Goal: Information Seeking & Learning: Learn about a topic

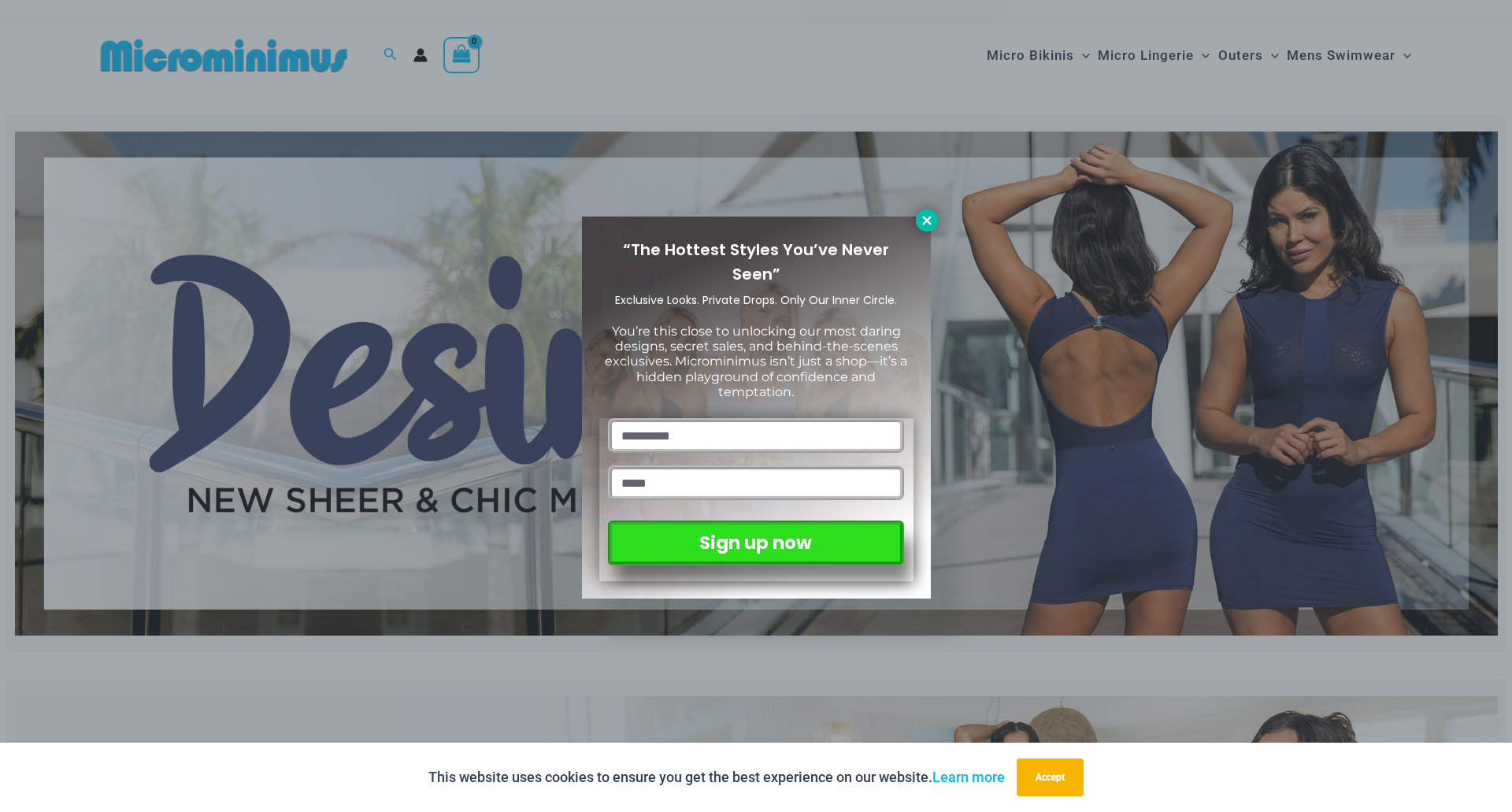
click at [927, 214] on icon at bounding box center [927, 220] width 14 height 14
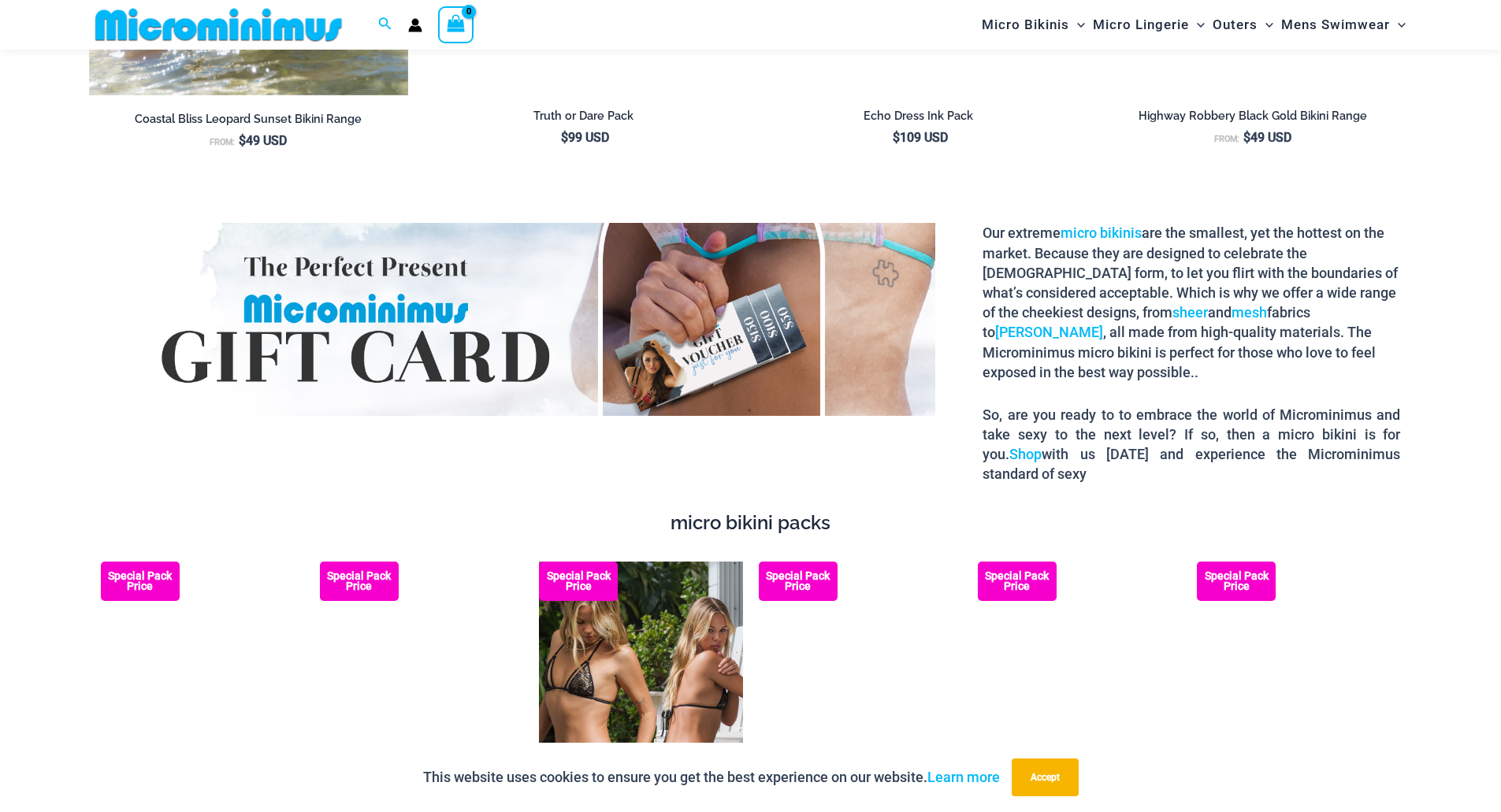
scroll to position [2900, 0]
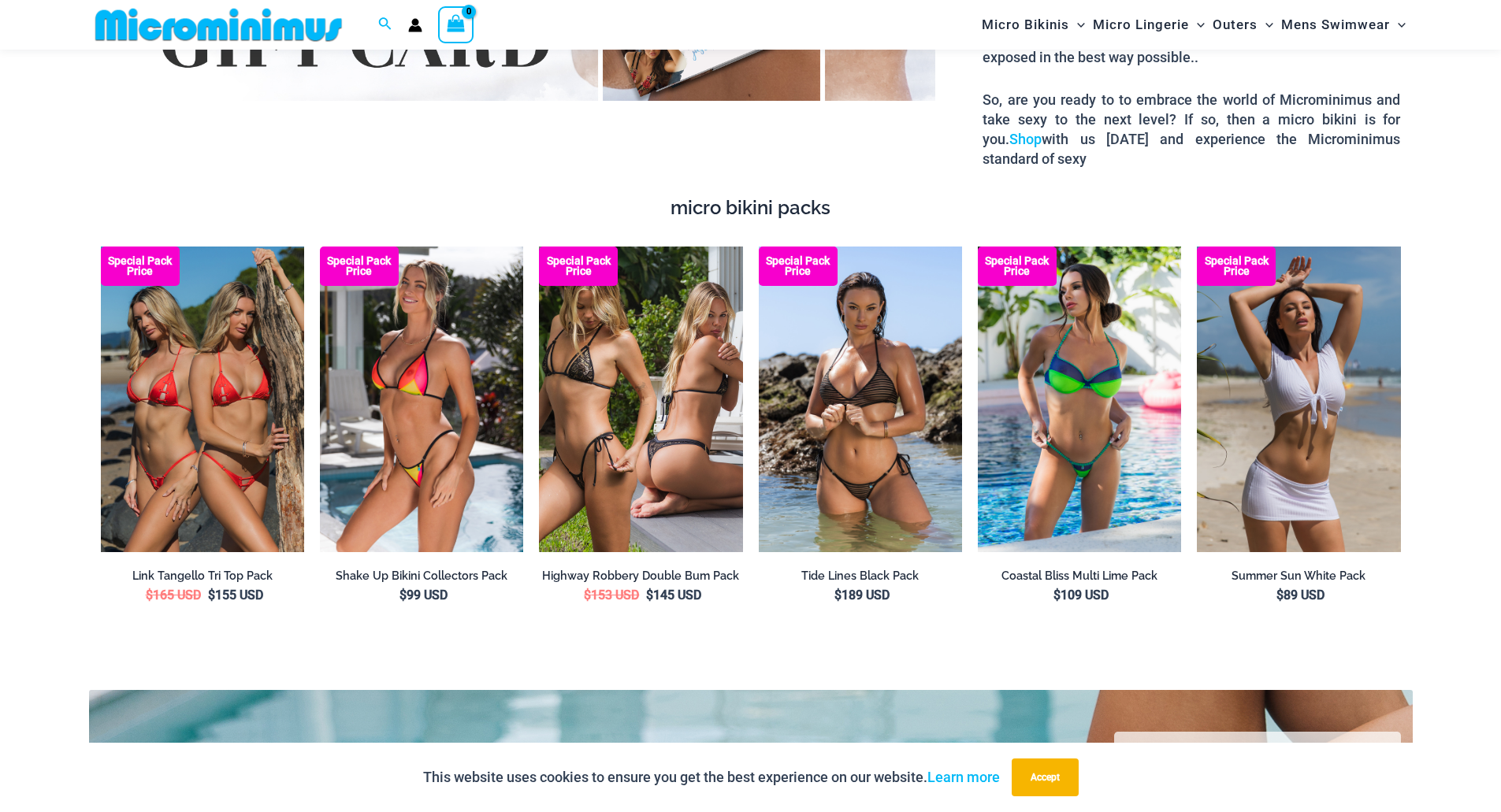
drag, startPoint x: 1456, startPoint y: 278, endPoint x: 1454, endPoint y: 269, distance: 9.2
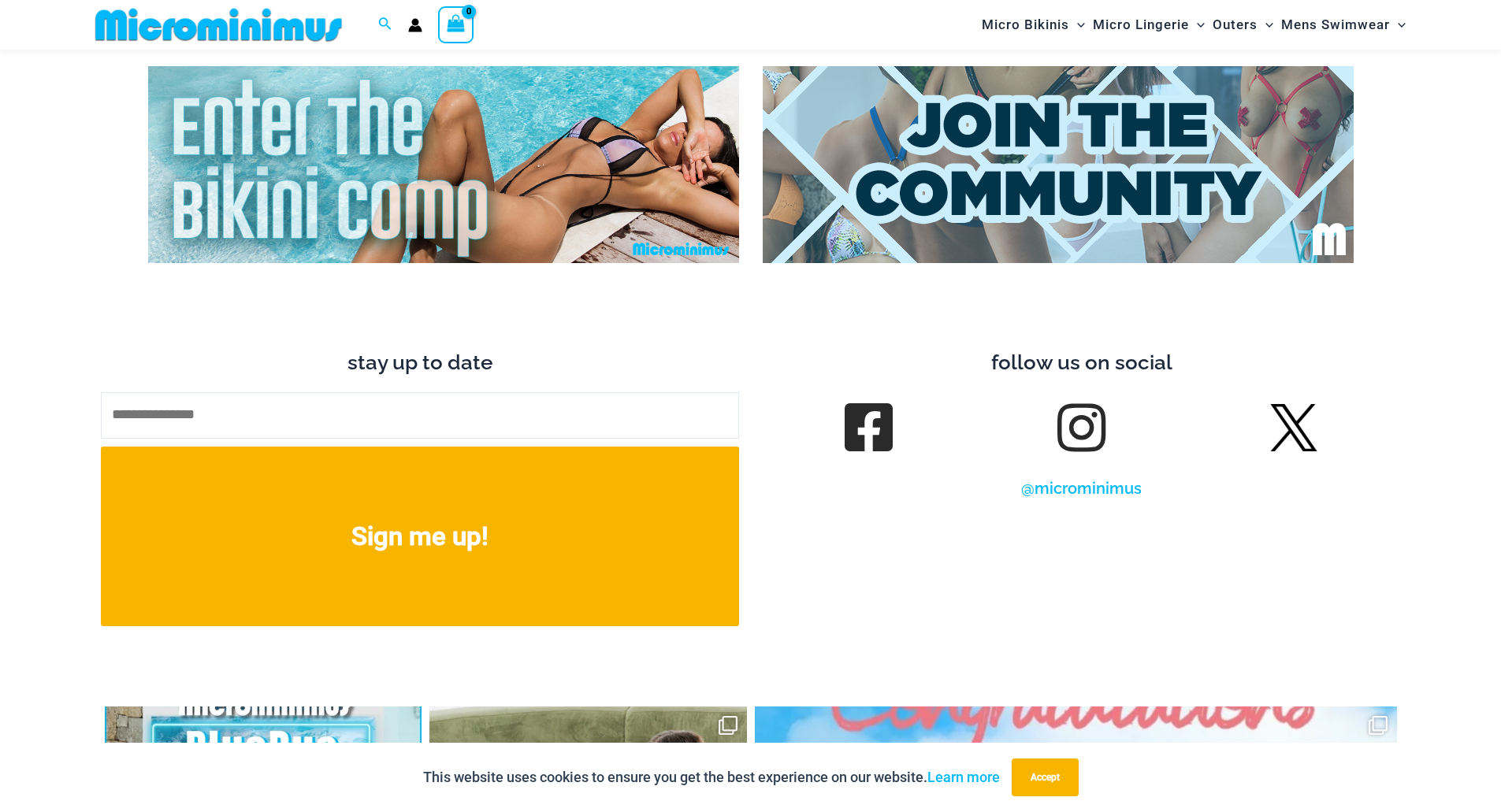
scroll to position [6602, 0]
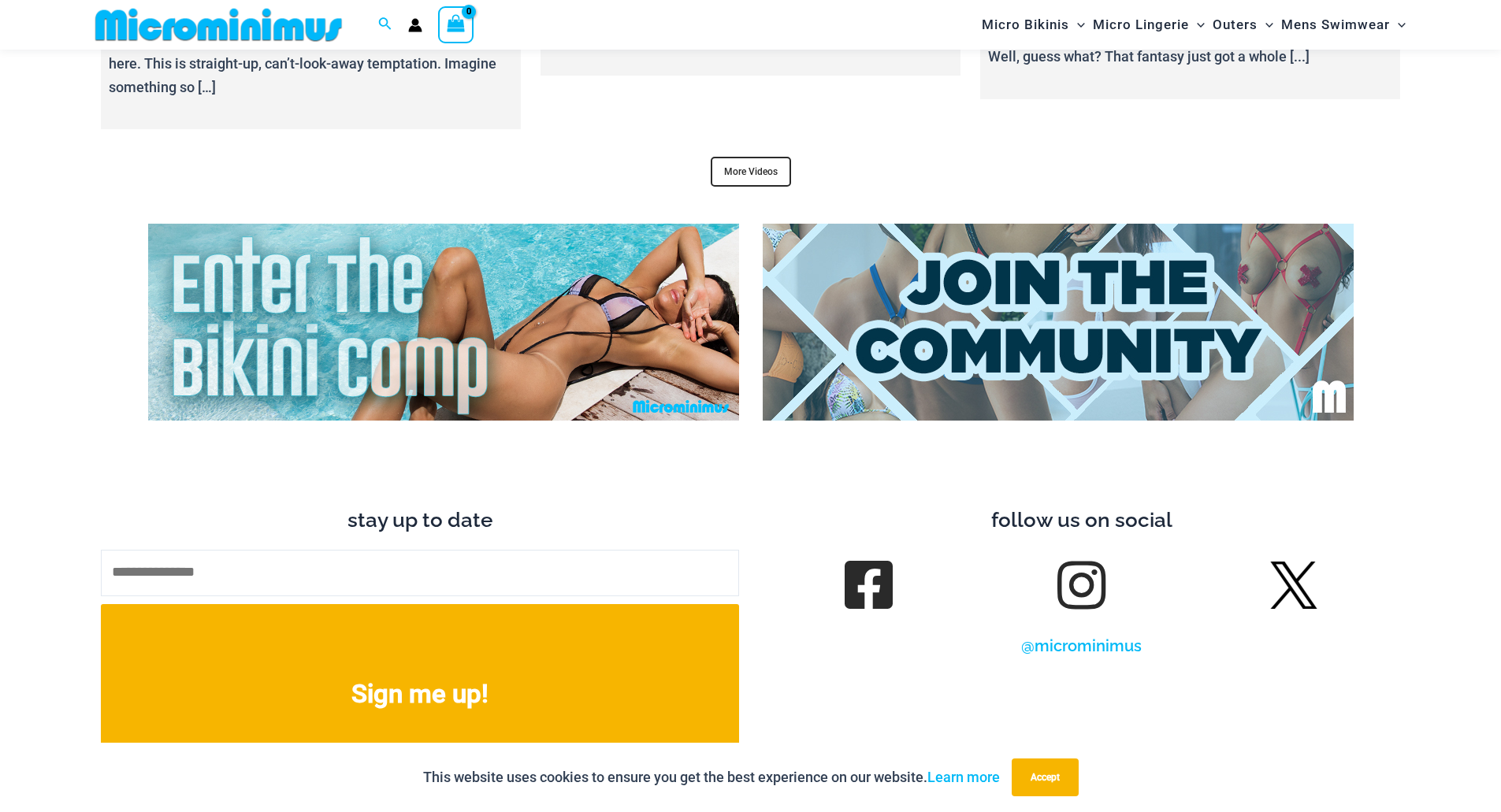
click at [1411, 250] on div at bounding box center [1081, 336] width 662 height 225
click at [1250, 271] on img at bounding box center [1058, 322] width 591 height 197
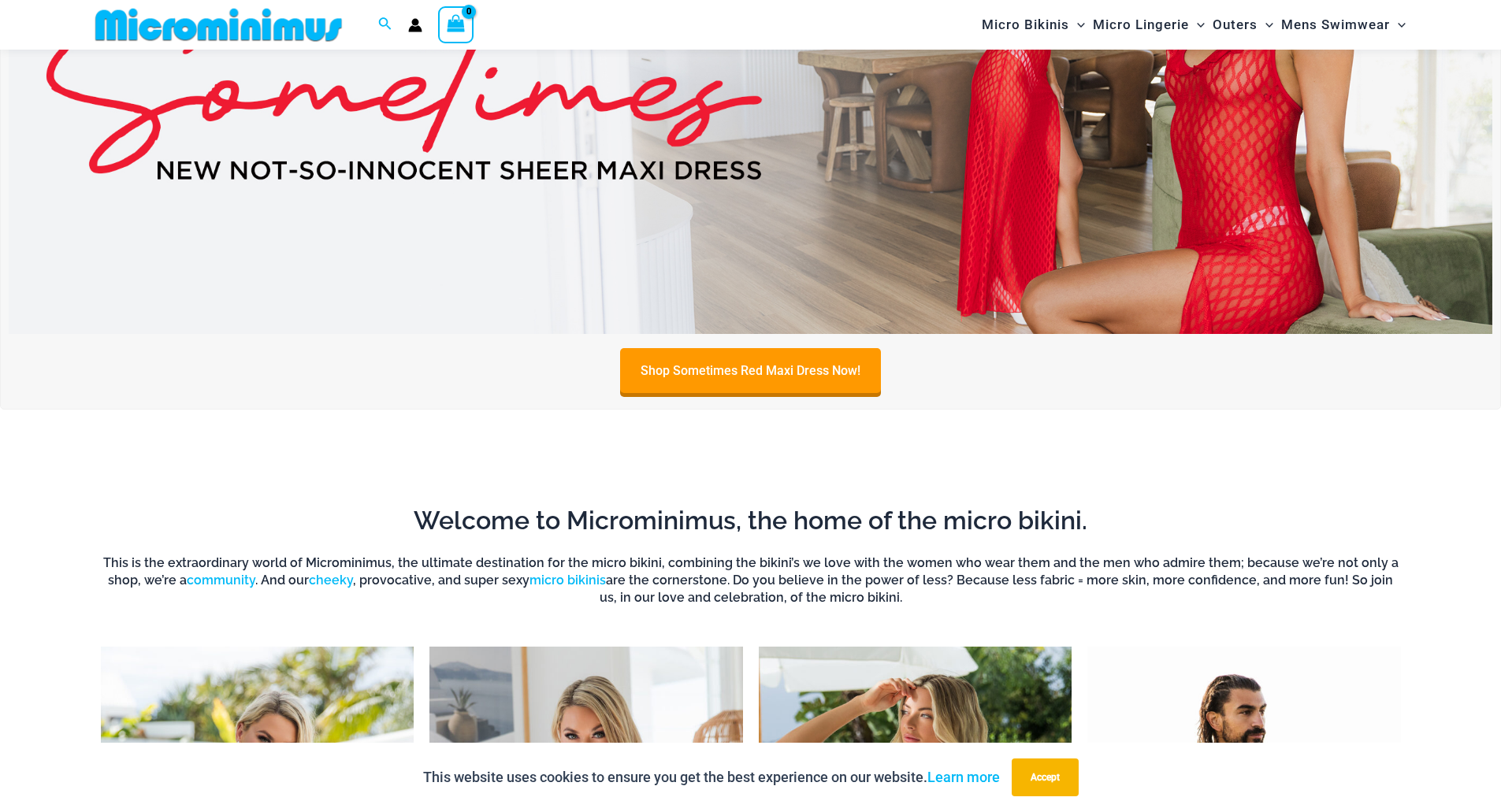
scroll to position [0, 0]
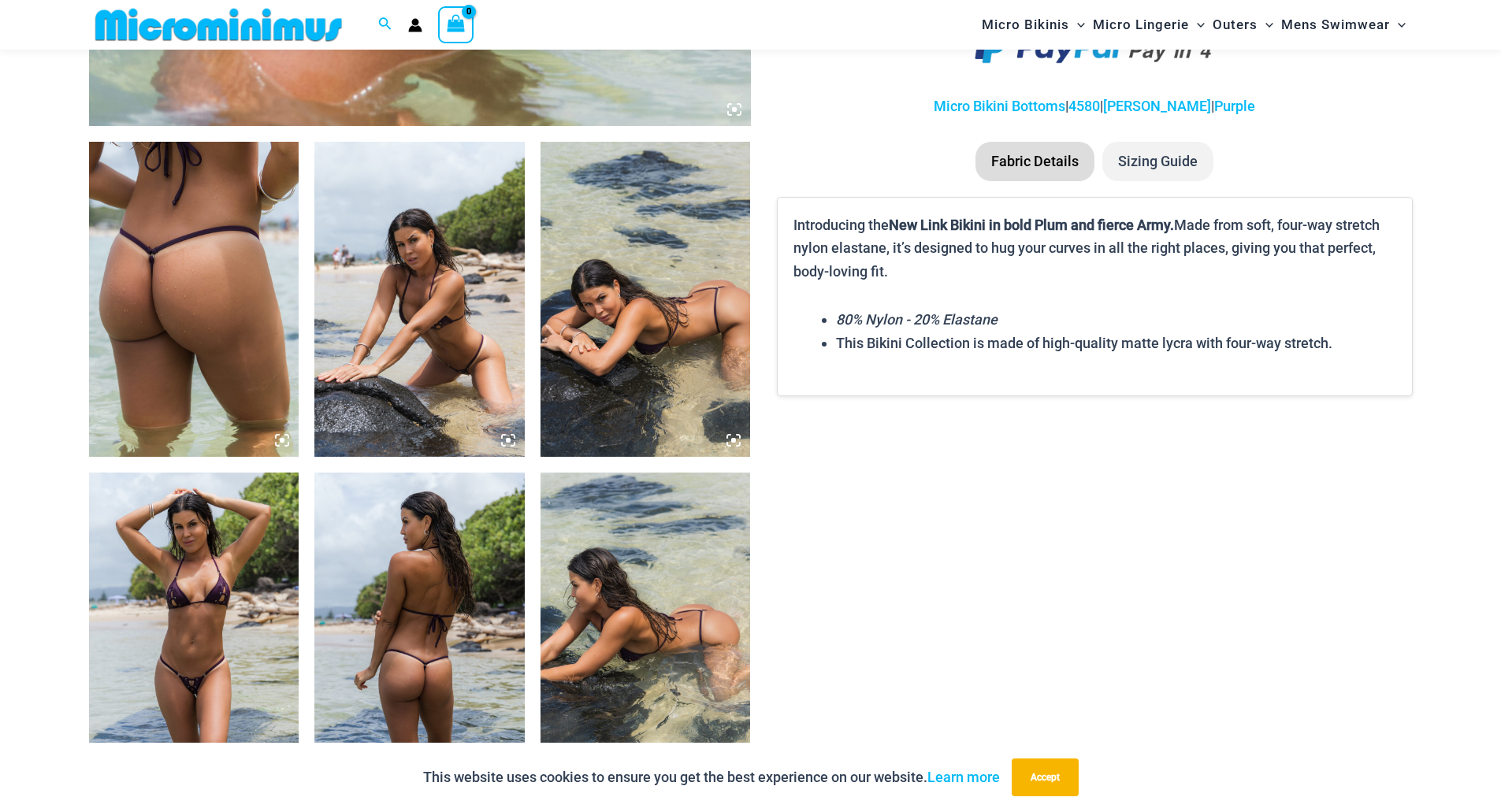
scroll to position [1168, 0]
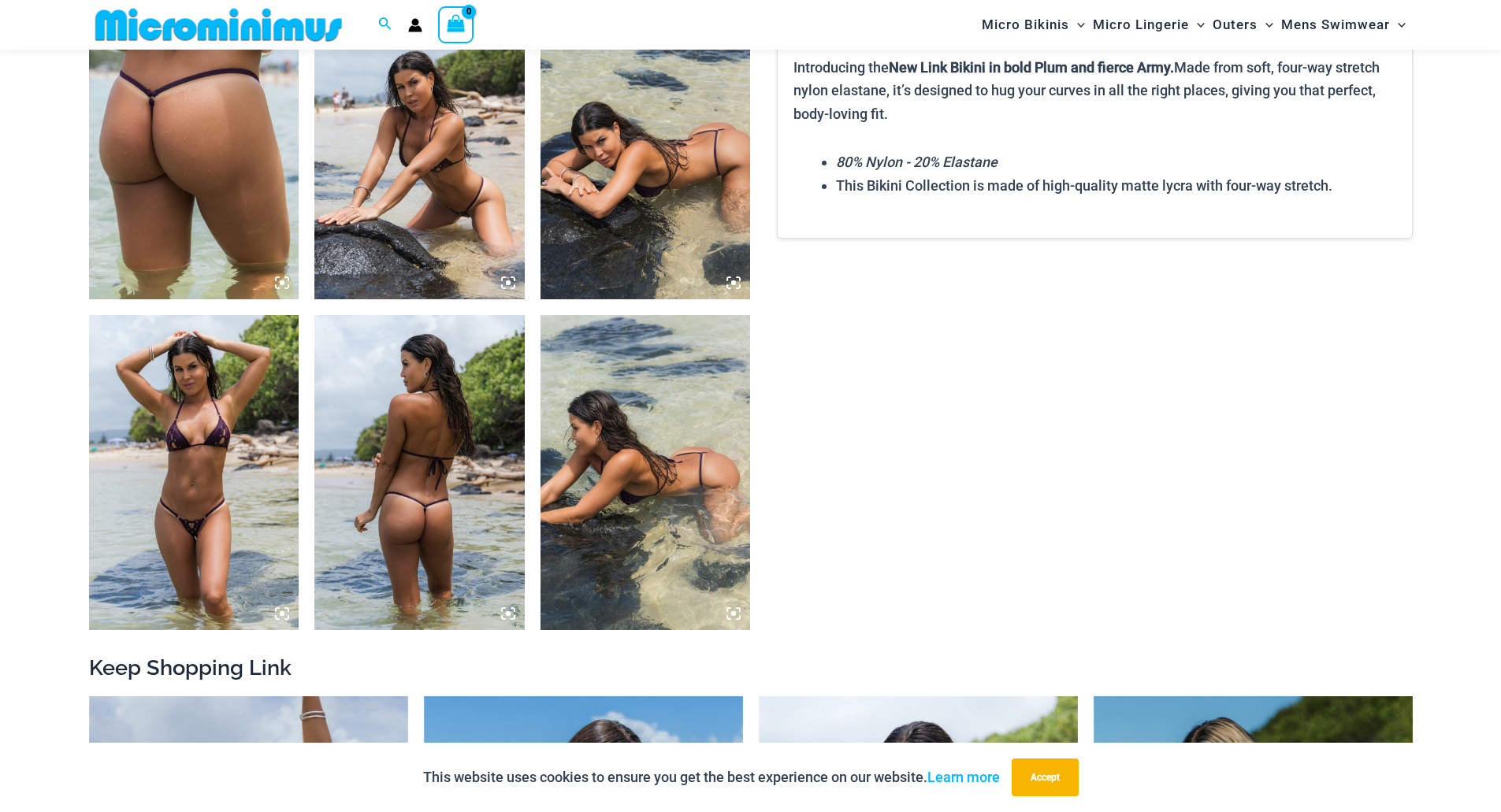
click at [198, 531] on img at bounding box center [194, 473] width 211 height 315
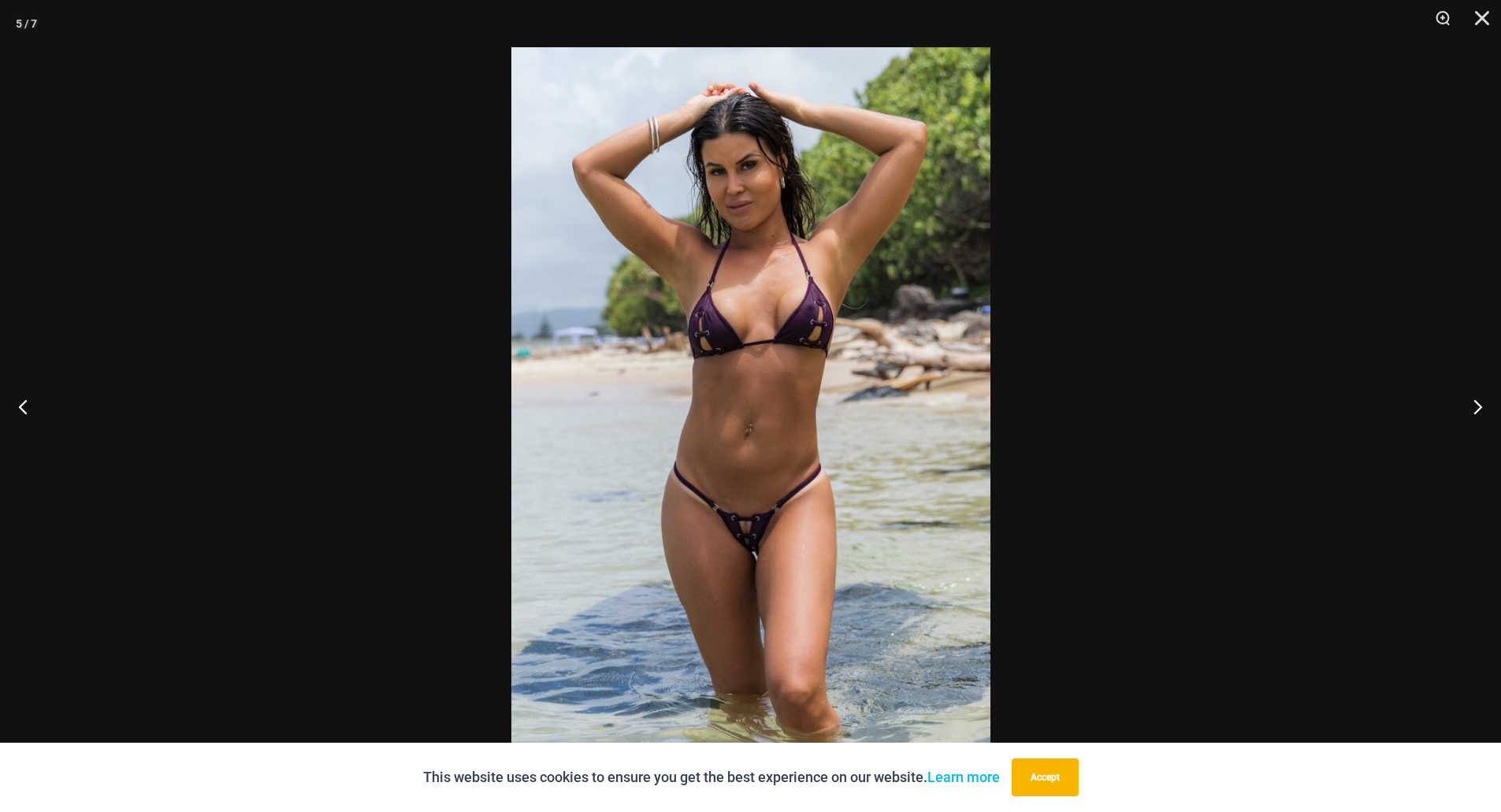
click at [768, 557] on img at bounding box center [750, 405] width 479 height 717
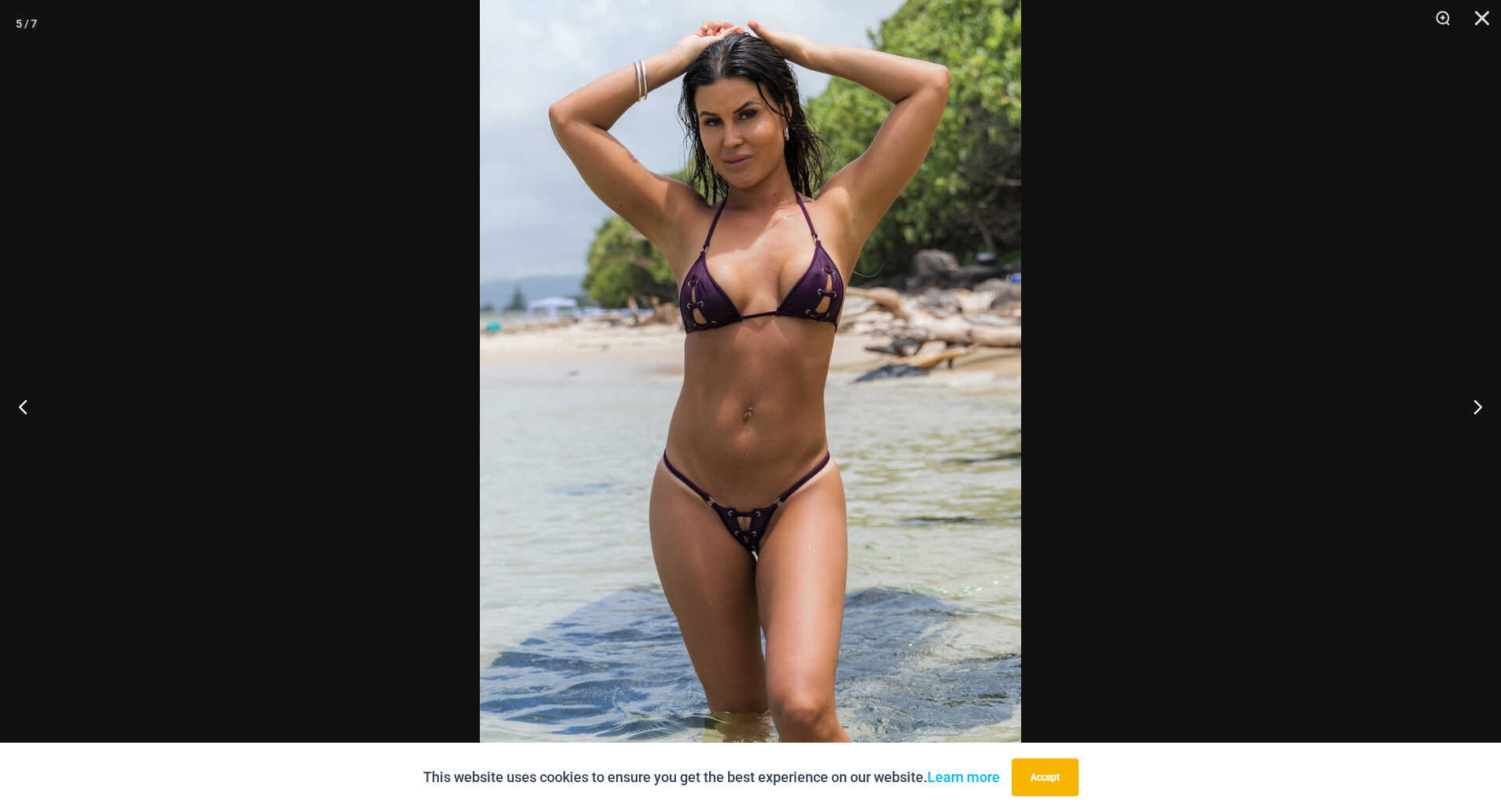
click at [744, 531] on img at bounding box center [750, 386] width 541 height 811
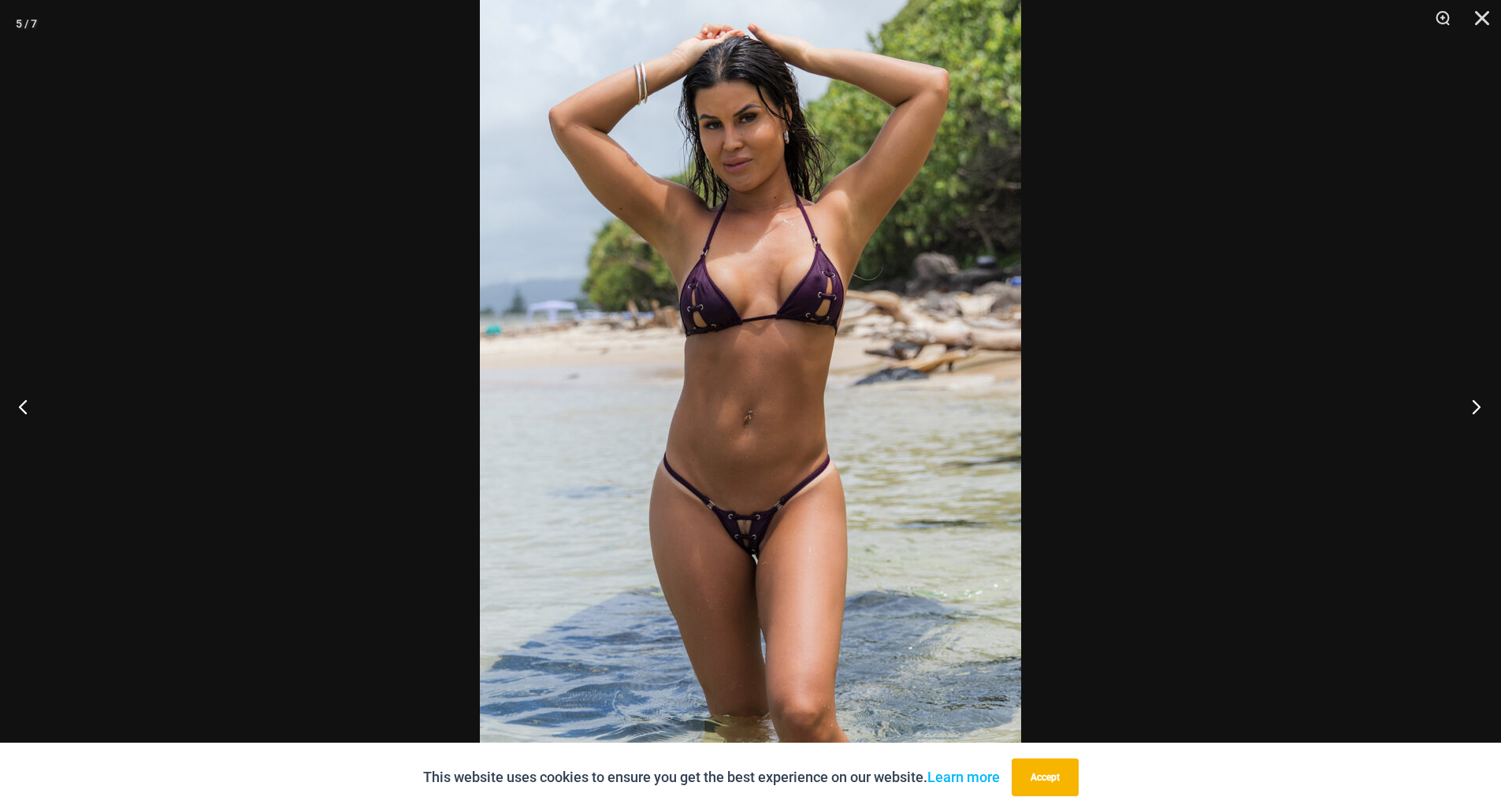
click at [1475, 403] on button "Next" at bounding box center [1471, 407] width 59 height 79
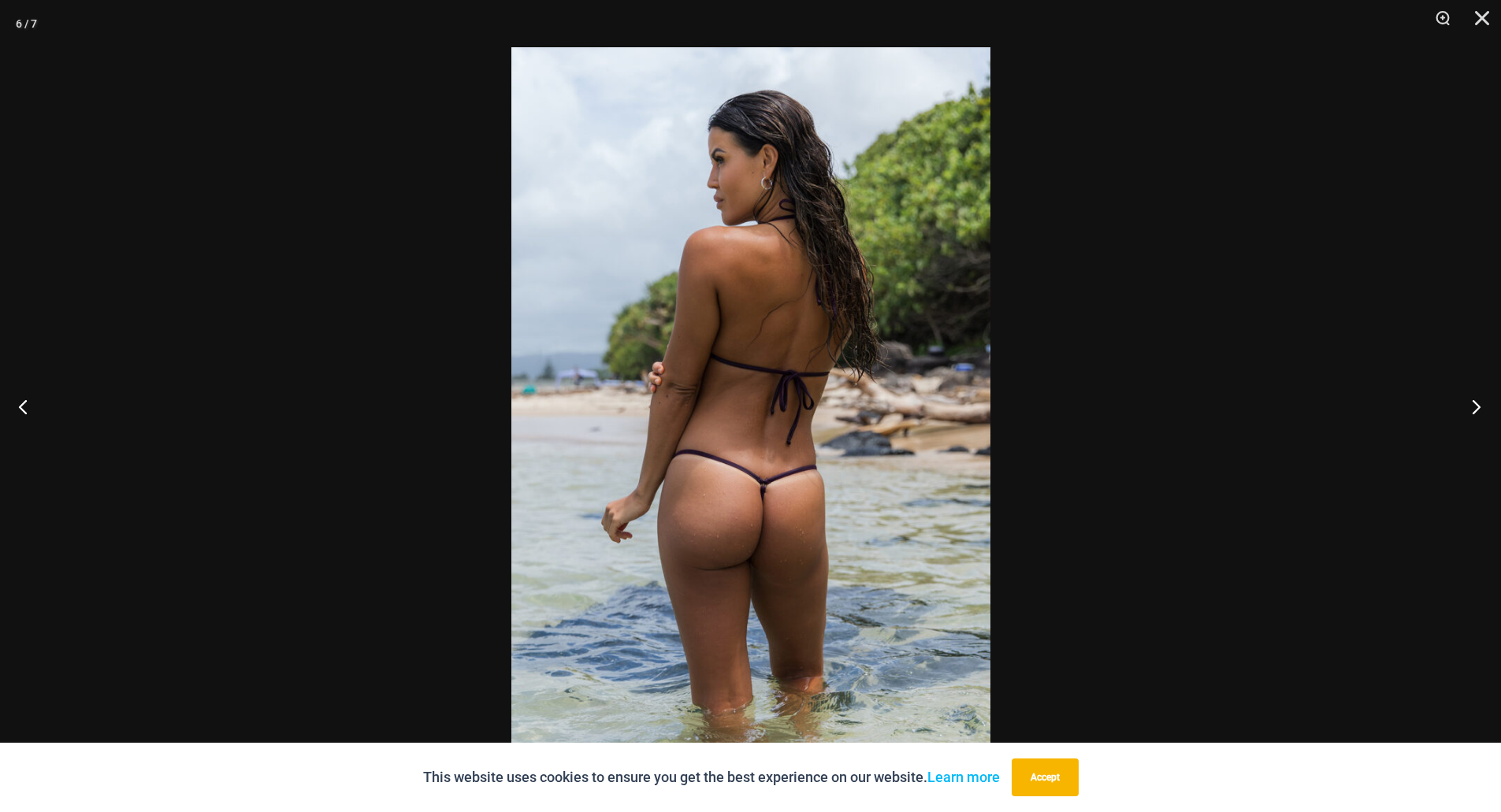
click at [1468, 401] on button "Next" at bounding box center [1471, 407] width 59 height 79
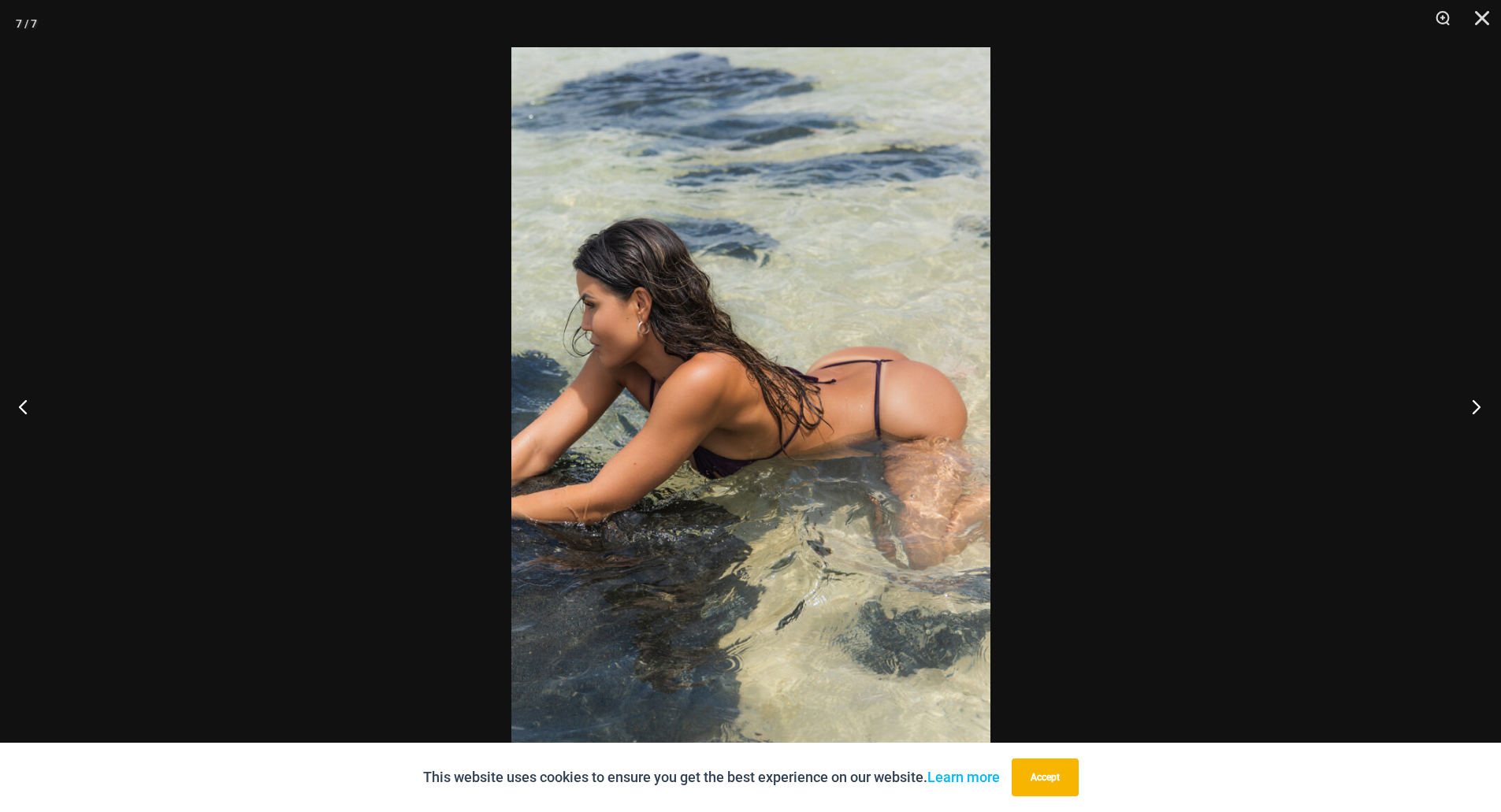
click at [1468, 401] on button "Next" at bounding box center [1471, 407] width 59 height 79
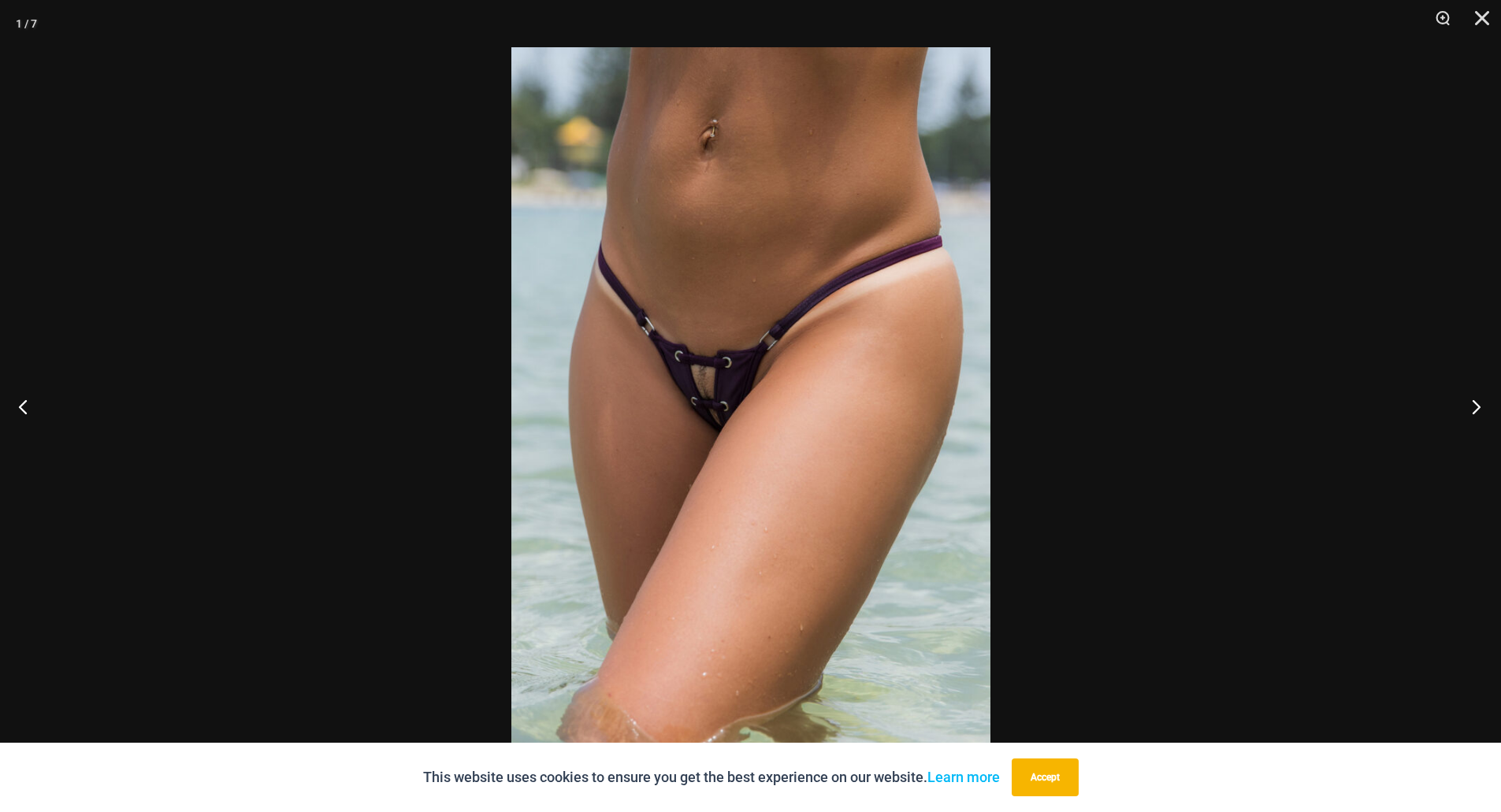
click at [1464, 409] on button "Next" at bounding box center [1471, 407] width 59 height 79
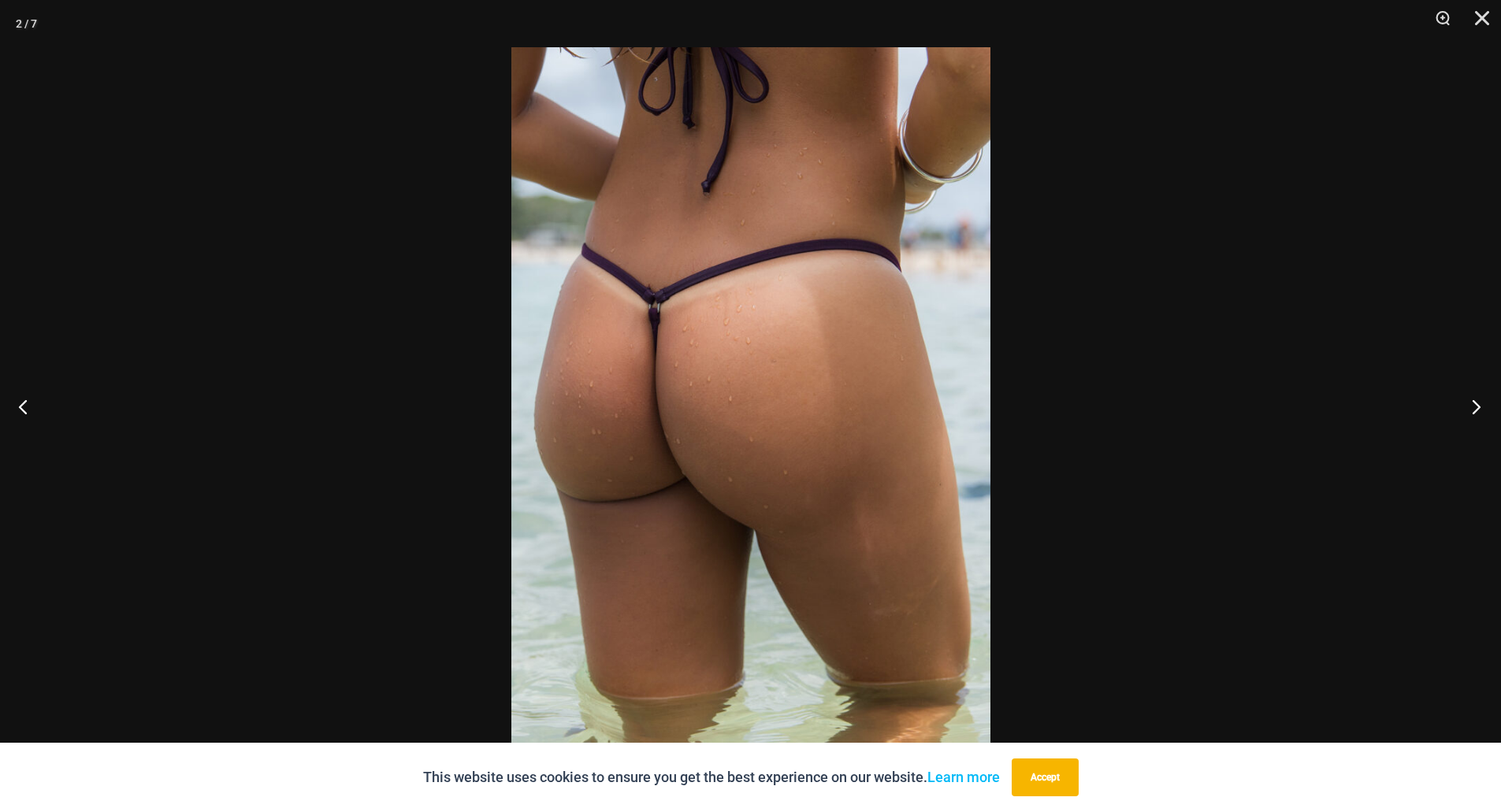
click at [1464, 409] on button "Next" at bounding box center [1471, 407] width 59 height 79
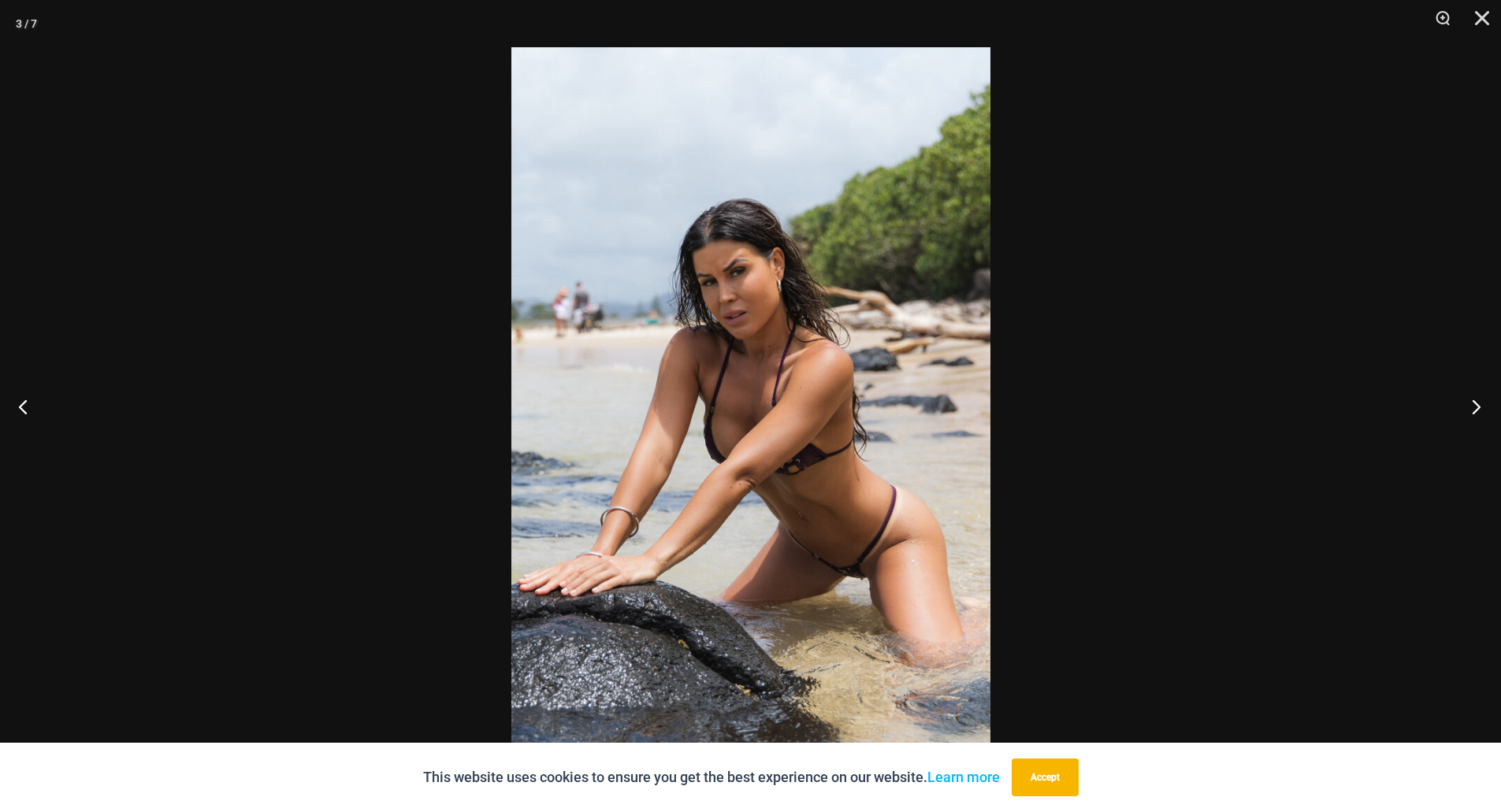
click at [1464, 409] on button "Next" at bounding box center [1471, 407] width 59 height 79
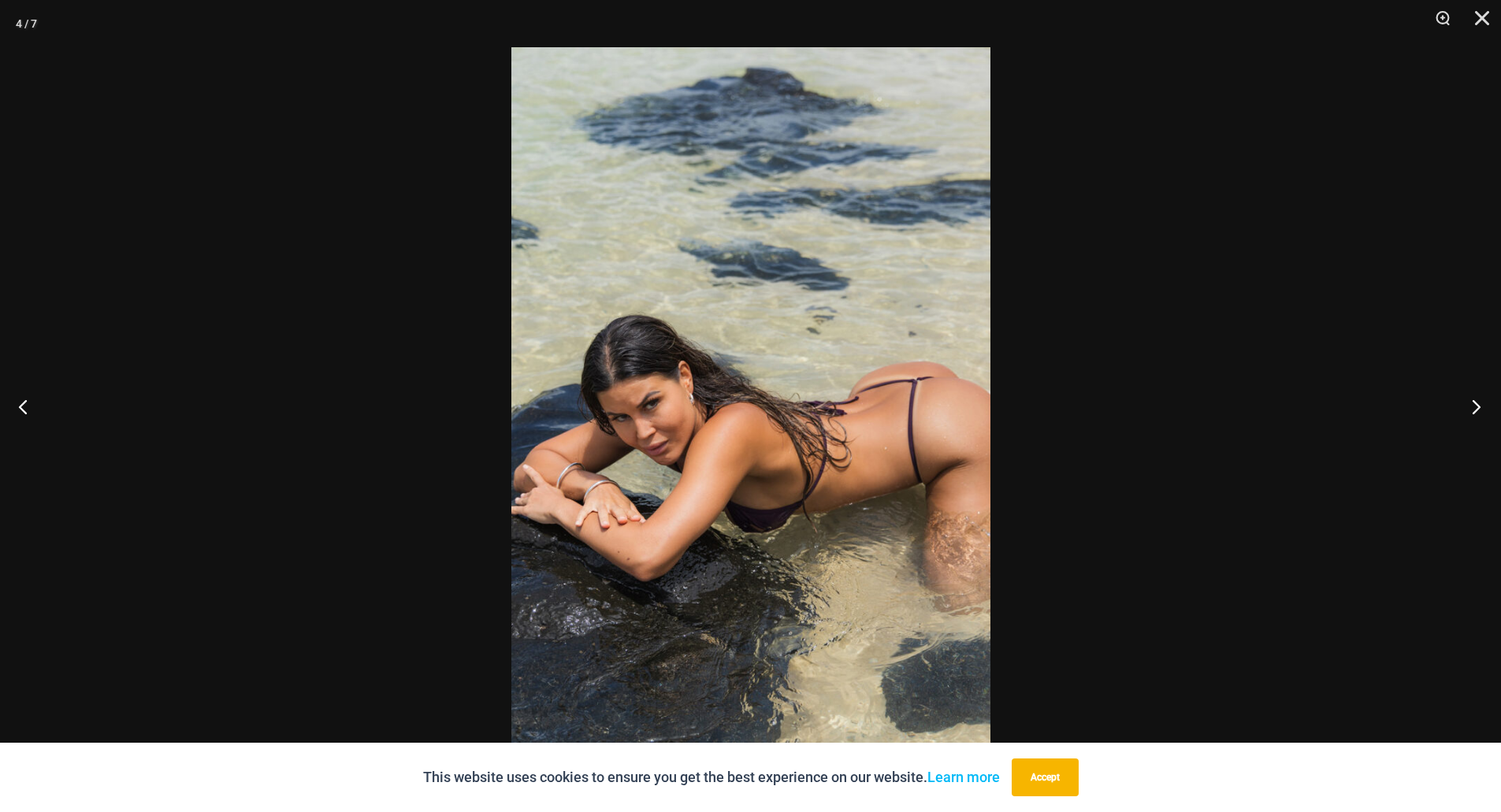
click at [1464, 409] on button "Next" at bounding box center [1471, 407] width 59 height 79
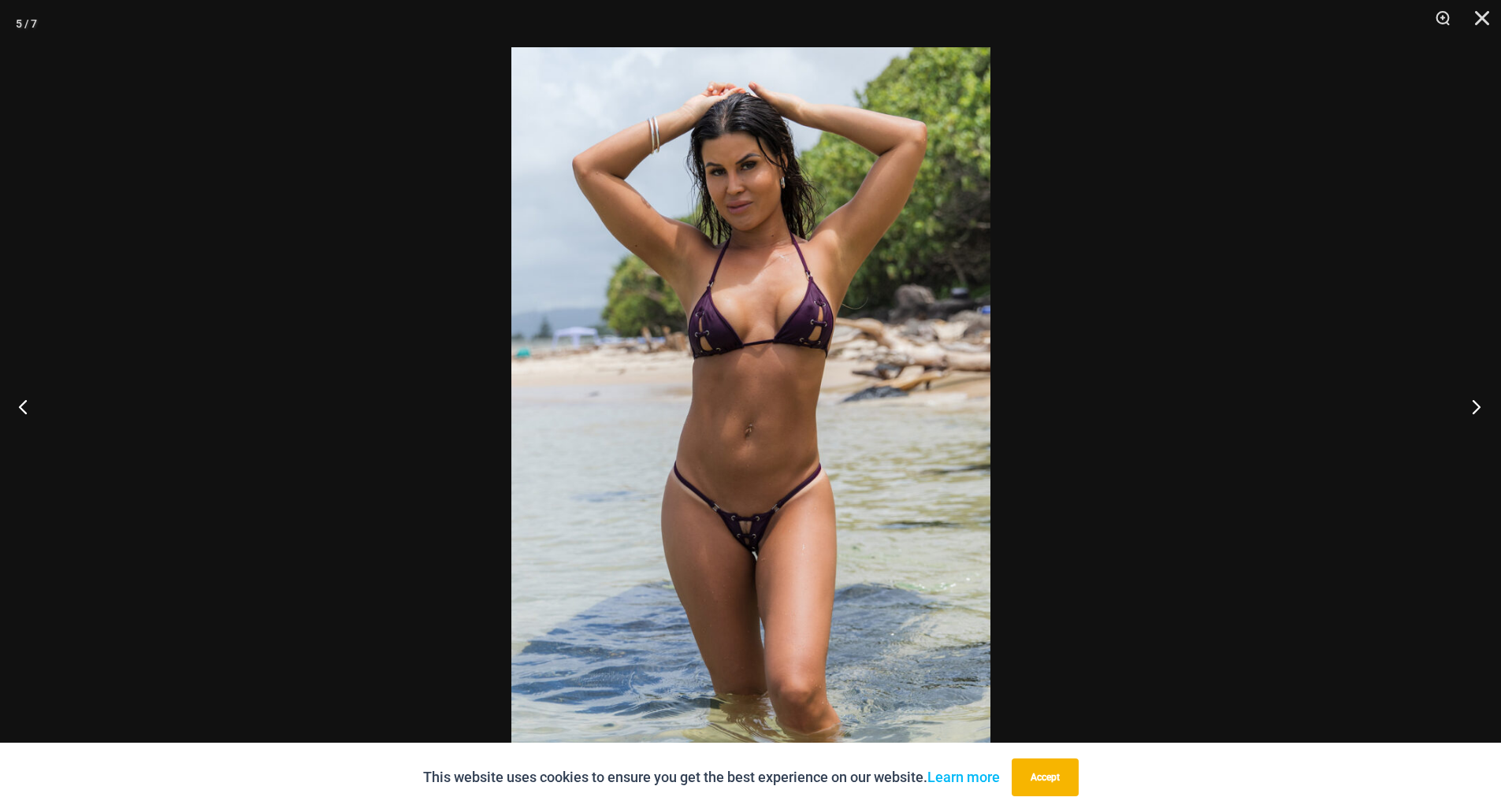
click at [1464, 409] on button "Next" at bounding box center [1471, 407] width 59 height 79
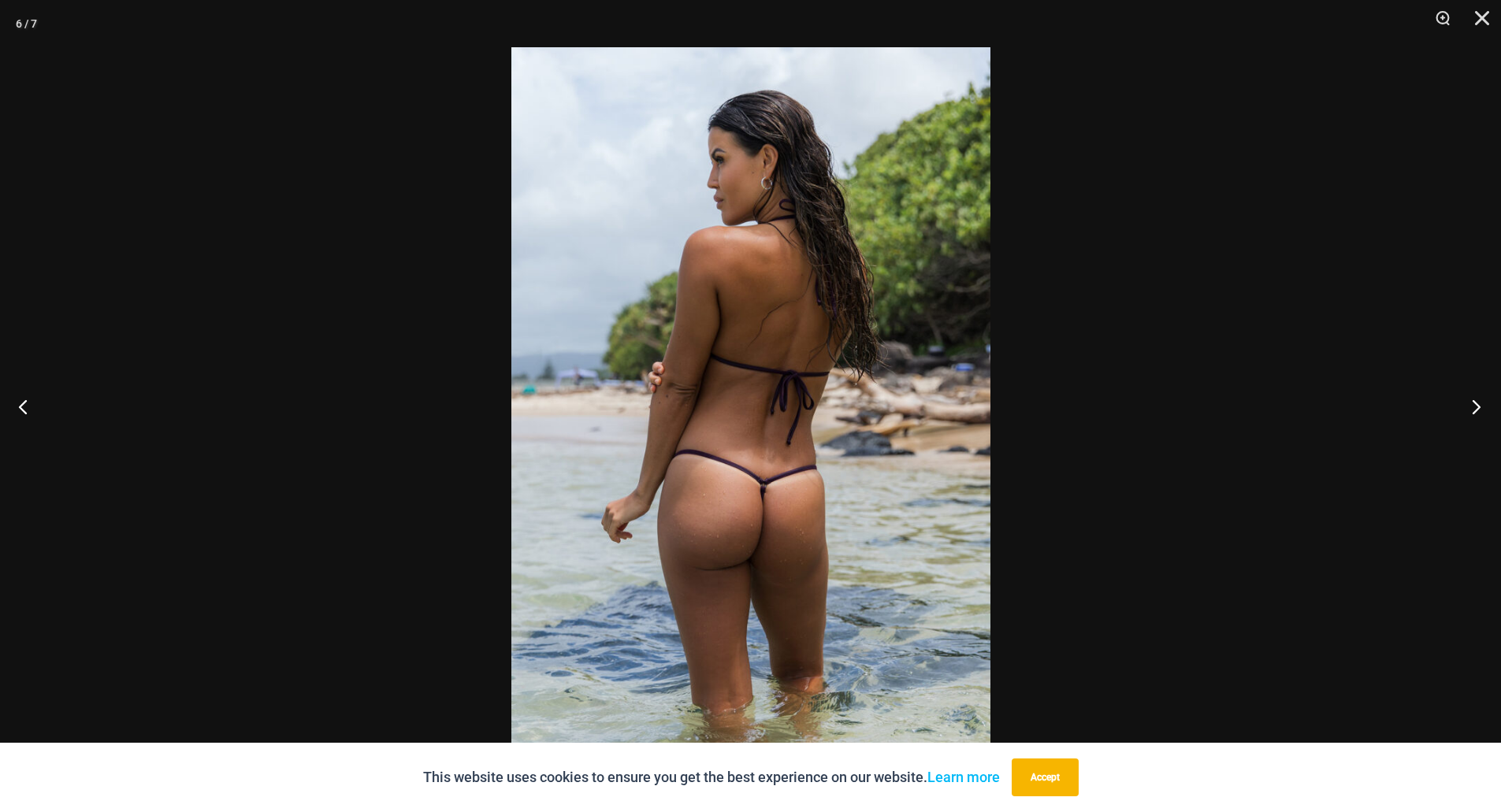
click at [1464, 409] on button "Next" at bounding box center [1471, 407] width 59 height 79
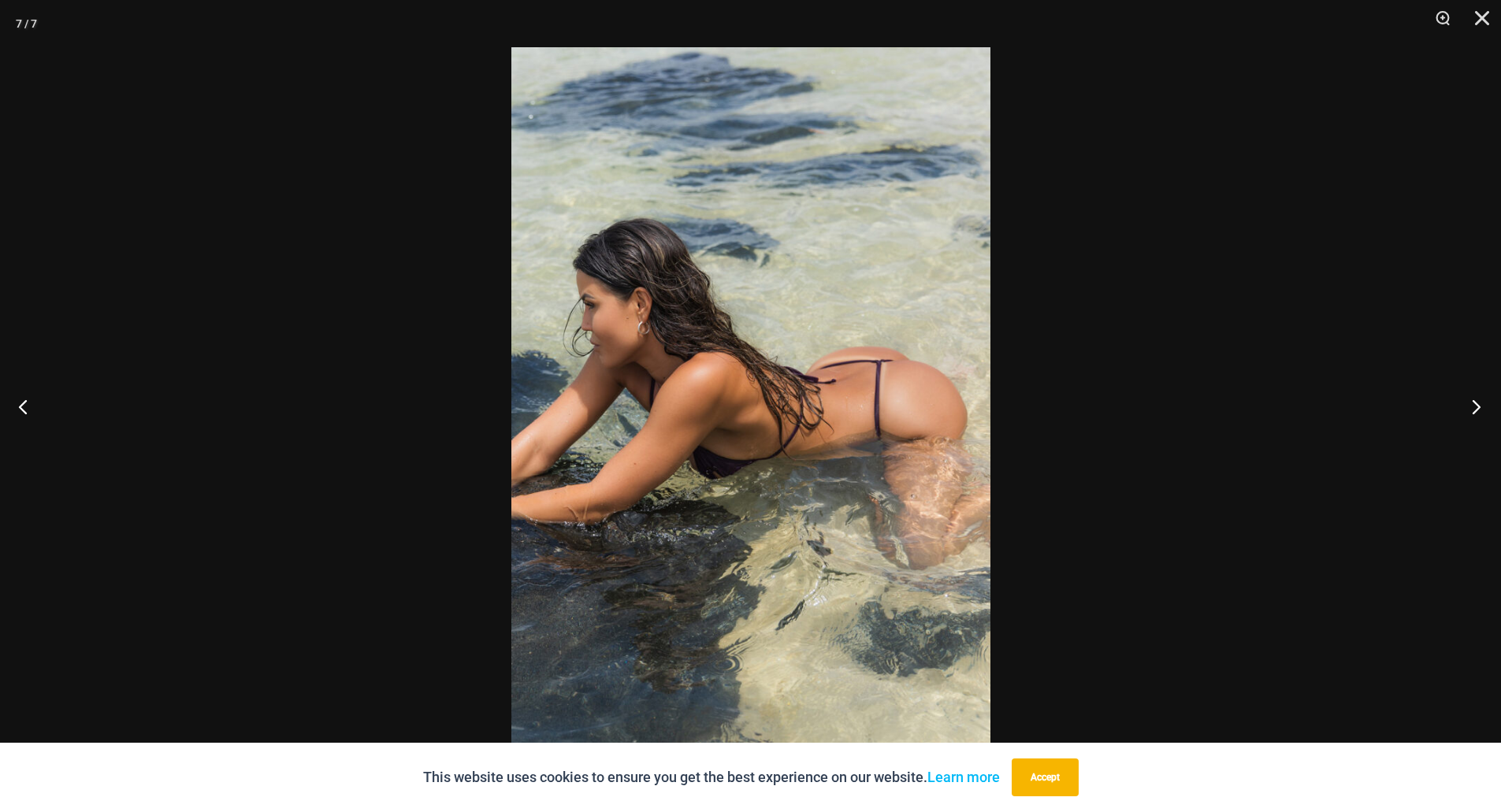
click at [1464, 409] on button "Next" at bounding box center [1471, 407] width 59 height 79
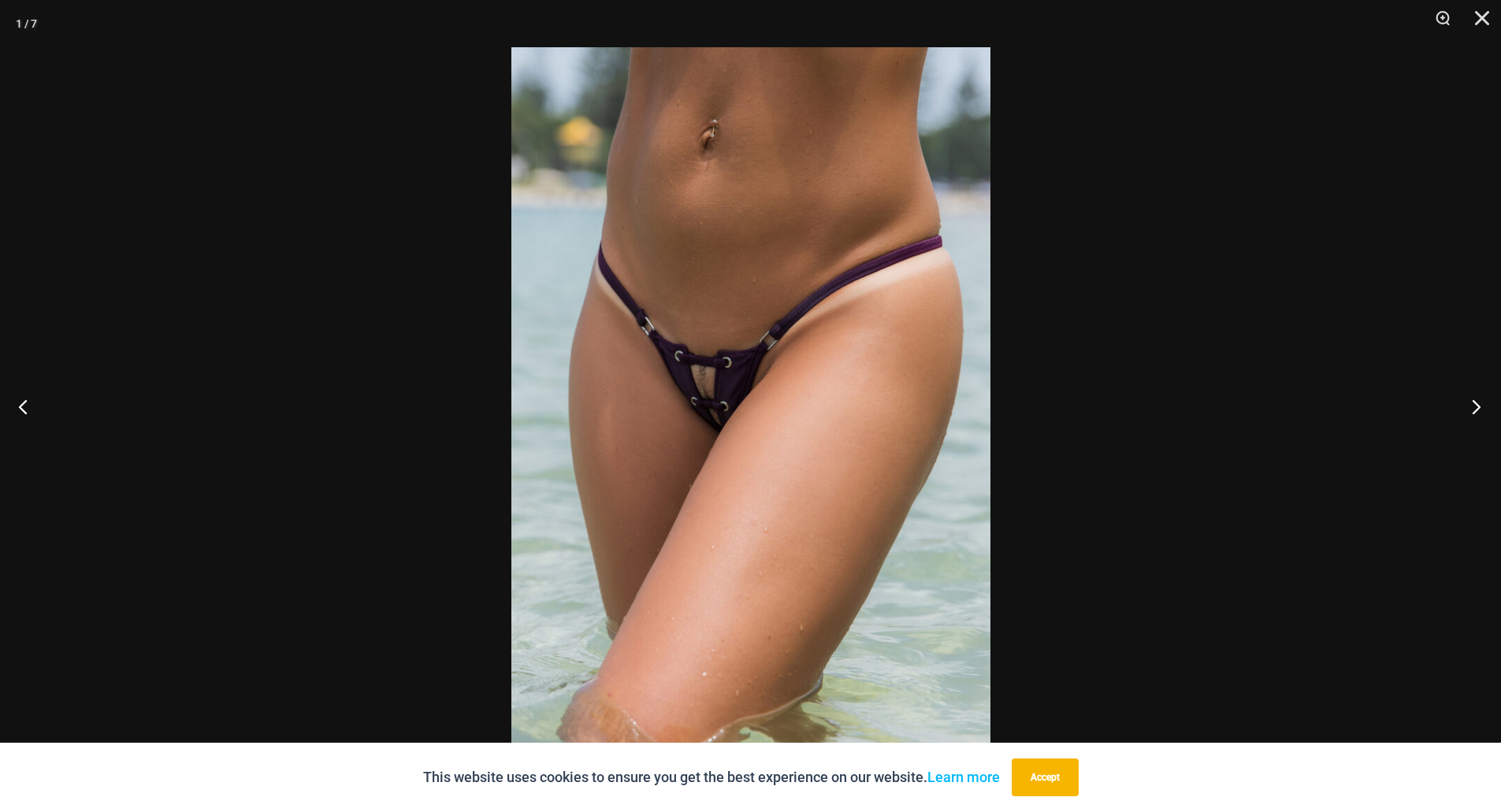
click at [1464, 409] on button "Next" at bounding box center [1471, 407] width 59 height 79
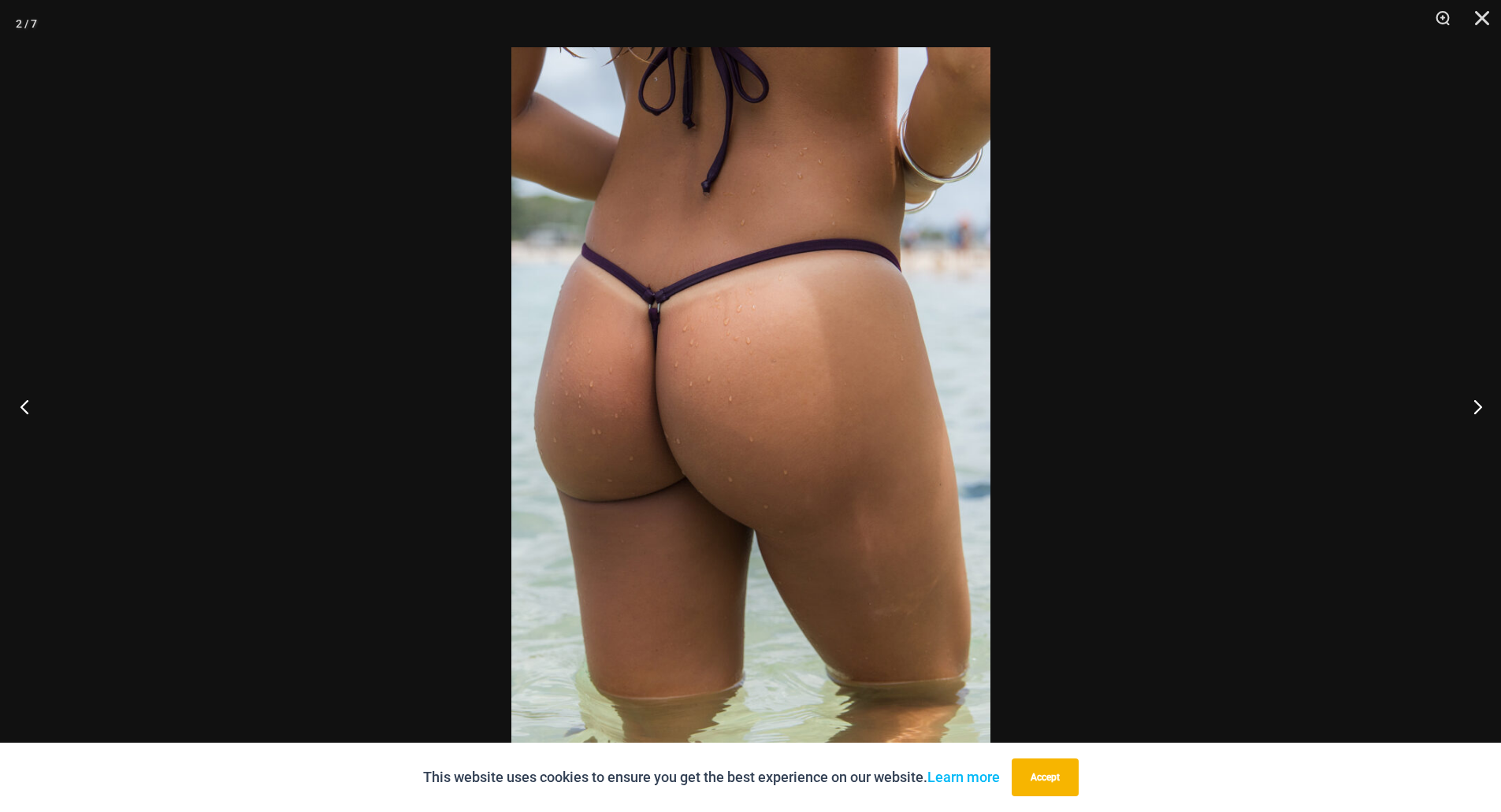
click at [32, 417] on button "Previous" at bounding box center [29, 407] width 59 height 79
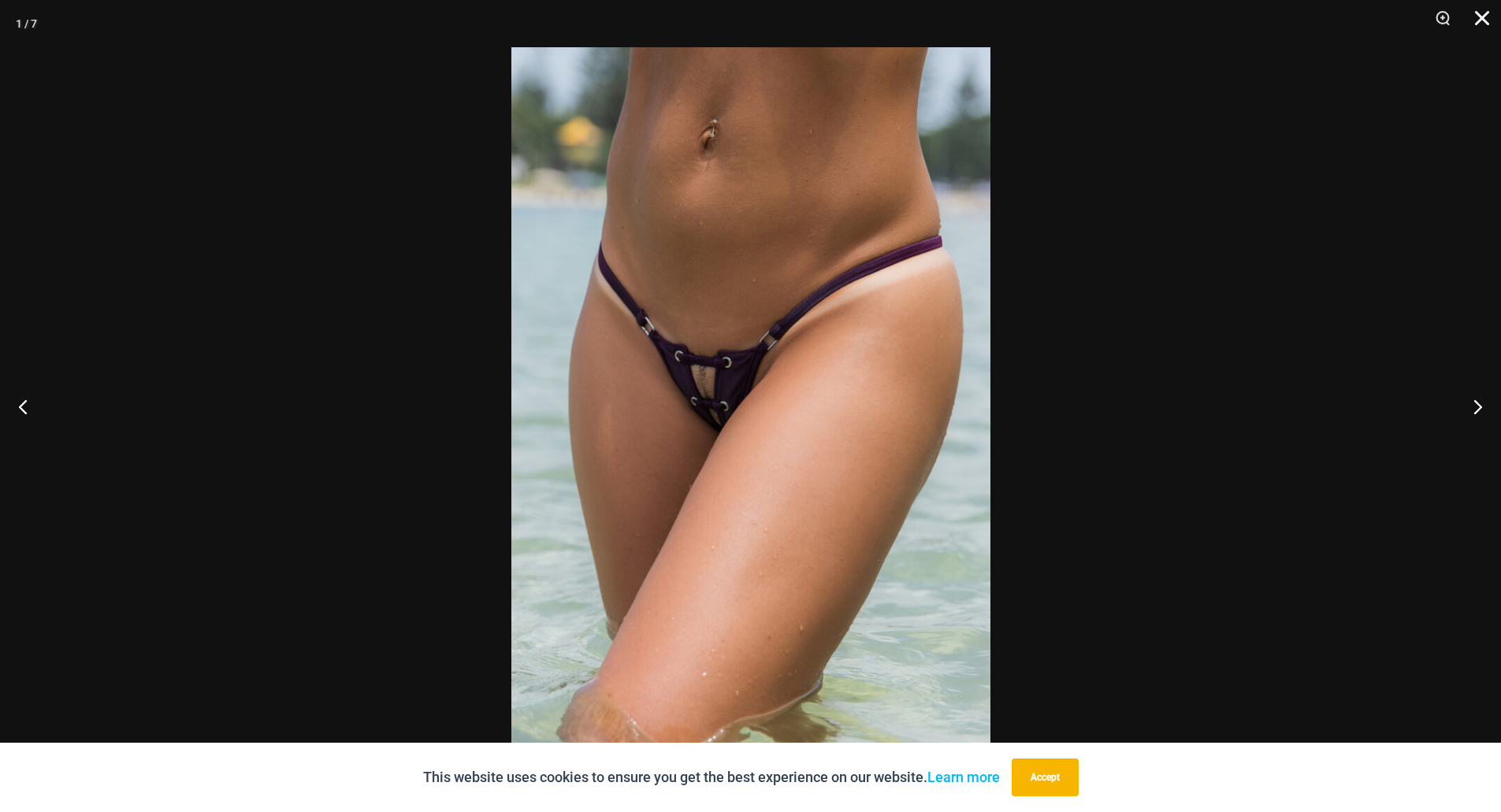
click at [1480, 18] on button "Close" at bounding box center [1476, 23] width 39 height 47
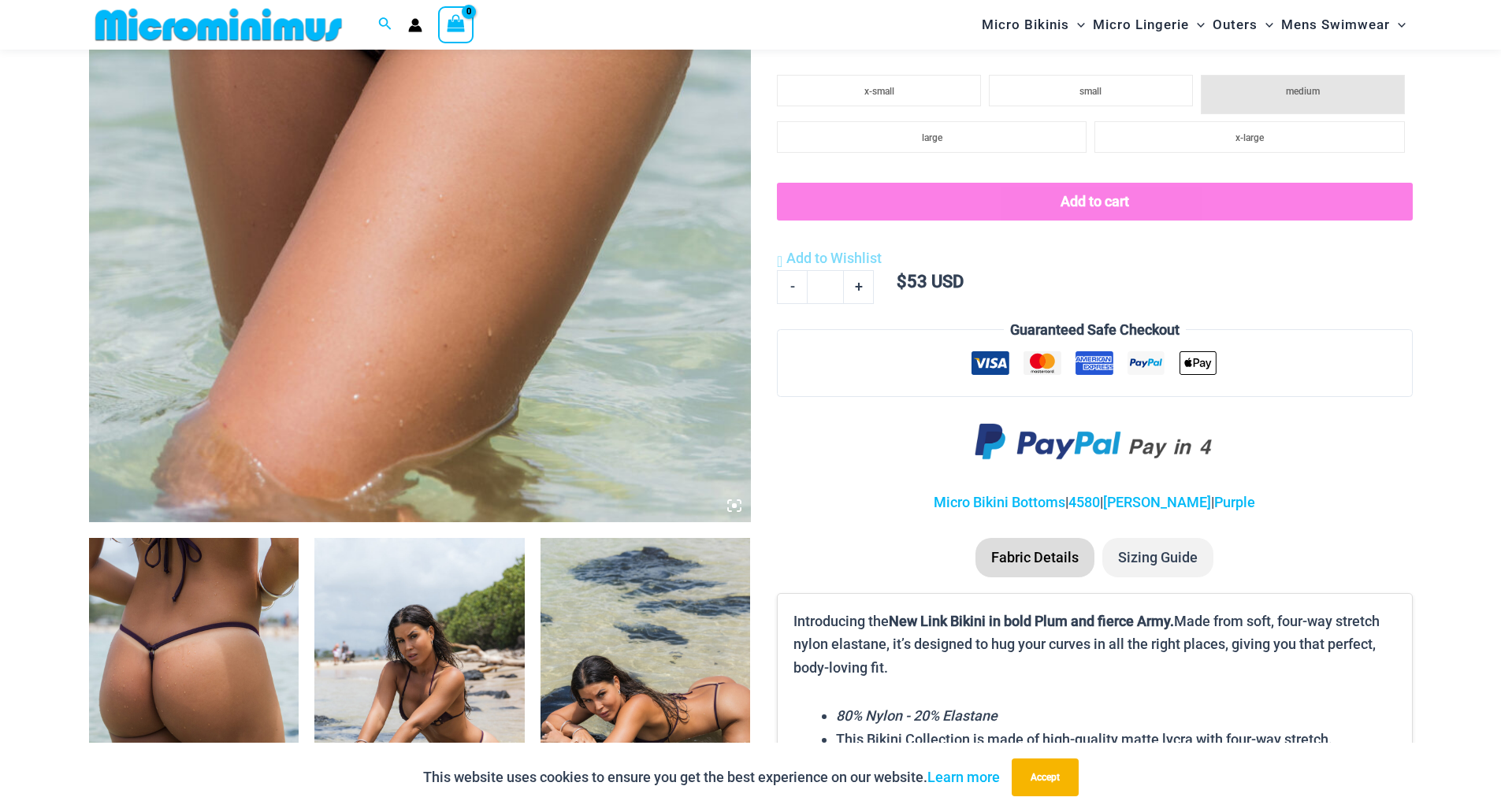
scroll to position [0, 0]
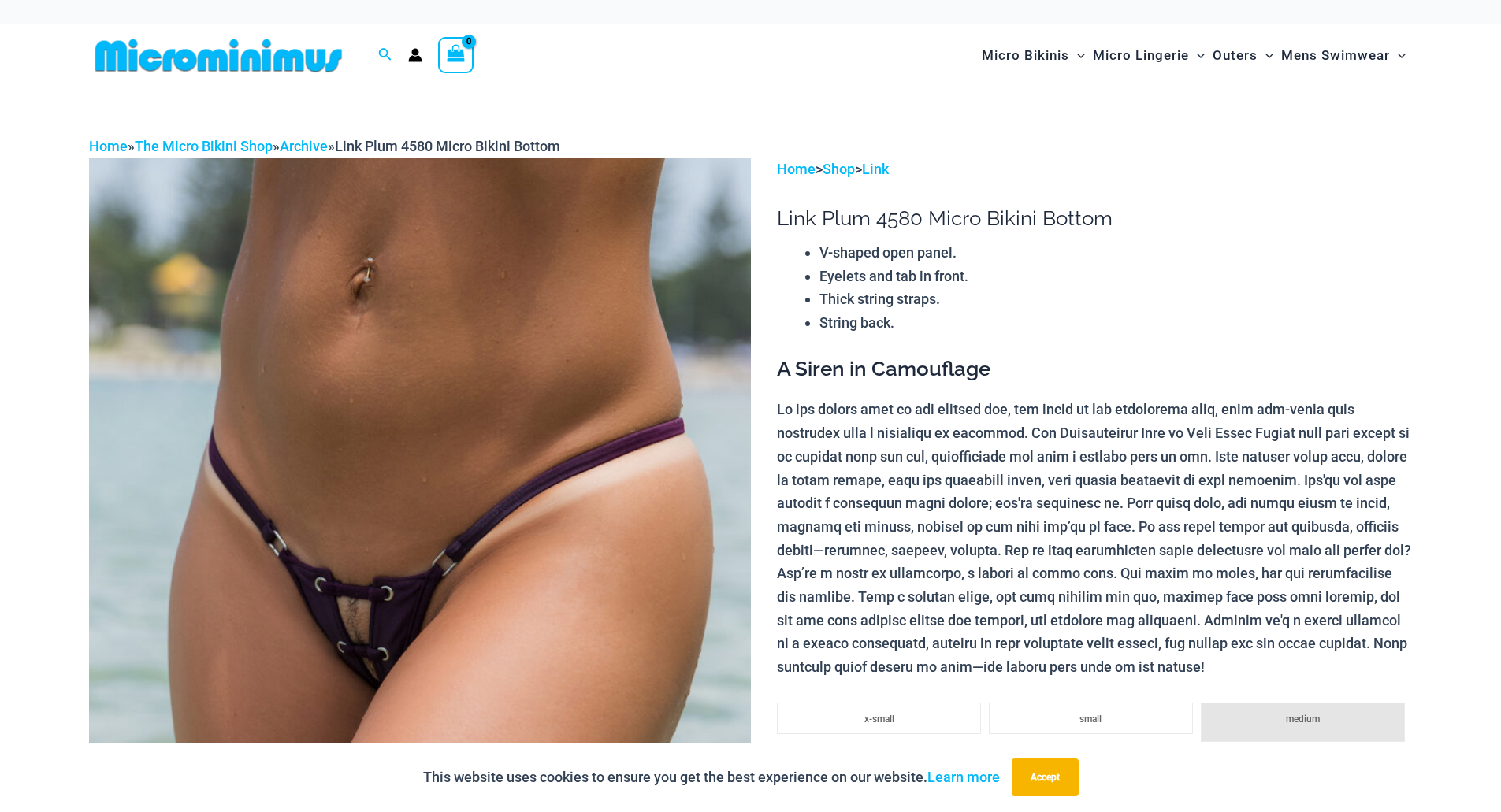
click at [232, 65] on img at bounding box center [218, 55] width 259 height 35
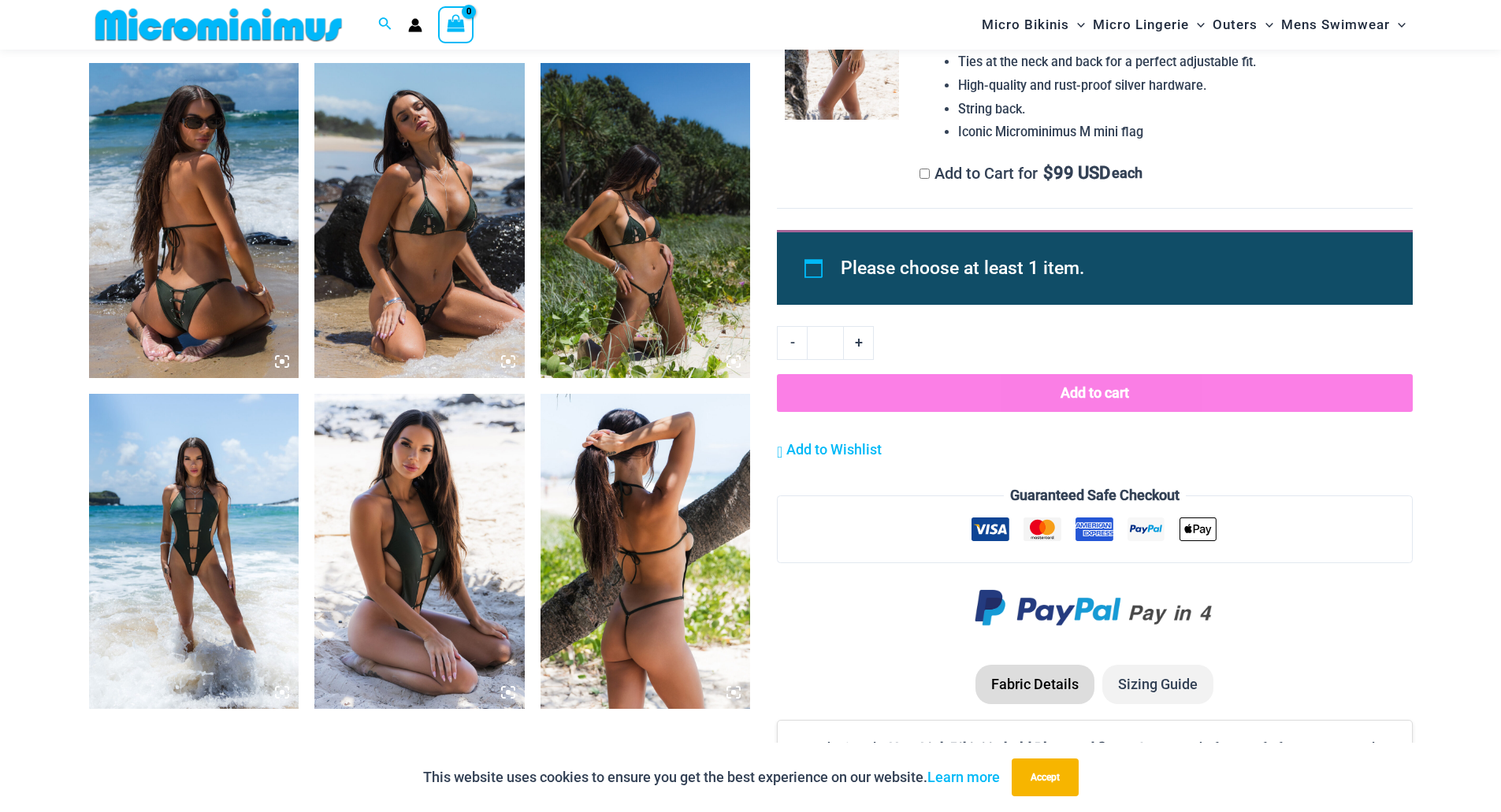
scroll to position [1168, 0]
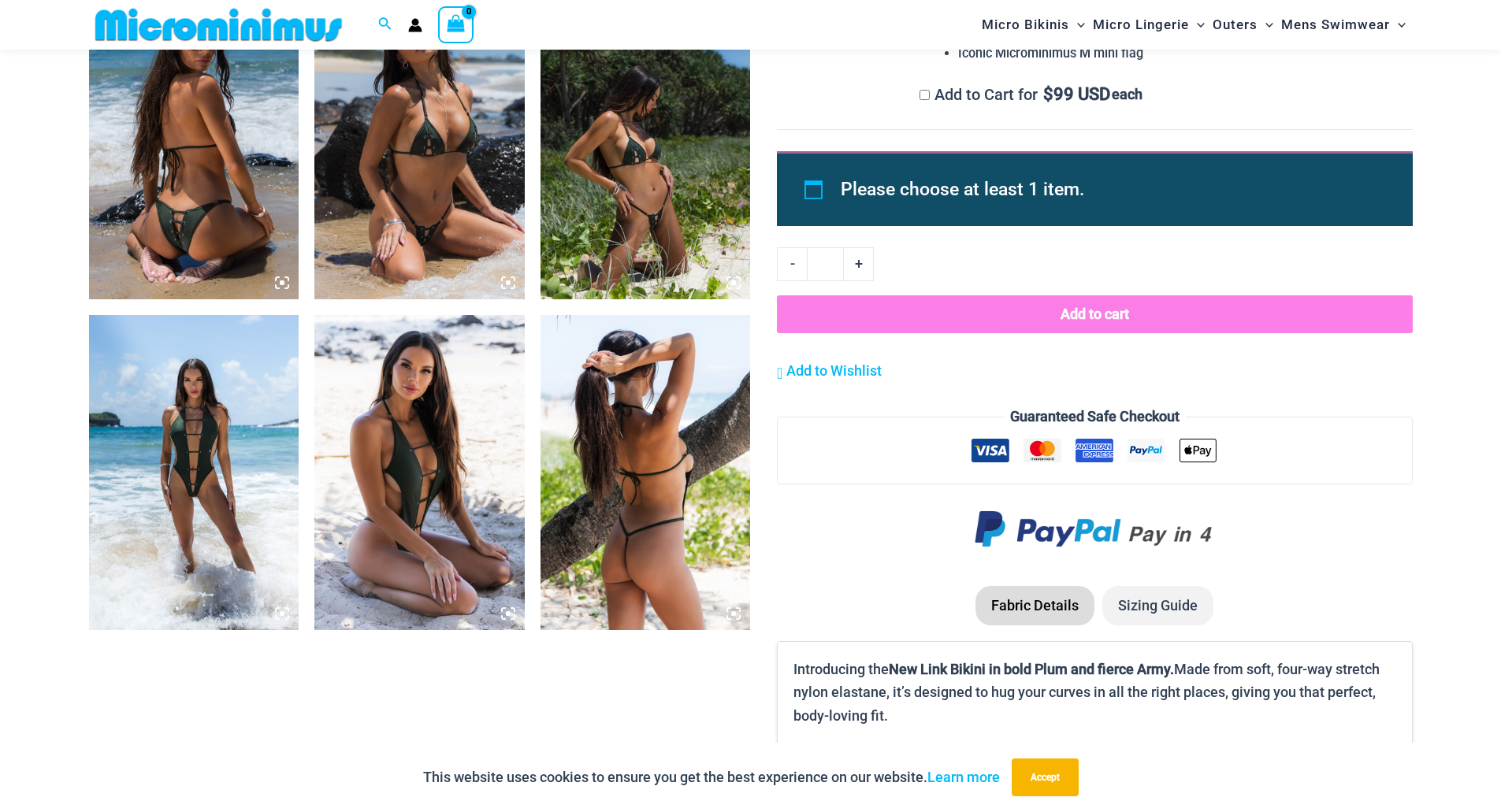
click at [213, 388] on img at bounding box center [194, 473] width 211 height 315
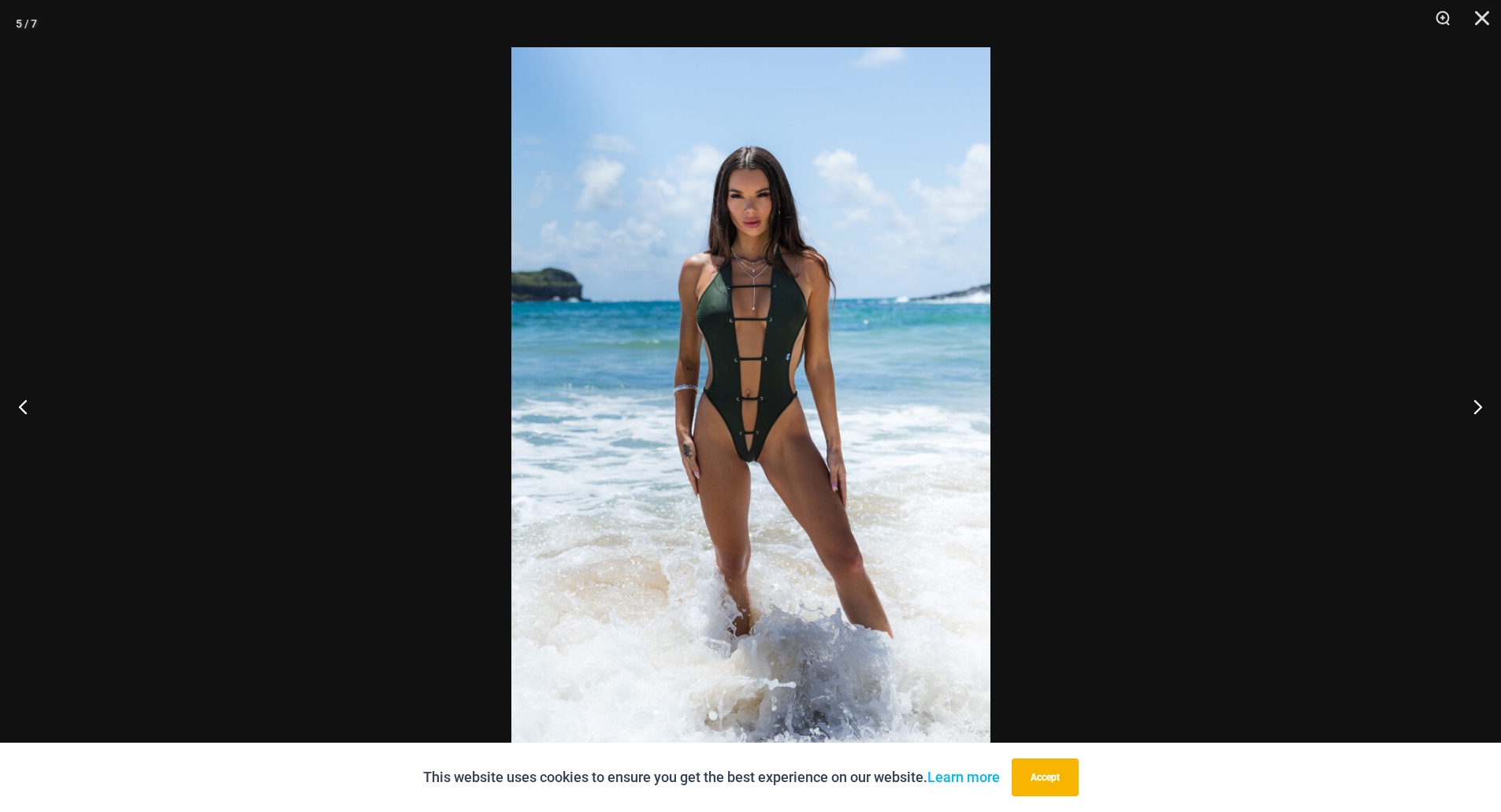
click at [774, 447] on img at bounding box center [750, 405] width 479 height 717
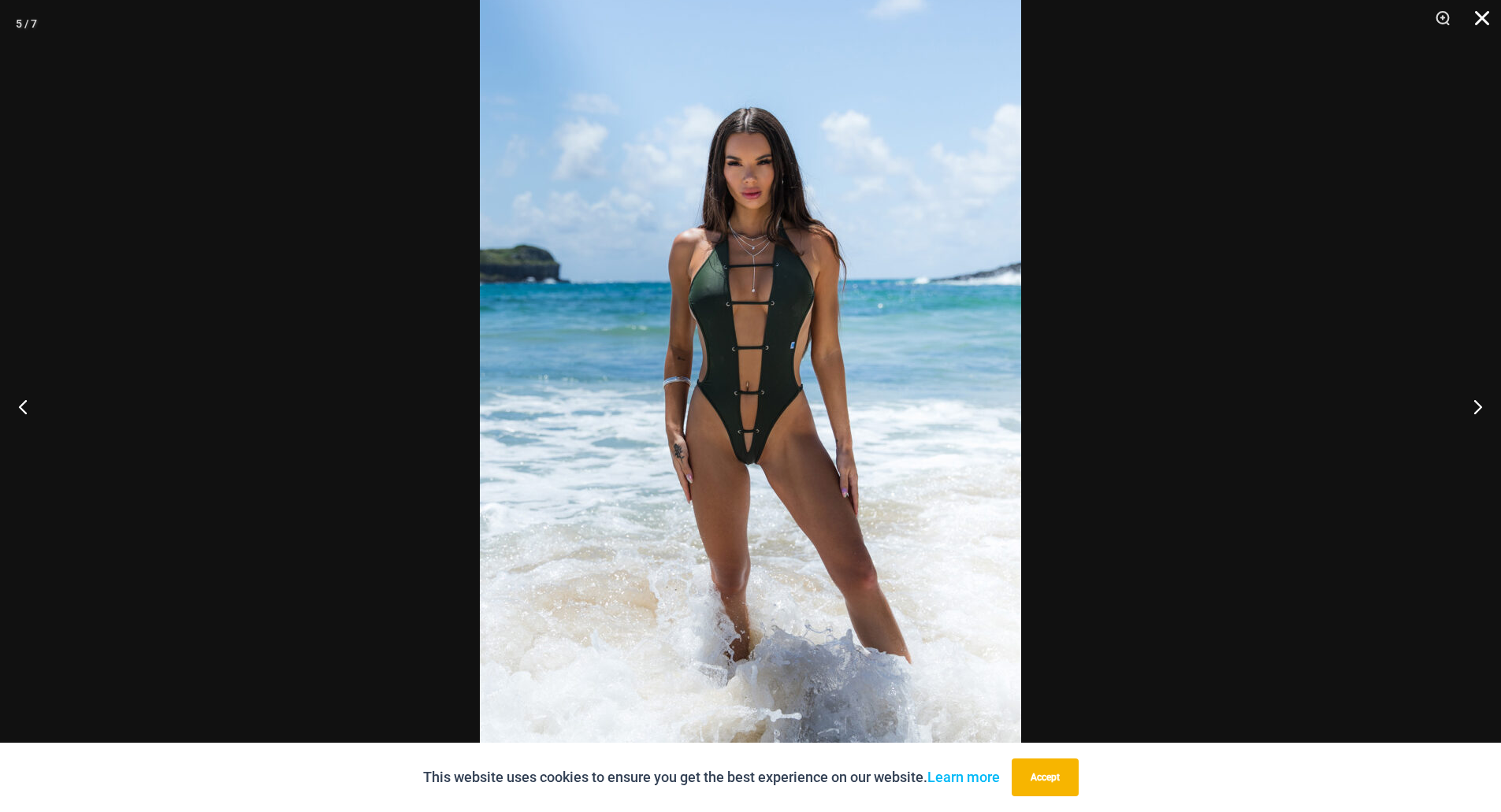
click at [1490, 18] on button "Close" at bounding box center [1476, 23] width 39 height 47
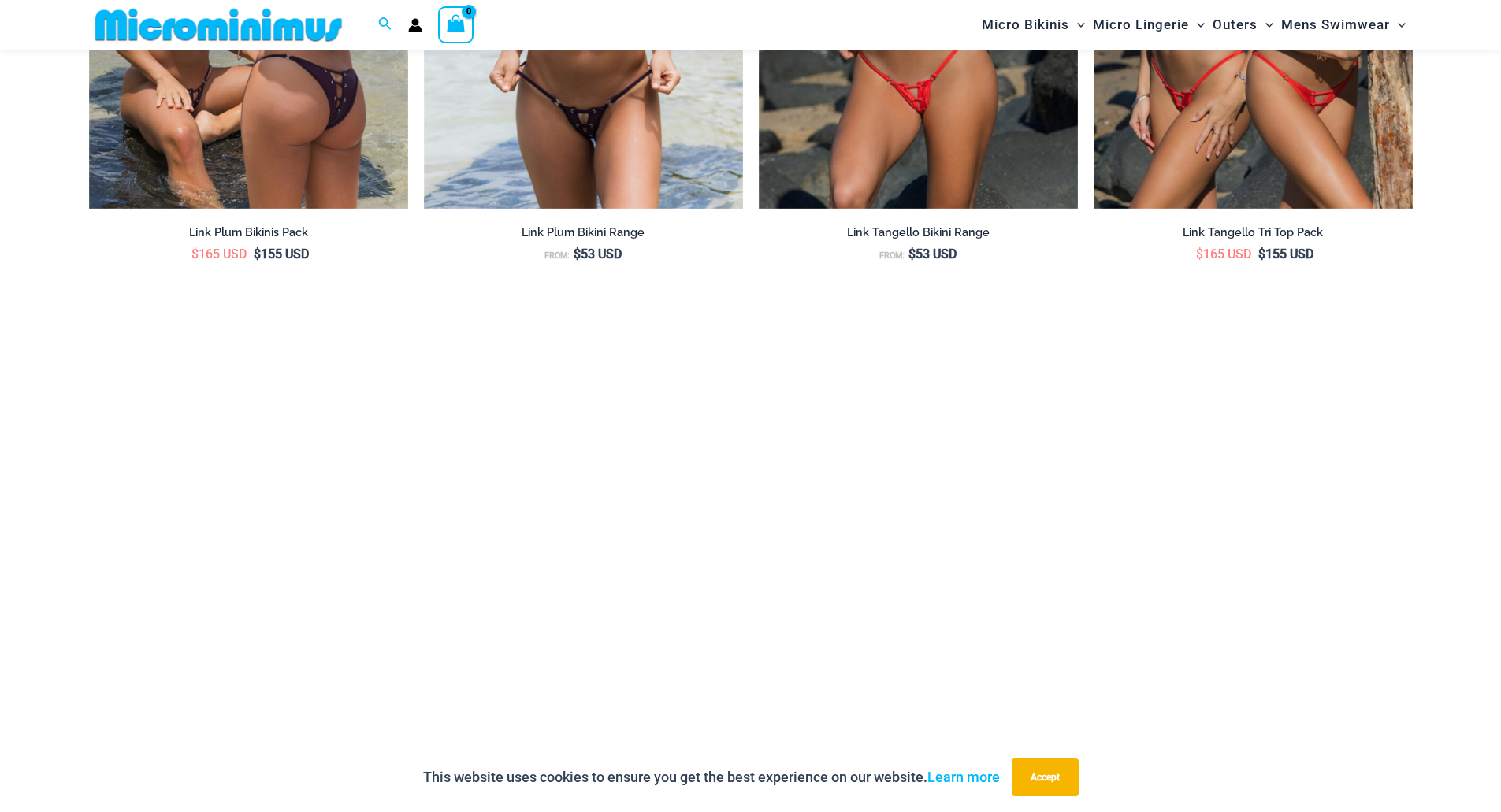
scroll to position [2664, 0]
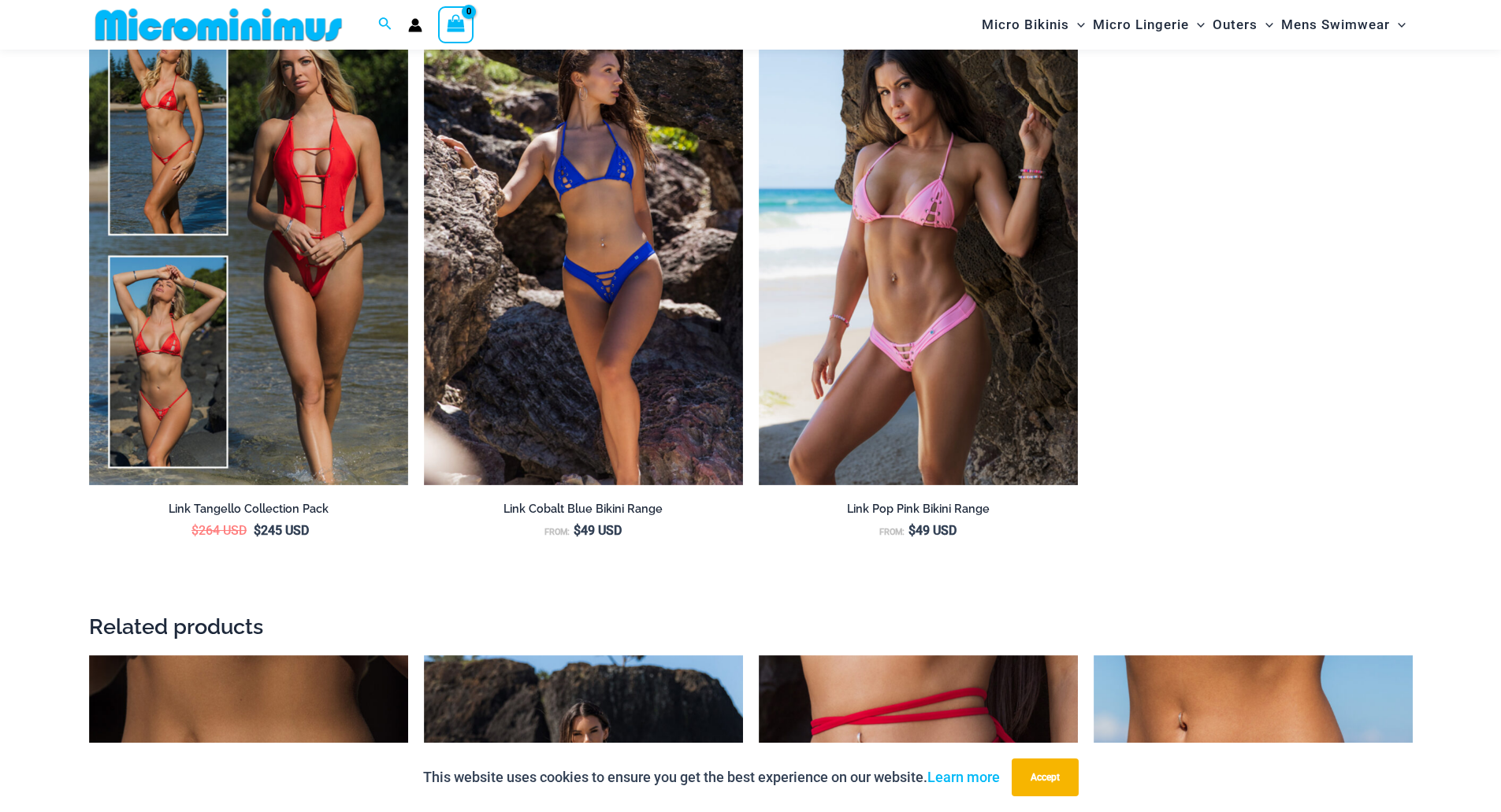
click at [1221, 259] on ul "Link Plum Bikinis Pack $ 165 USD Original price was: $165 USD. $ 155 USD Curren…" at bounding box center [750, 6] width 1323 height 1184
click at [1200, 214] on ul "Link Plum Bikinis Pack $ 165 USD Original price was: $165 USD. $ 155 USD Curren…" at bounding box center [750, 6] width 1323 height 1184
click at [1197, 212] on ul "Link Plum Bikinis Pack $ 165 USD Original price was: $165 USD. $ 155 USD Curren…" at bounding box center [750, 6] width 1323 height 1184
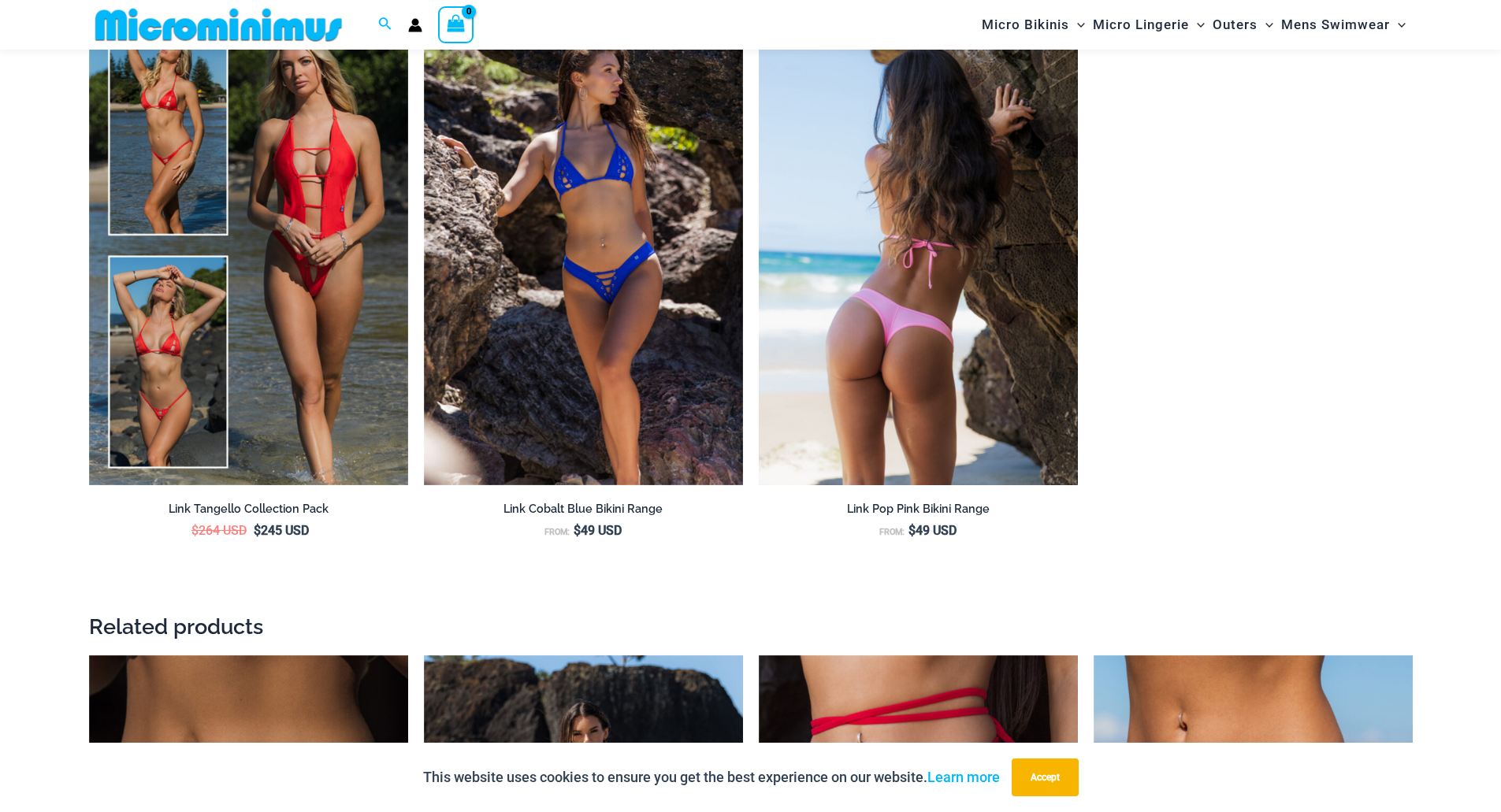
click at [956, 319] on img at bounding box center [918, 246] width 319 height 479
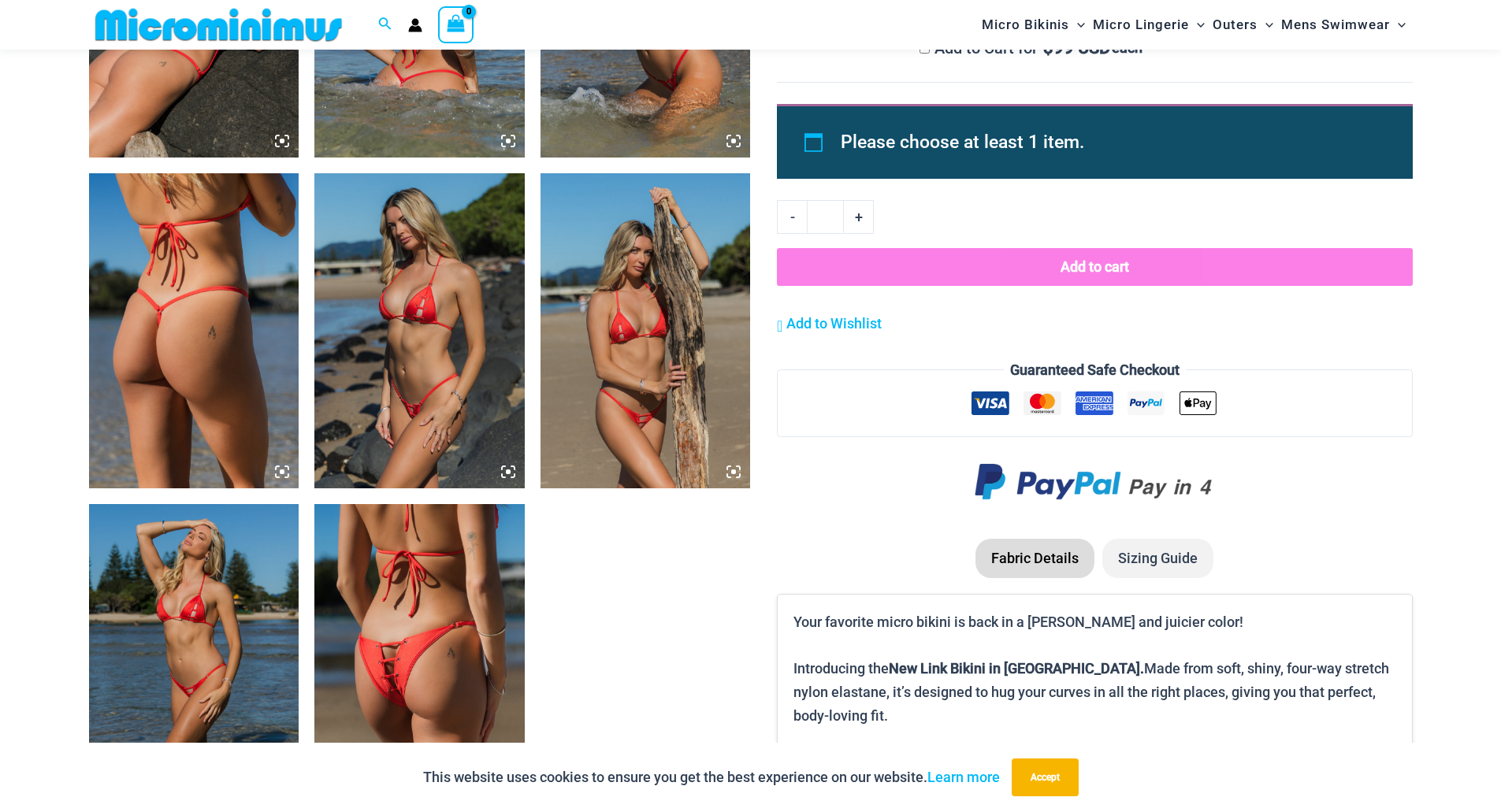
scroll to position [1876, 0]
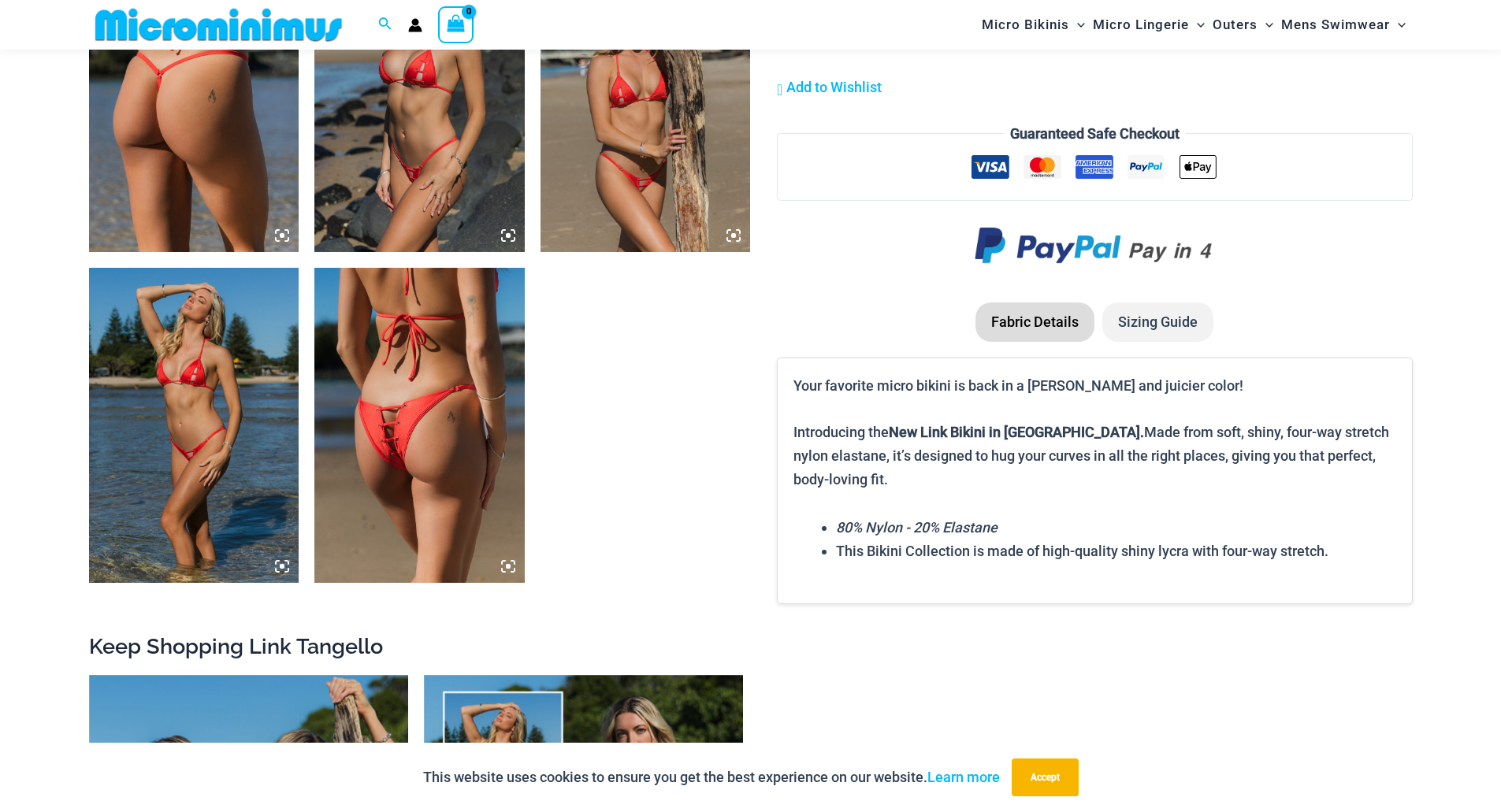
click at [440, 393] on img at bounding box center [420, 425] width 211 height 315
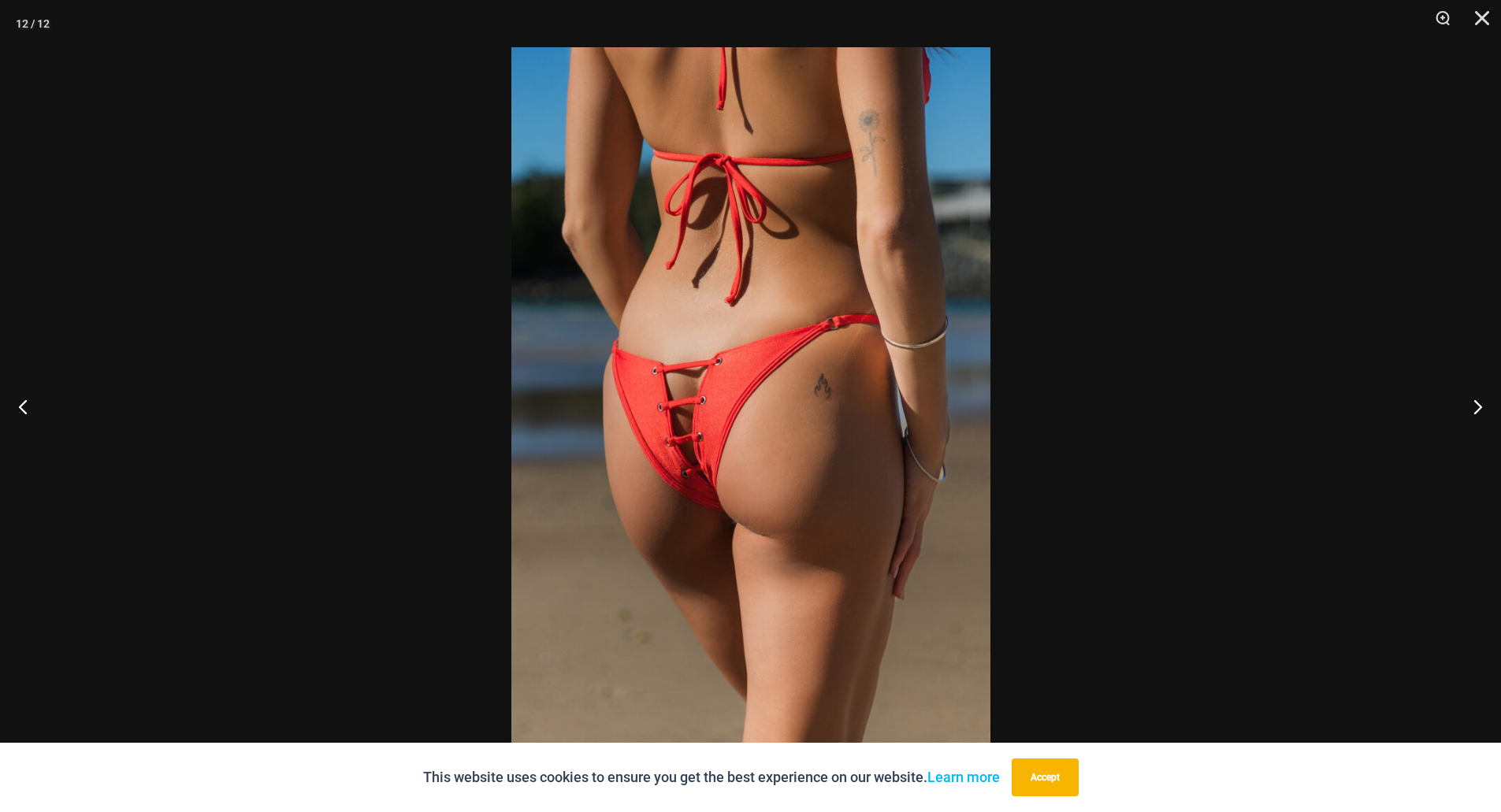
click at [737, 441] on img at bounding box center [750, 405] width 479 height 717
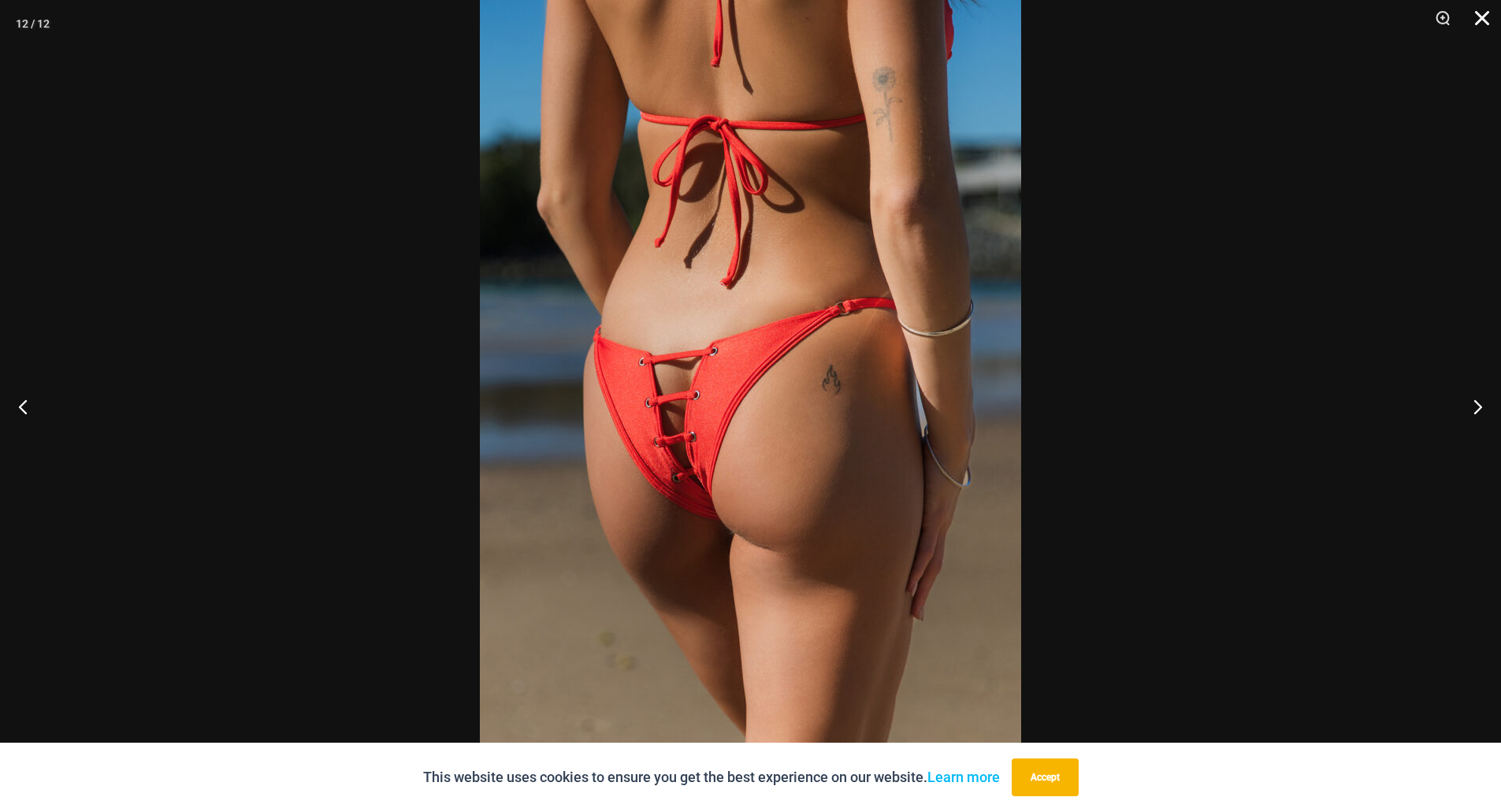
click at [1485, 12] on button "Close" at bounding box center [1476, 23] width 39 height 47
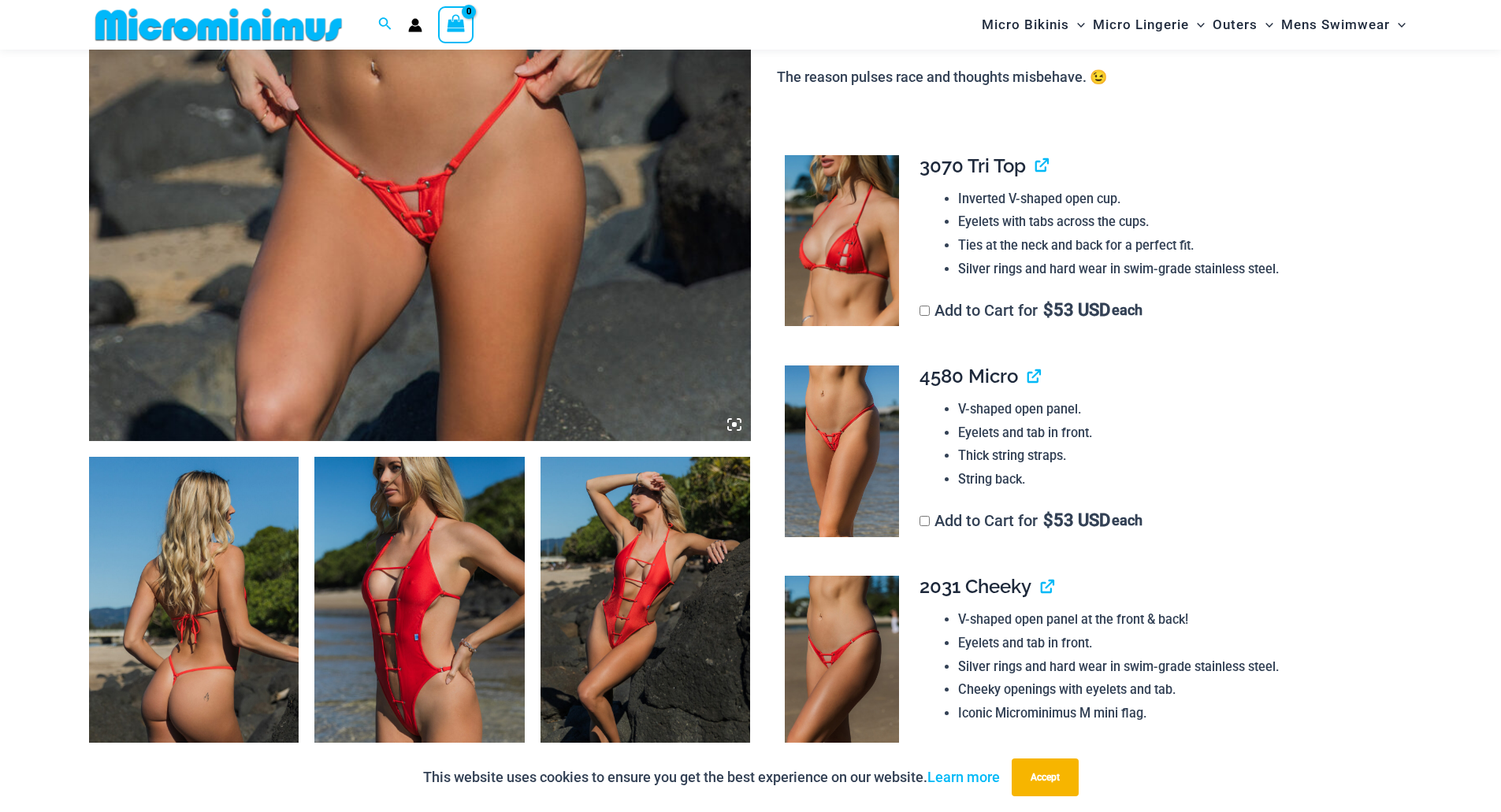
scroll to position [537, 0]
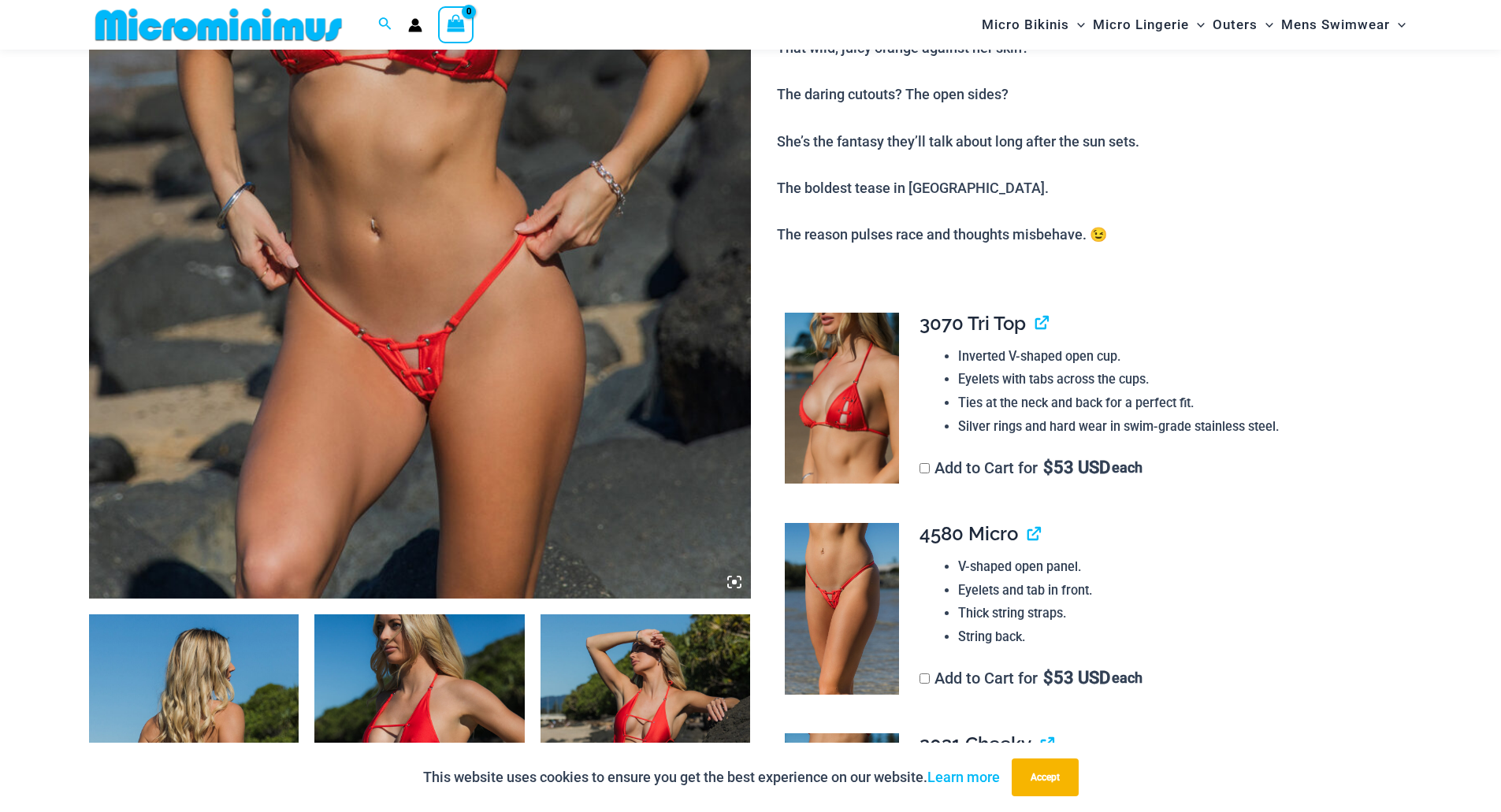
click at [216, 284] on img at bounding box center [420, 102] width 662 height 992
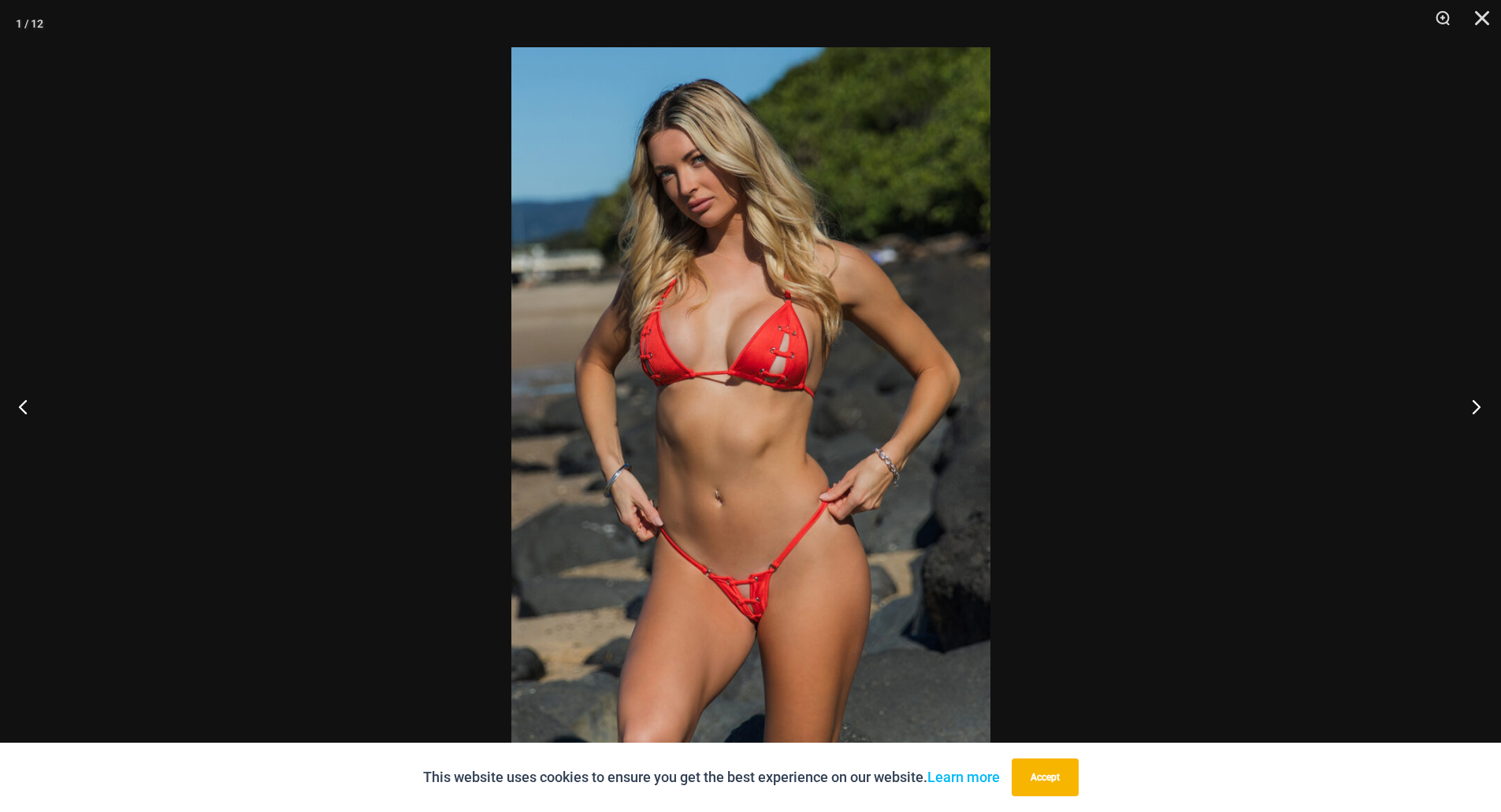
click at [1476, 407] on button "Next" at bounding box center [1471, 407] width 59 height 79
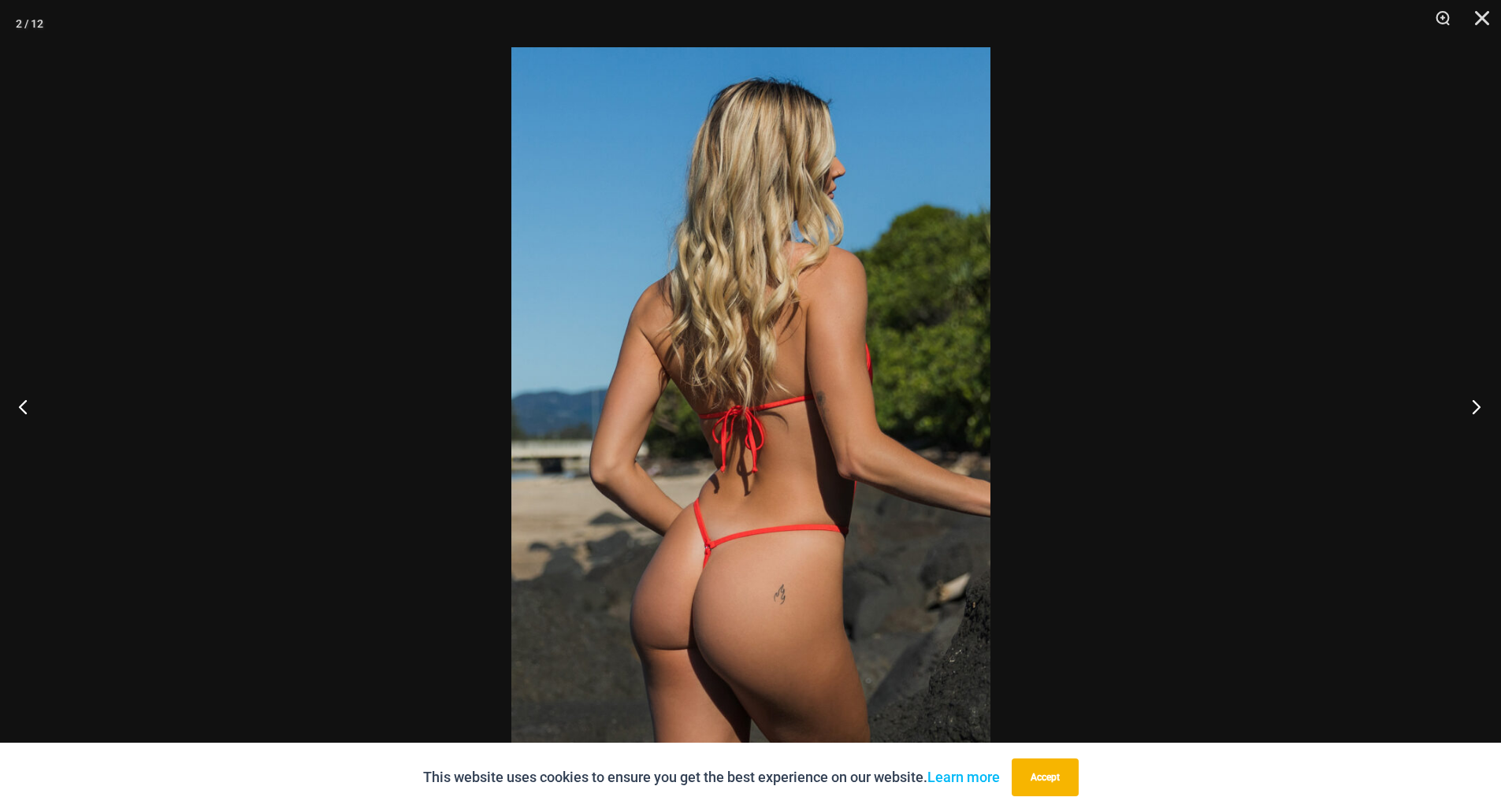
click at [1476, 407] on button "Next" at bounding box center [1471, 407] width 59 height 79
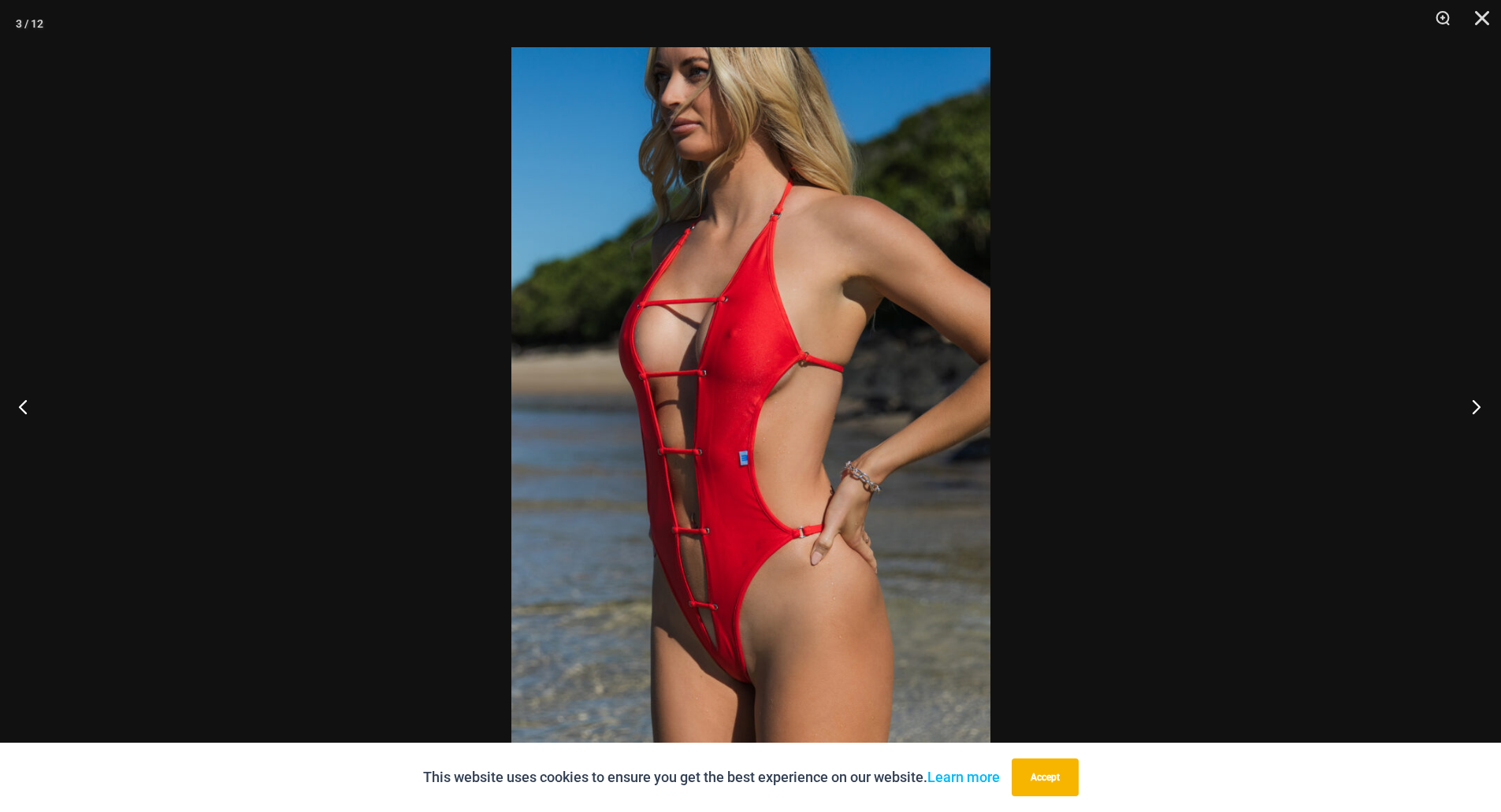
click at [1476, 407] on button "Next" at bounding box center [1471, 407] width 59 height 79
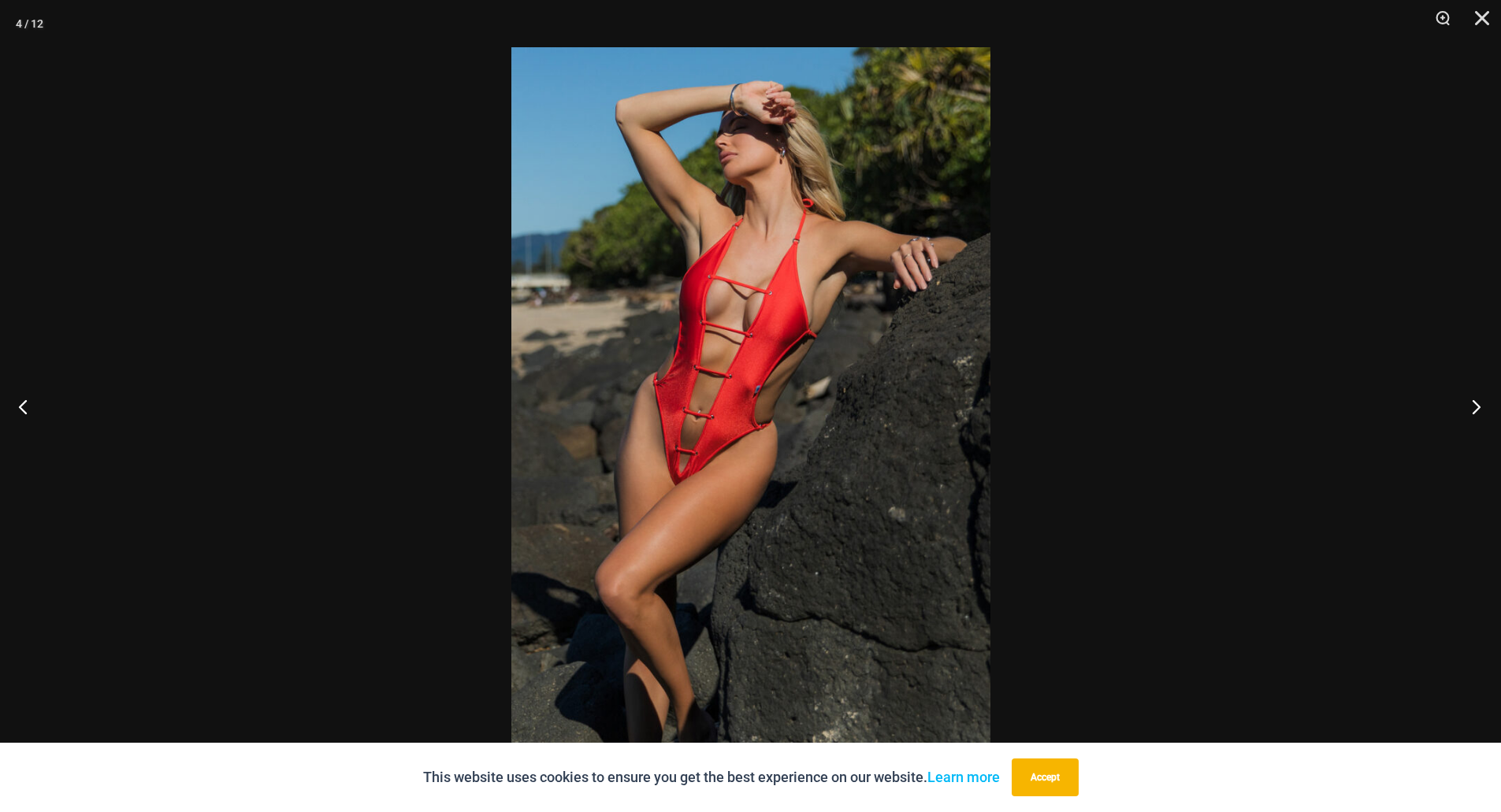
click at [1476, 407] on button "Next" at bounding box center [1471, 407] width 59 height 79
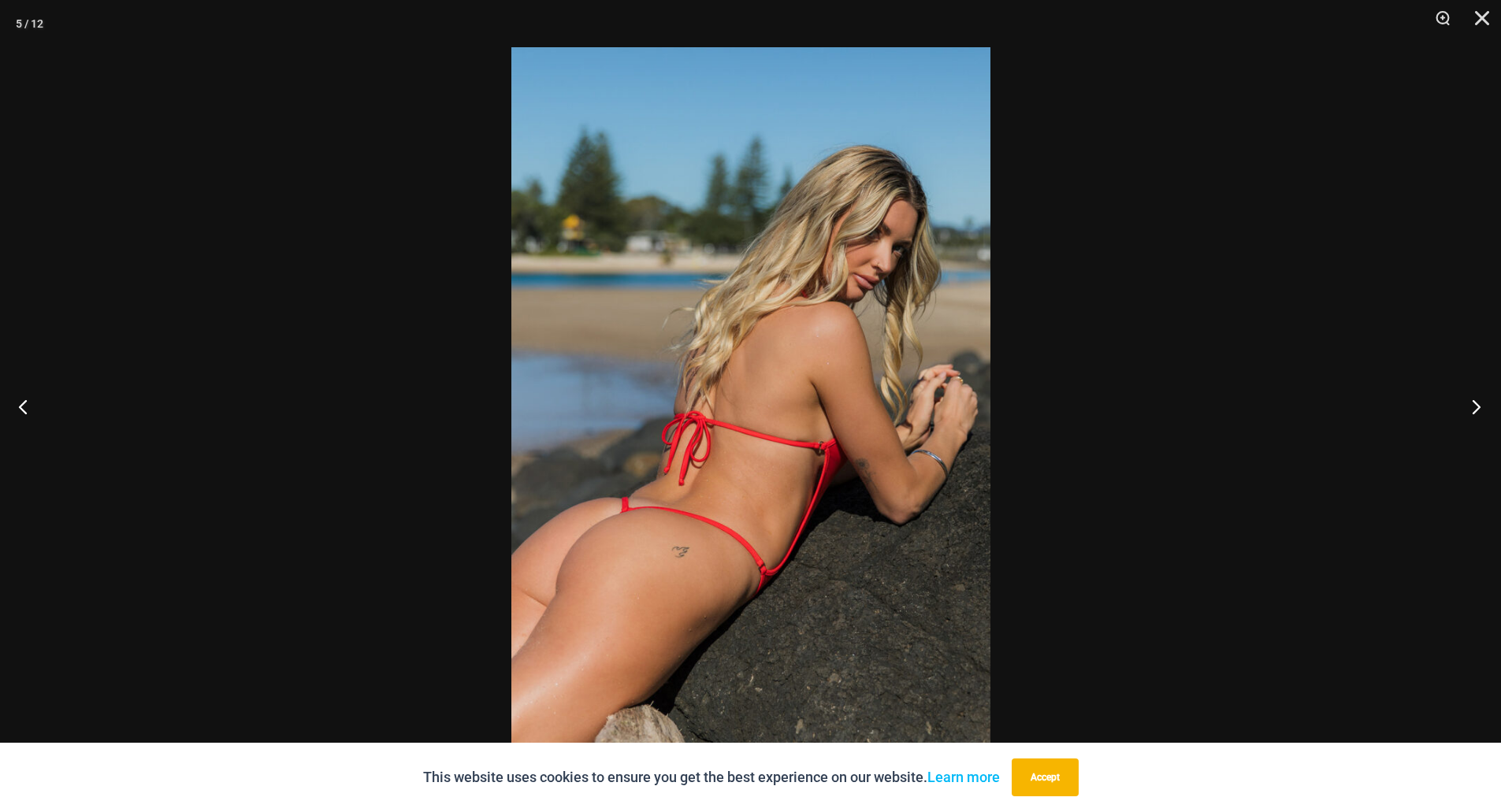
click at [1476, 407] on button "Next" at bounding box center [1471, 407] width 59 height 79
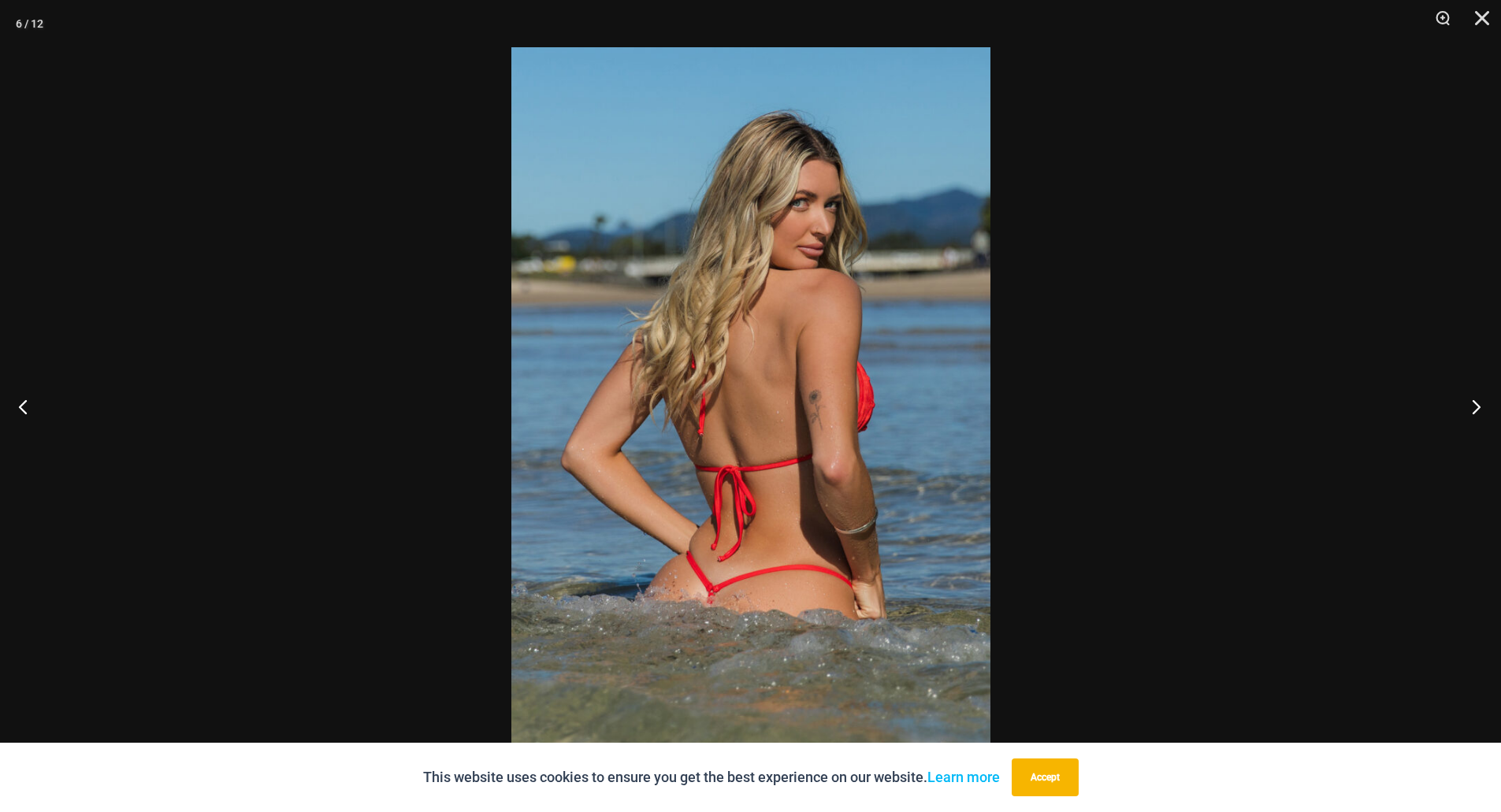
click at [1476, 407] on button "Next" at bounding box center [1471, 407] width 59 height 79
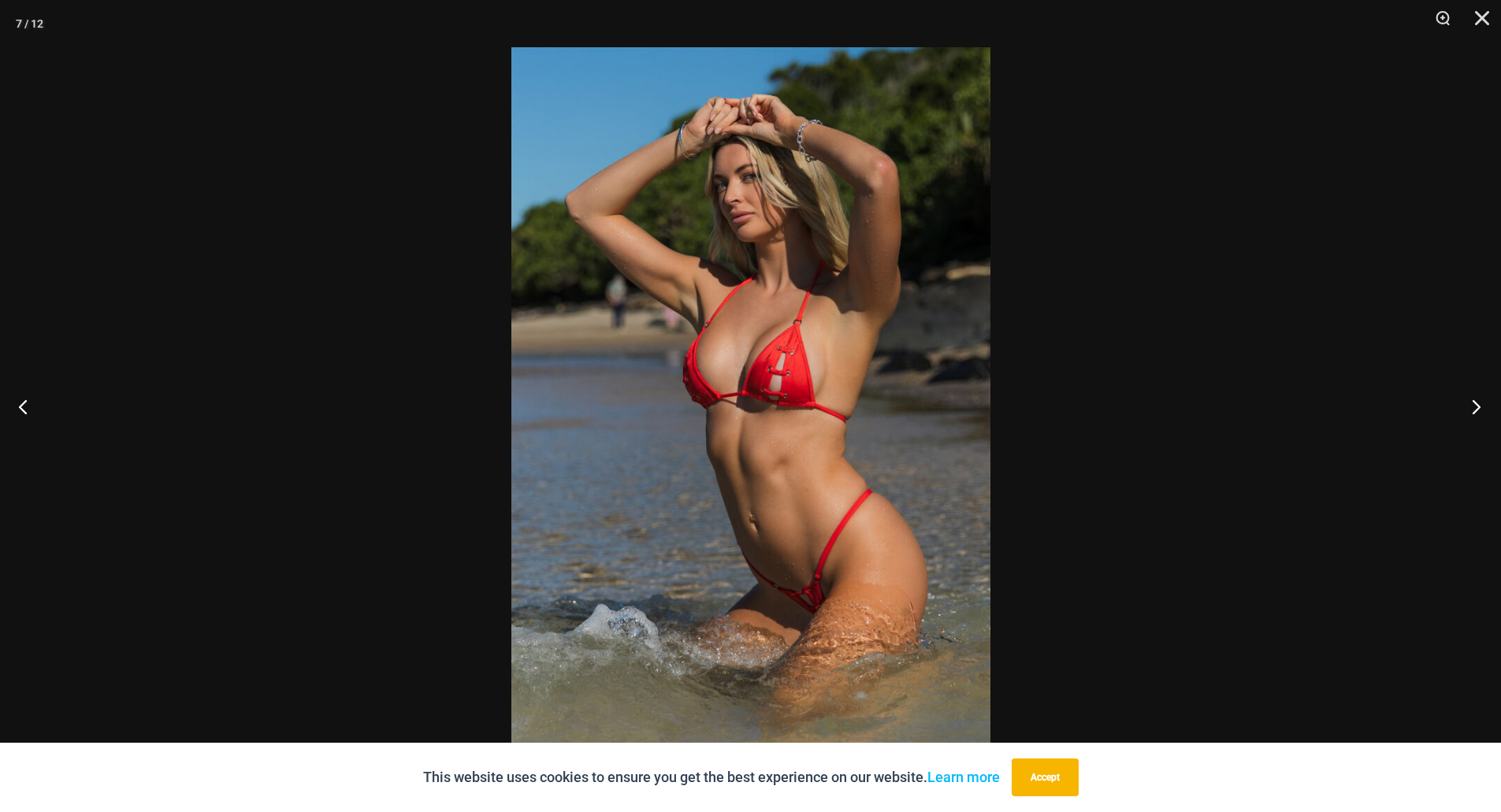
click at [1476, 407] on button "Next" at bounding box center [1471, 407] width 59 height 79
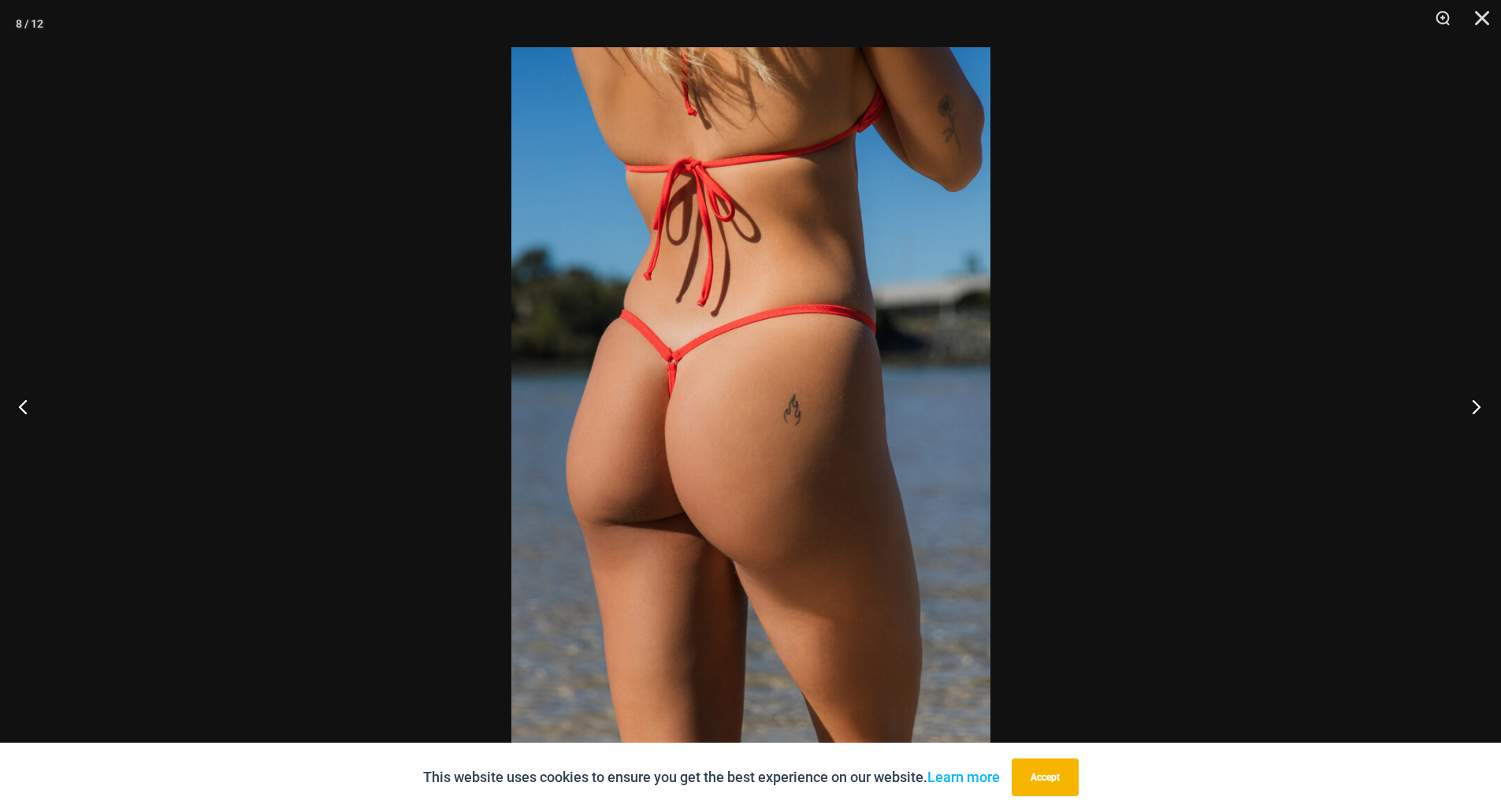
click at [1476, 407] on button "Next" at bounding box center [1471, 407] width 59 height 79
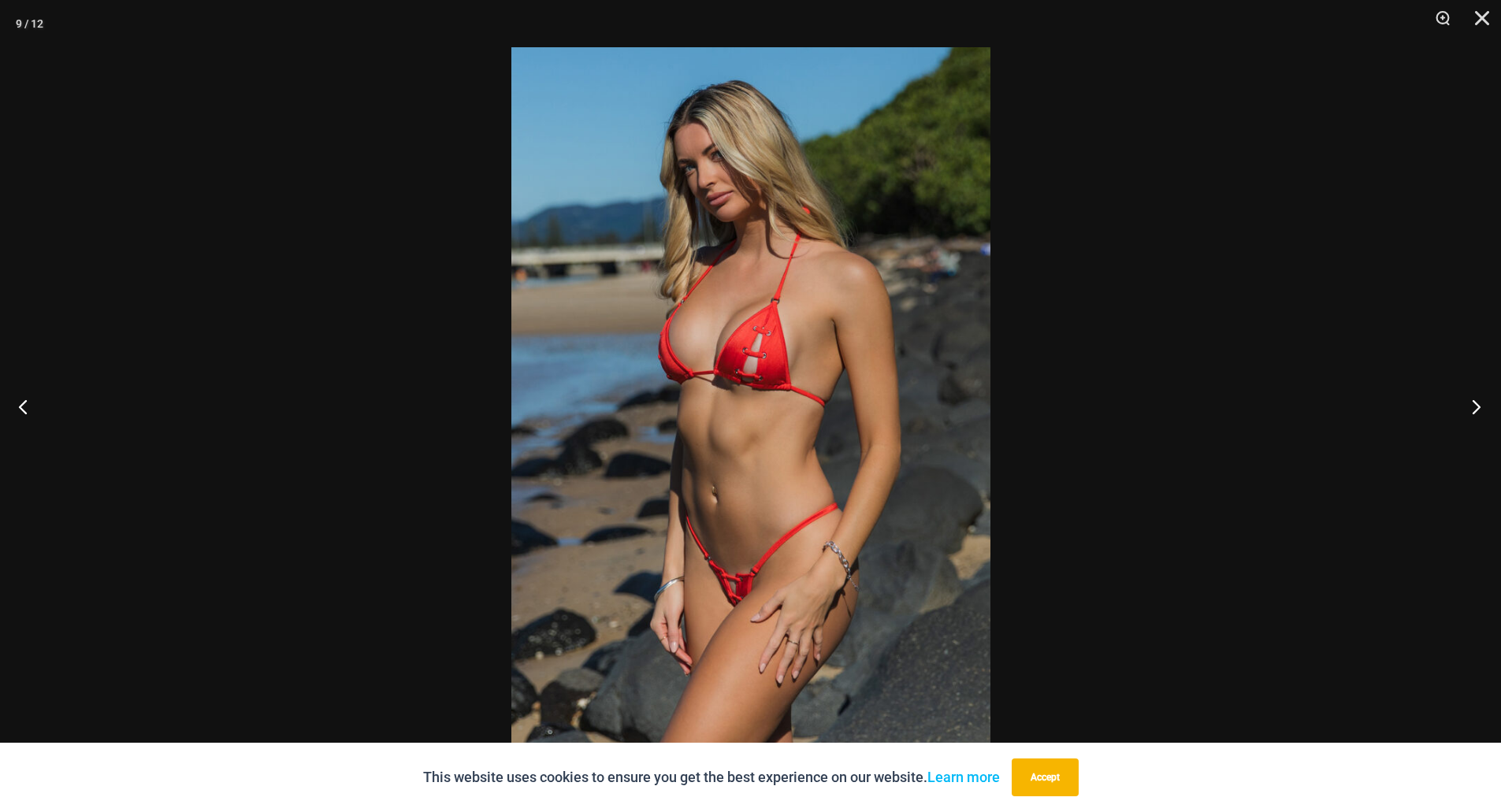
click at [1476, 407] on button "Next" at bounding box center [1471, 407] width 59 height 79
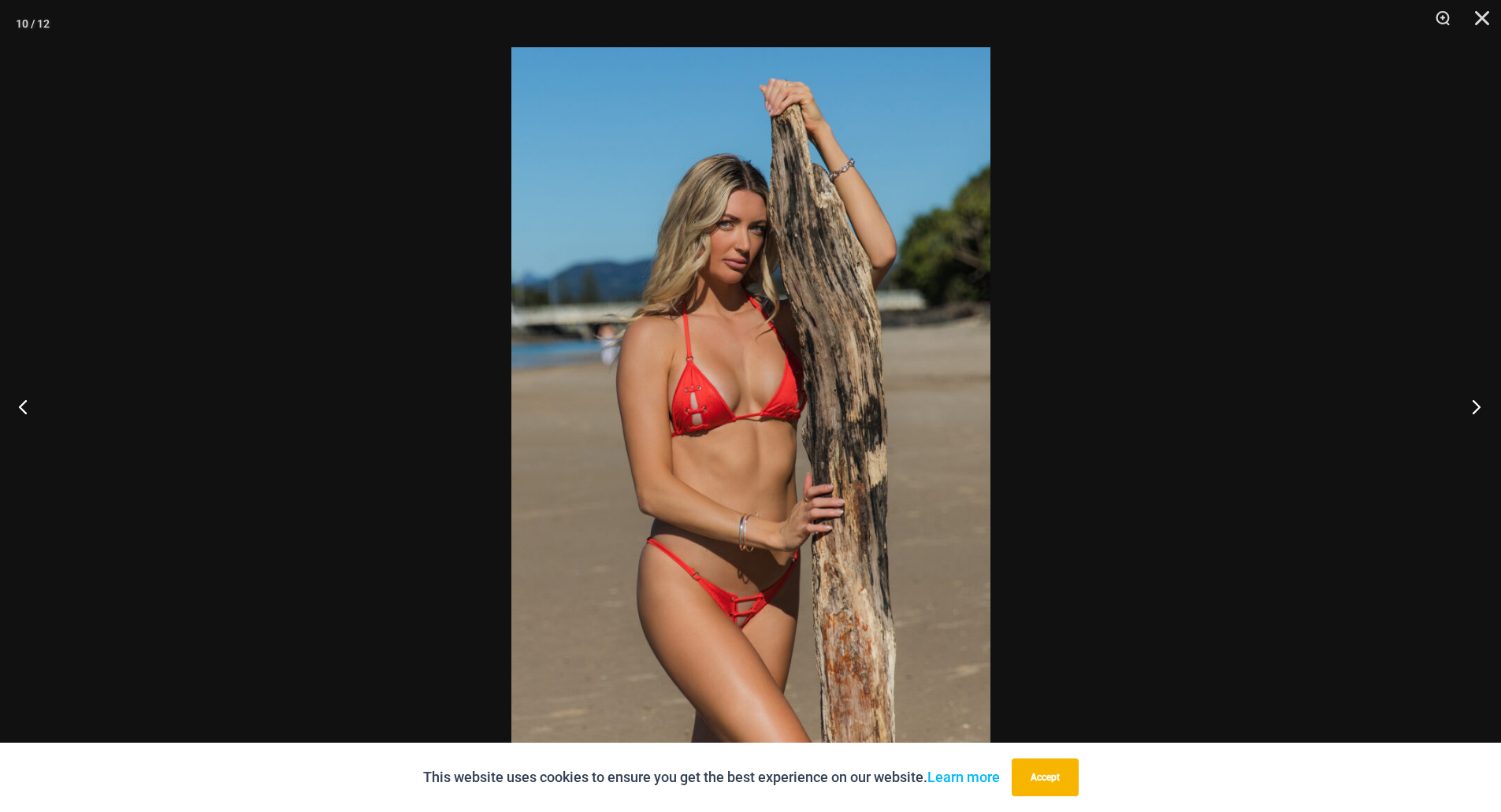
click at [1476, 407] on button "Next" at bounding box center [1471, 407] width 59 height 79
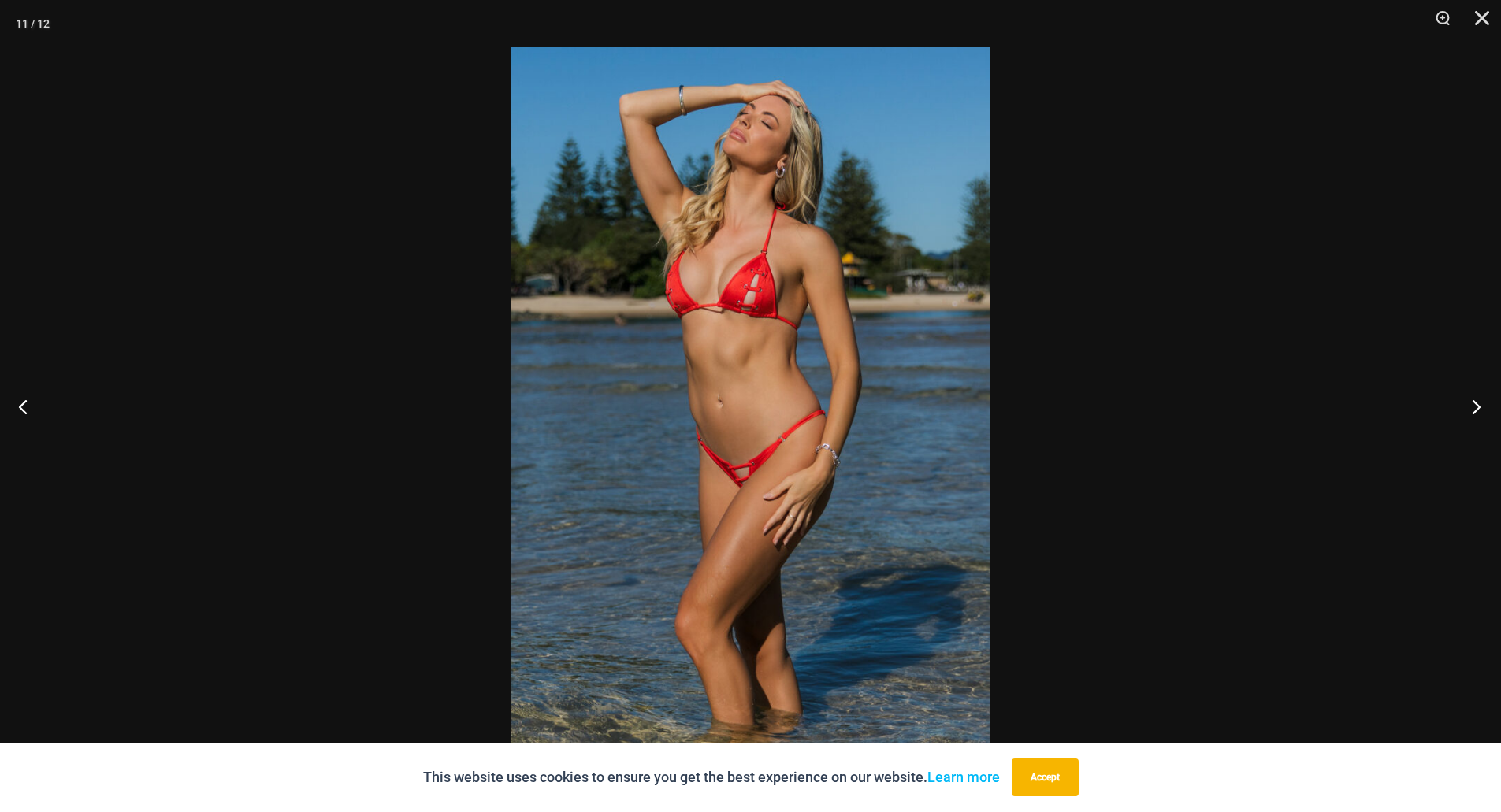
click at [1476, 407] on button "Next" at bounding box center [1471, 407] width 59 height 79
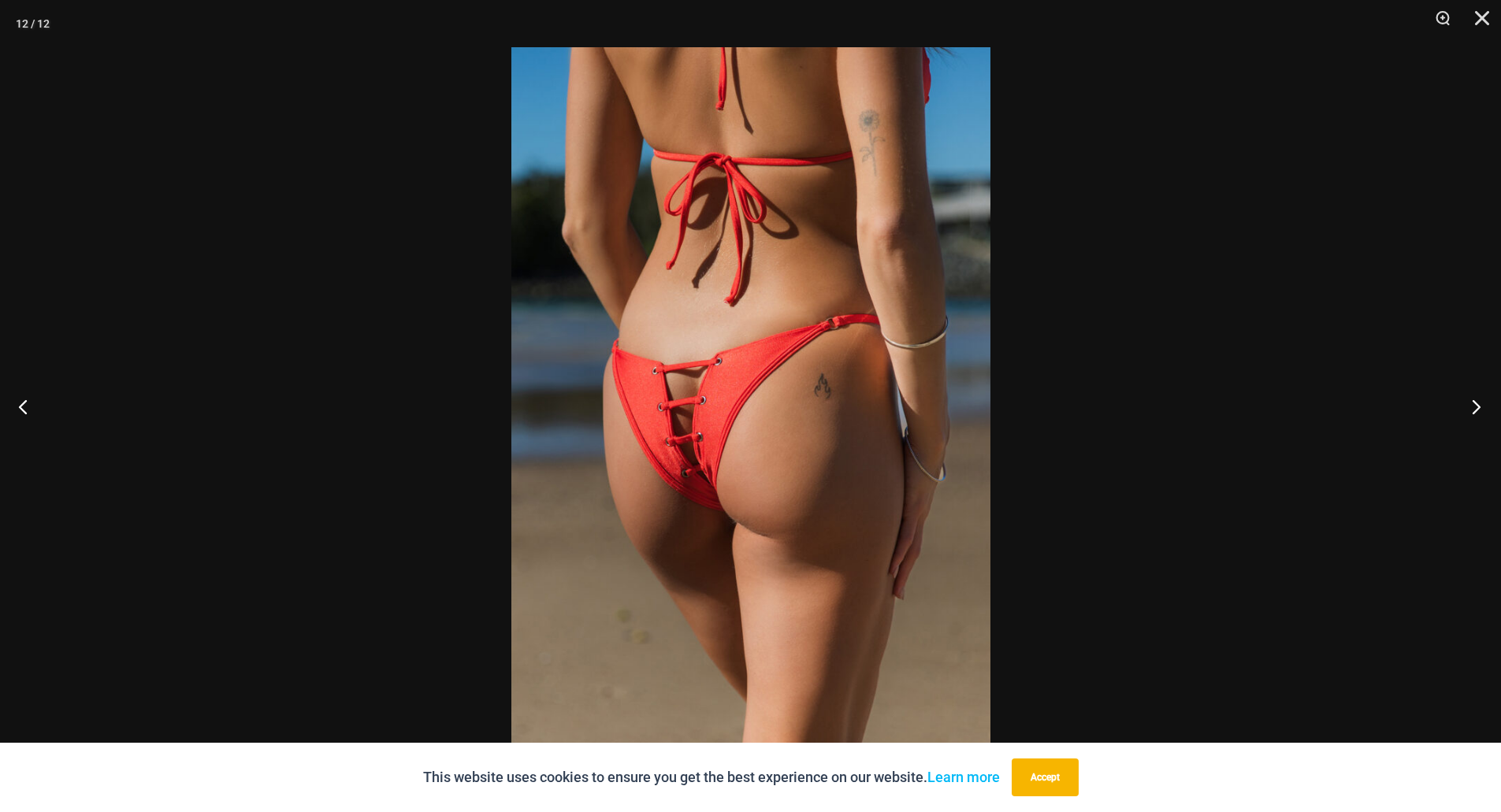
click at [1476, 407] on button "Next" at bounding box center [1471, 407] width 59 height 79
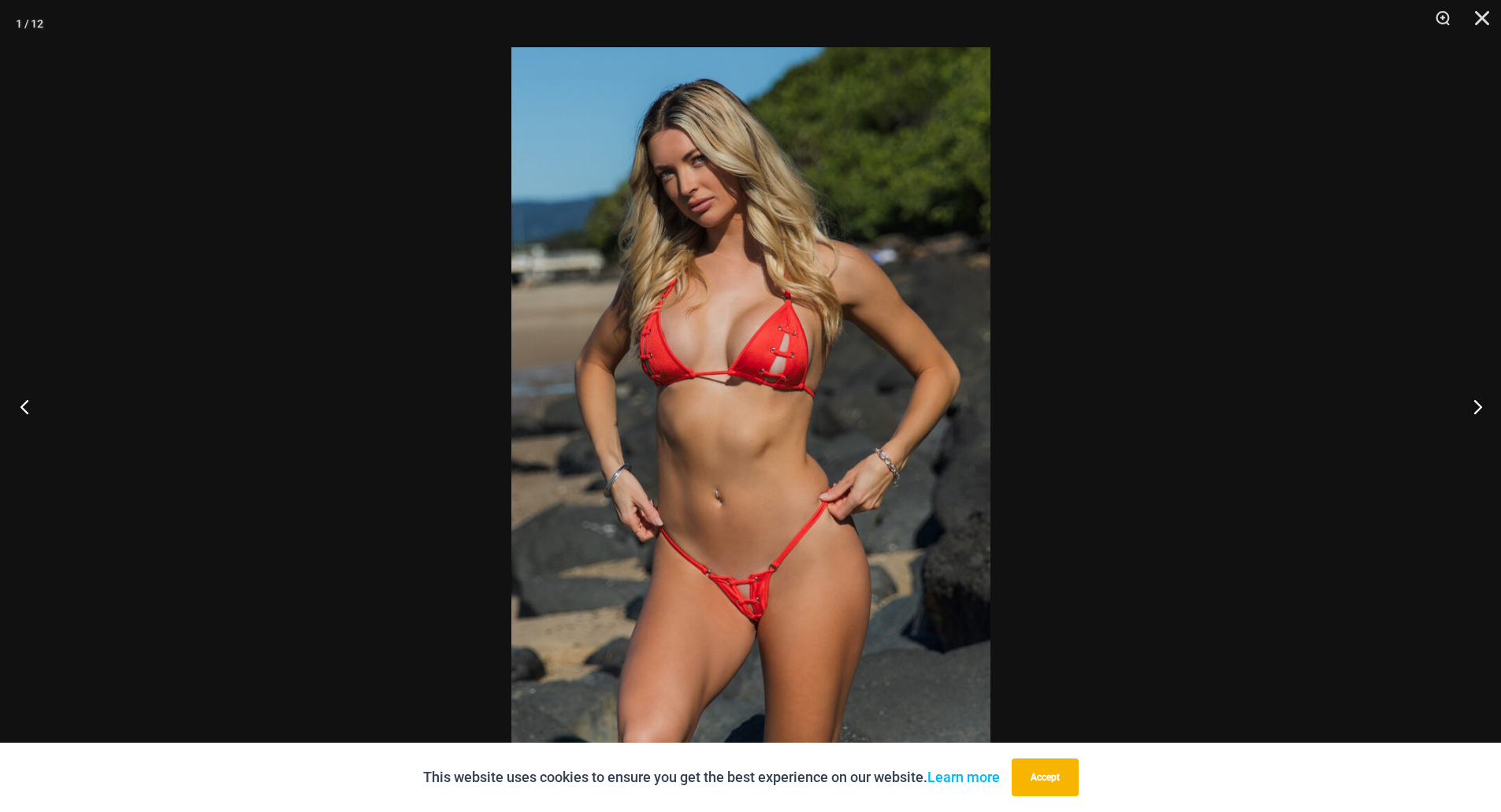
click at [32, 407] on button "Previous" at bounding box center [29, 407] width 59 height 79
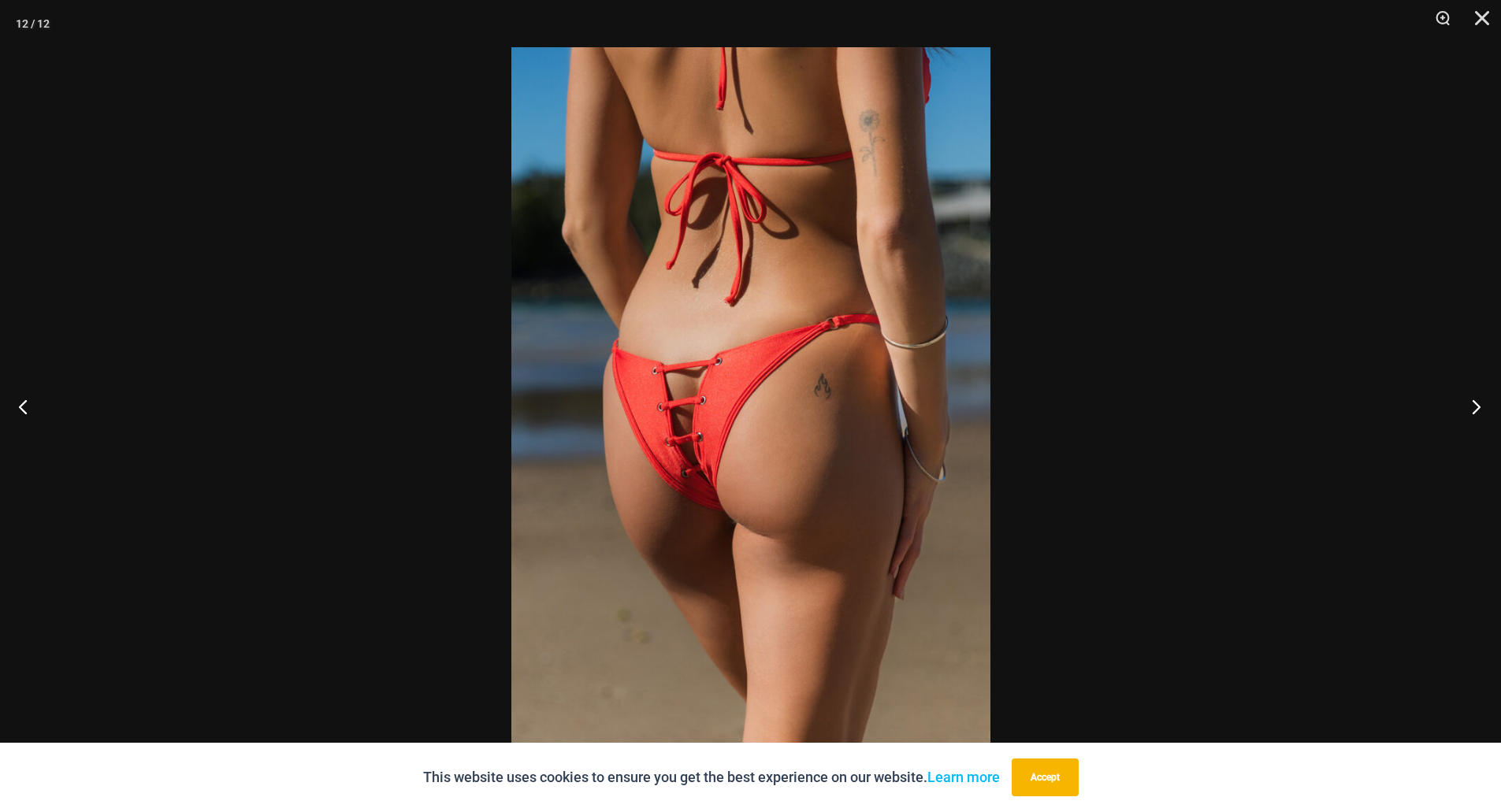
click at [1476, 405] on button "Next" at bounding box center [1471, 407] width 59 height 79
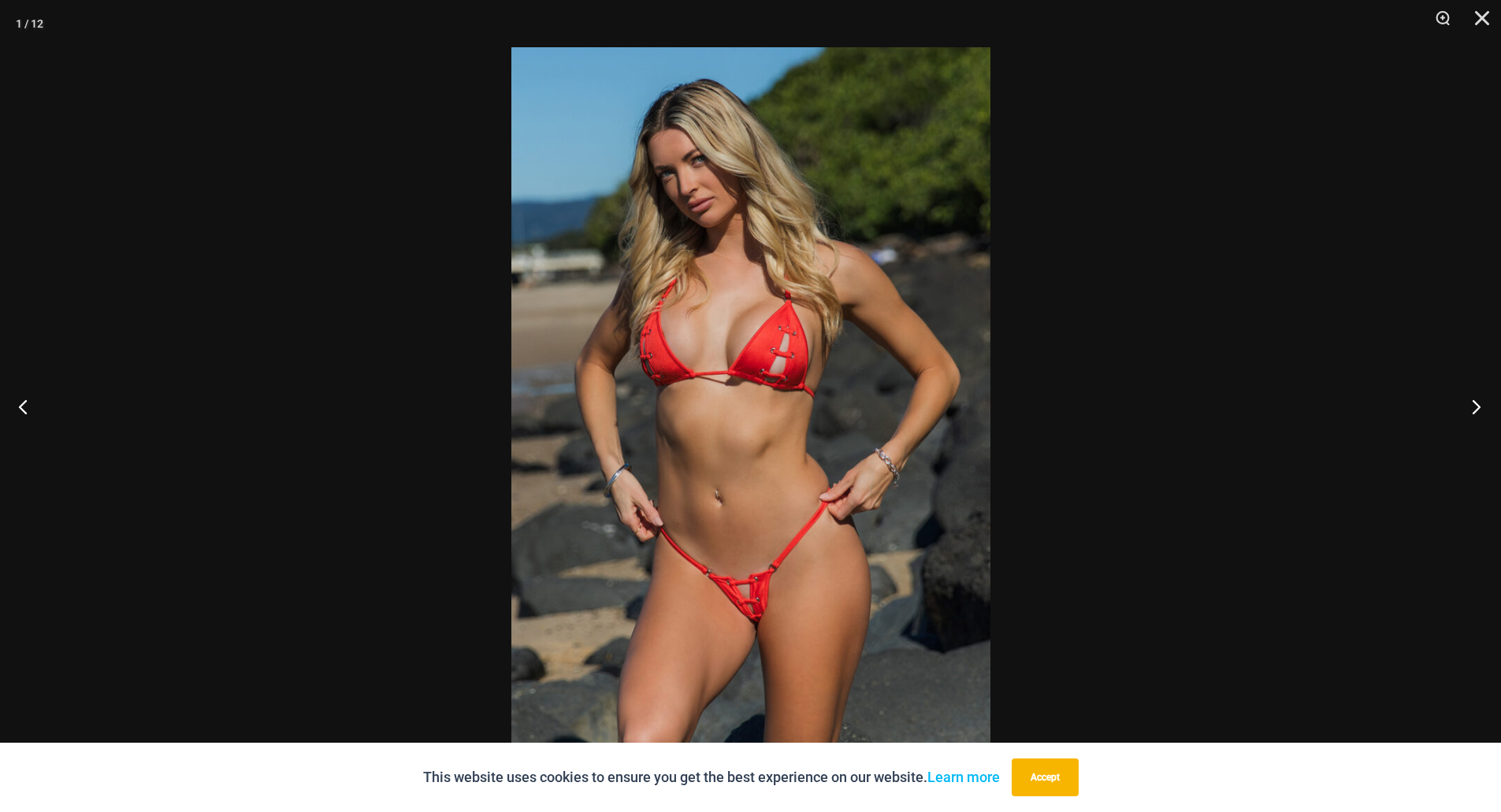
click at [1476, 405] on button "Next" at bounding box center [1471, 407] width 59 height 79
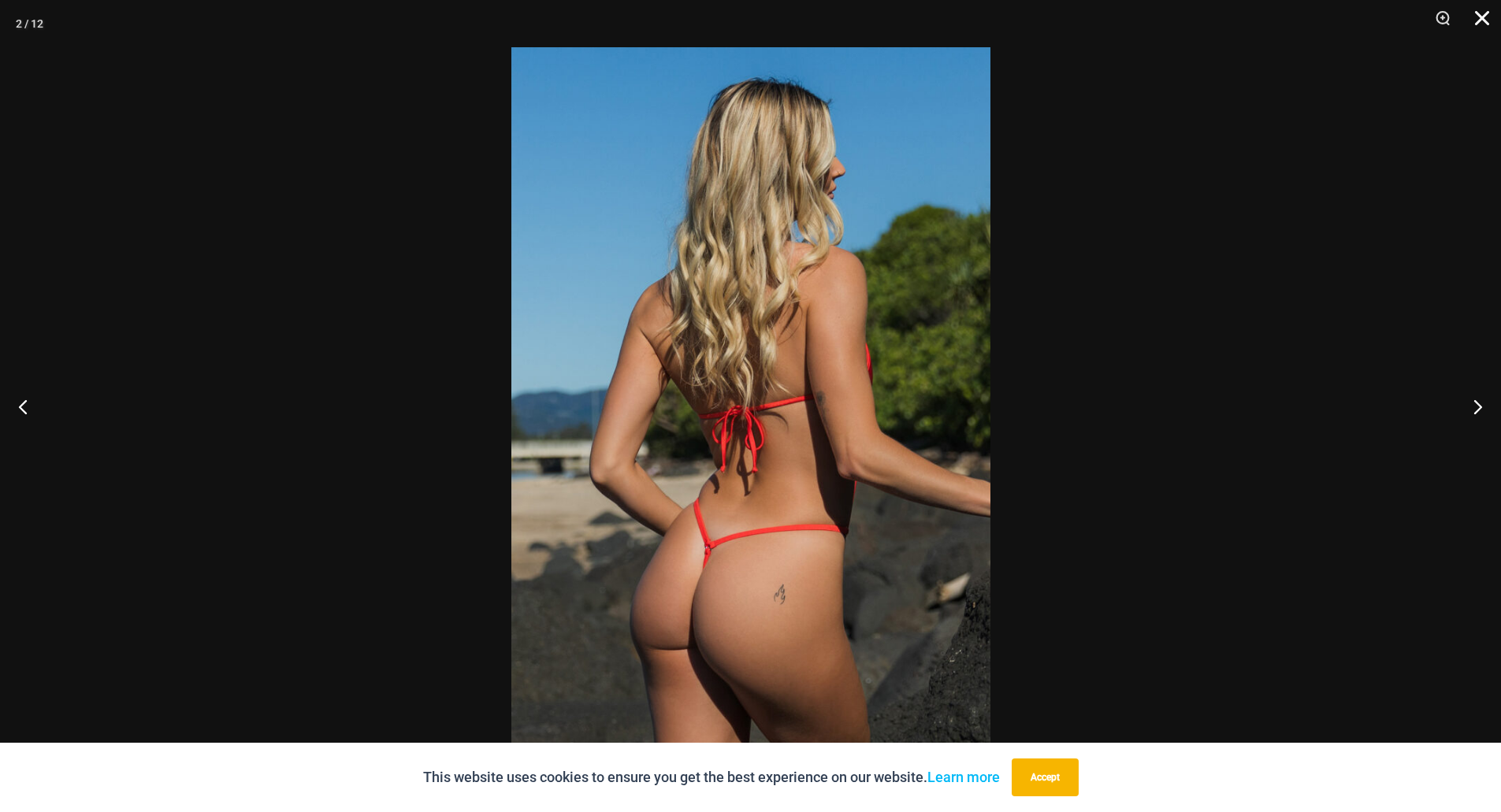
click at [1478, 8] on button "Close" at bounding box center [1476, 23] width 39 height 47
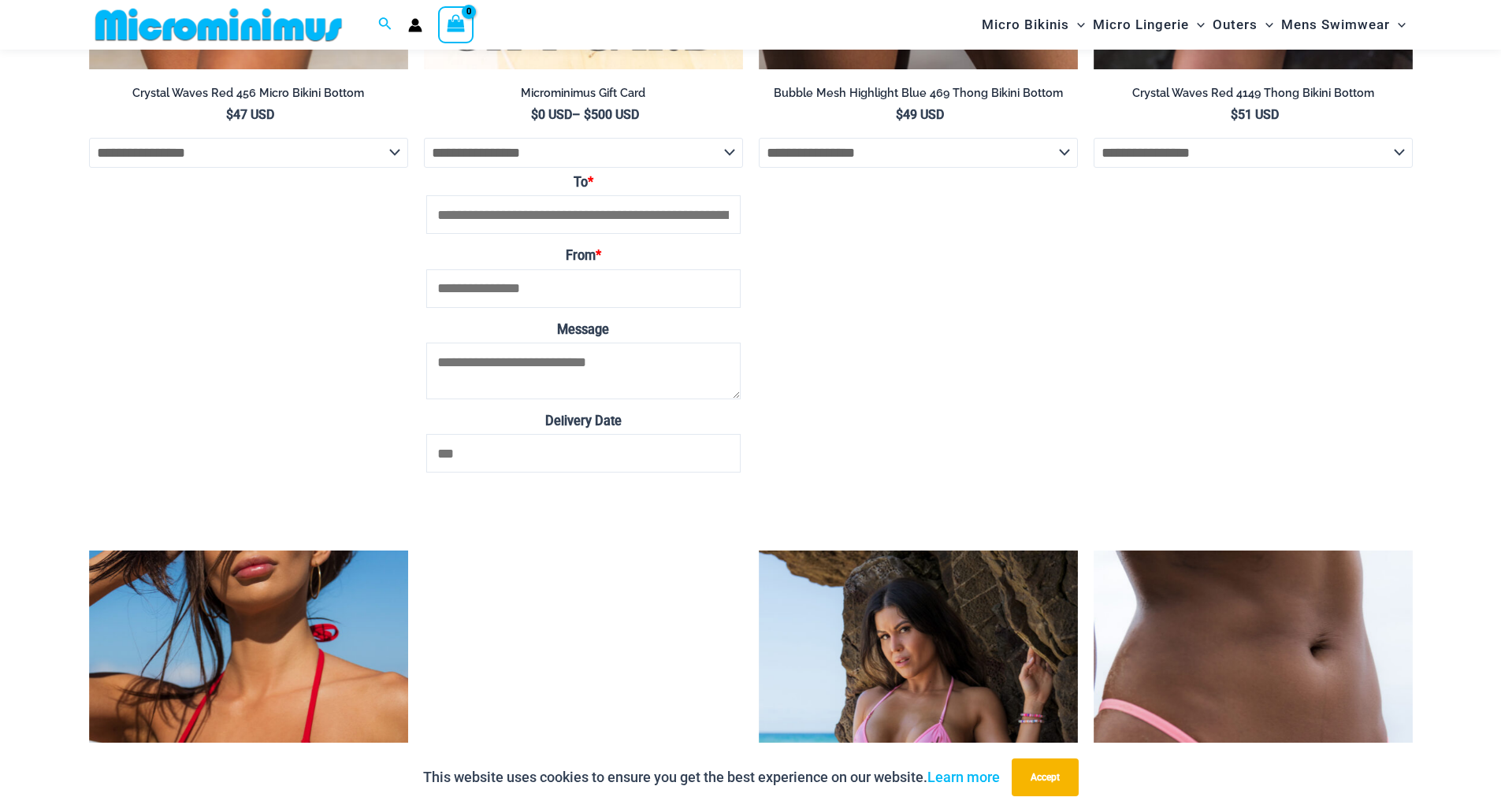
scroll to position [3136, 0]
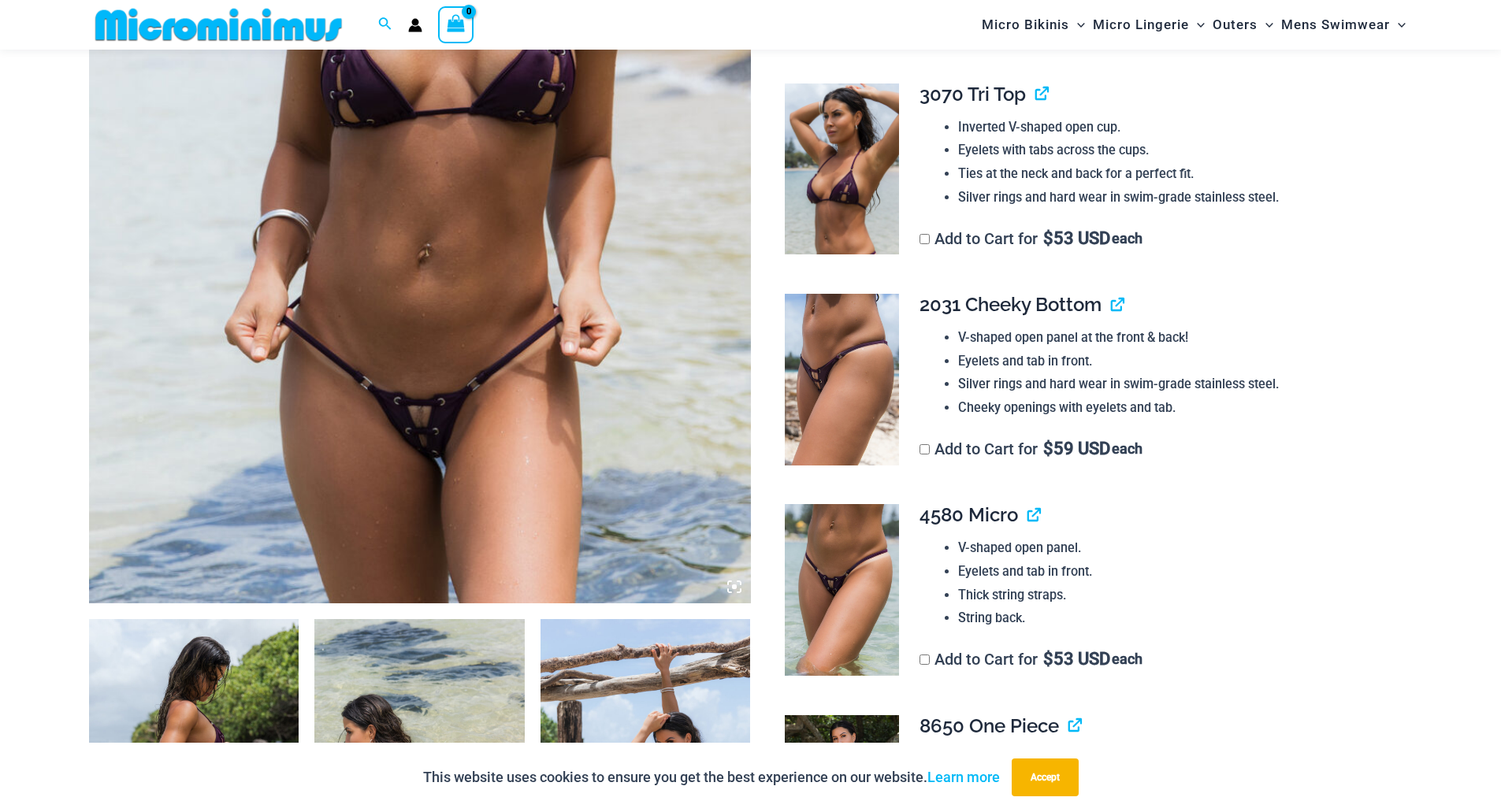
scroll to position [537, 0]
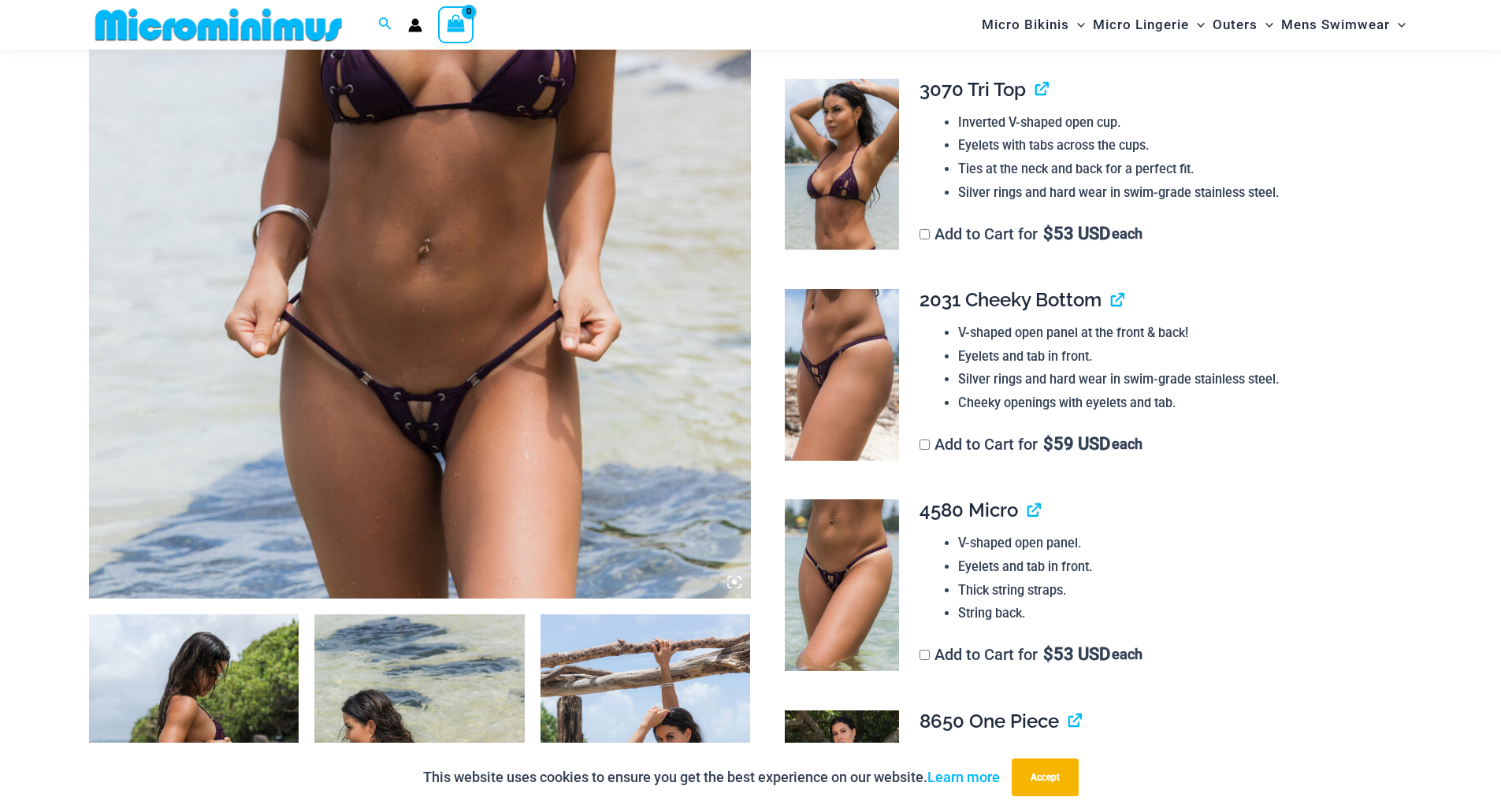
click at [414, 411] on img at bounding box center [420, 102] width 662 height 992
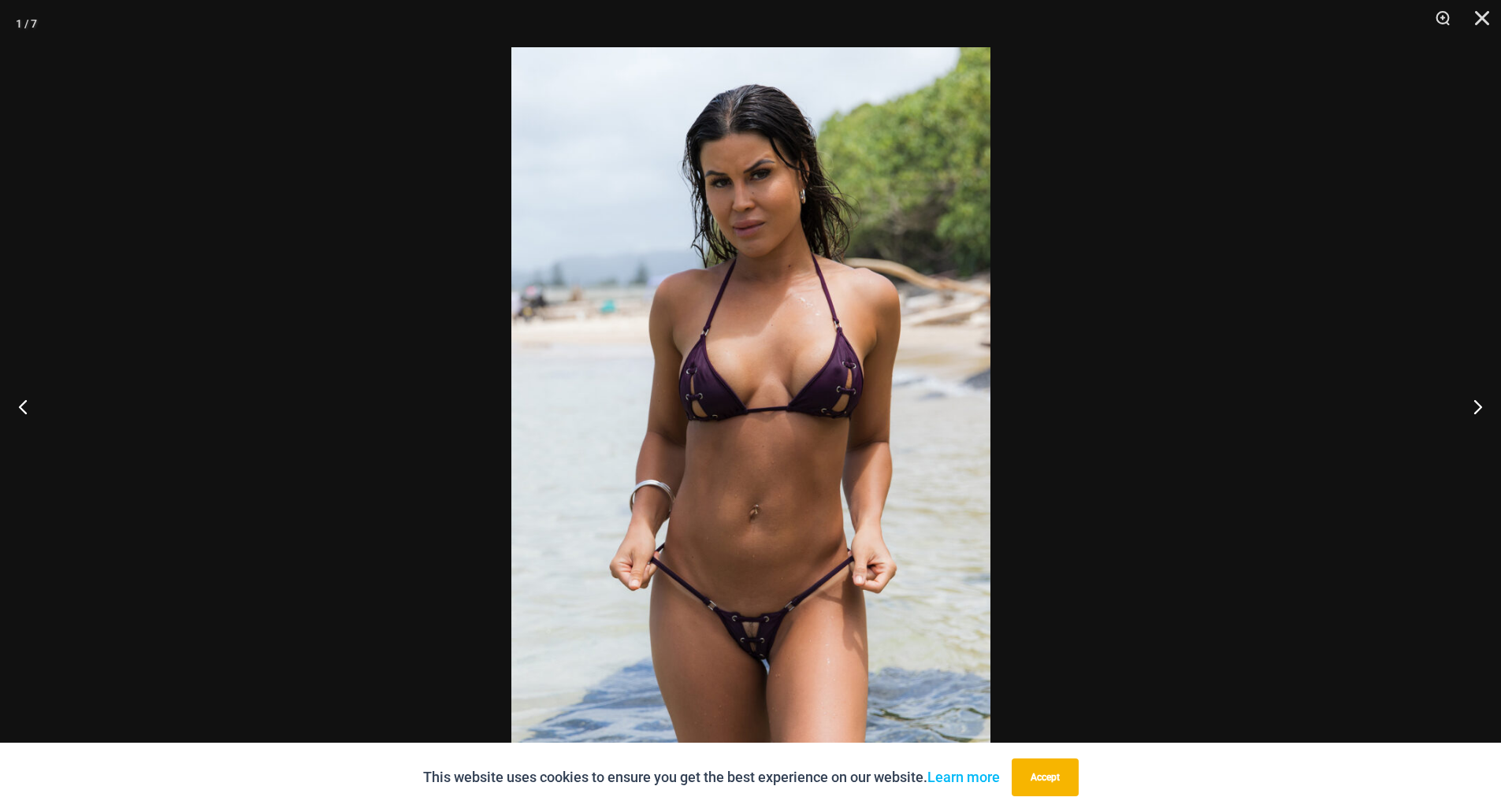
click at [761, 630] on img at bounding box center [750, 405] width 479 height 717
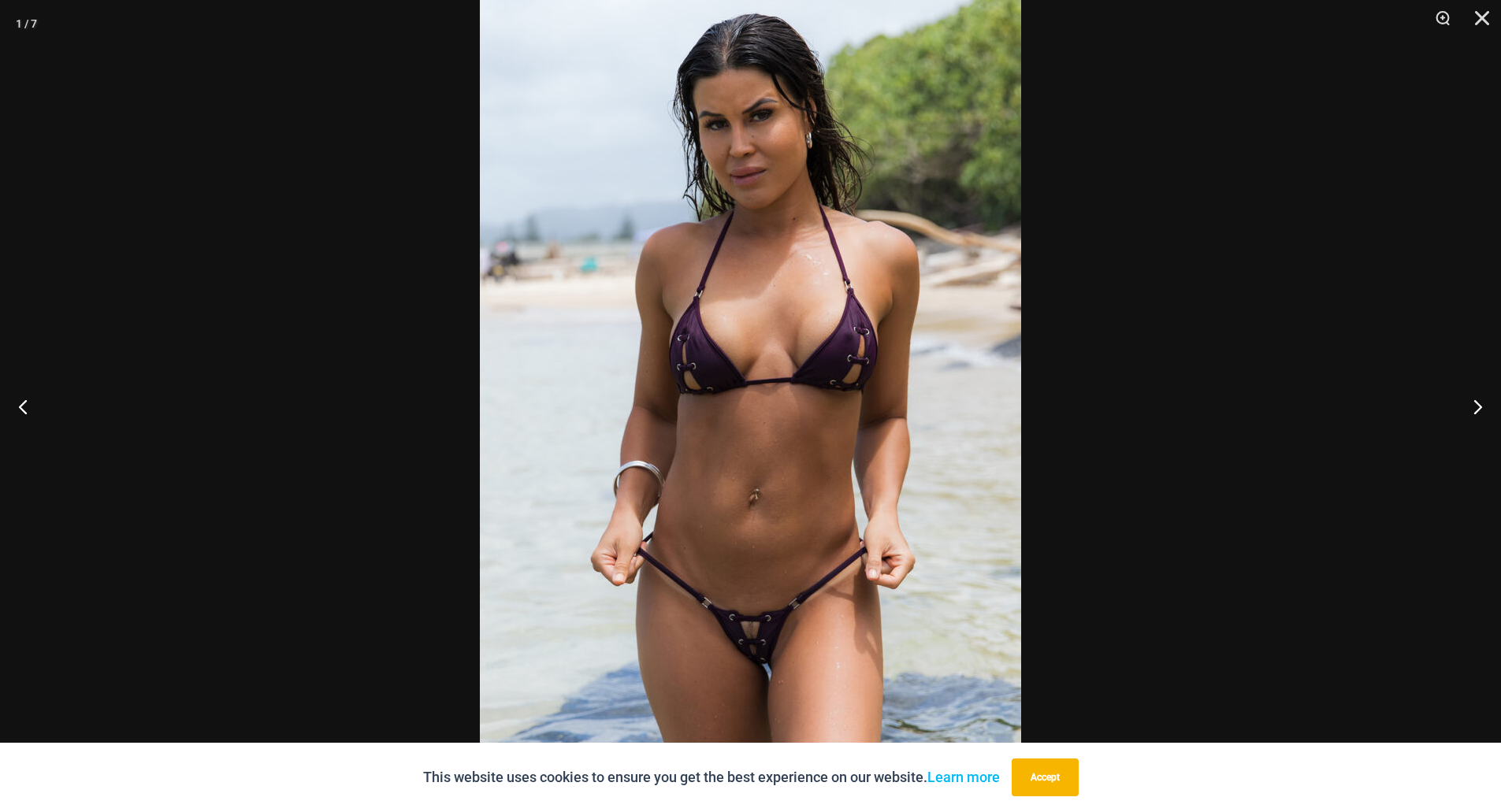
click at [754, 630] on img at bounding box center [750, 377] width 541 height 811
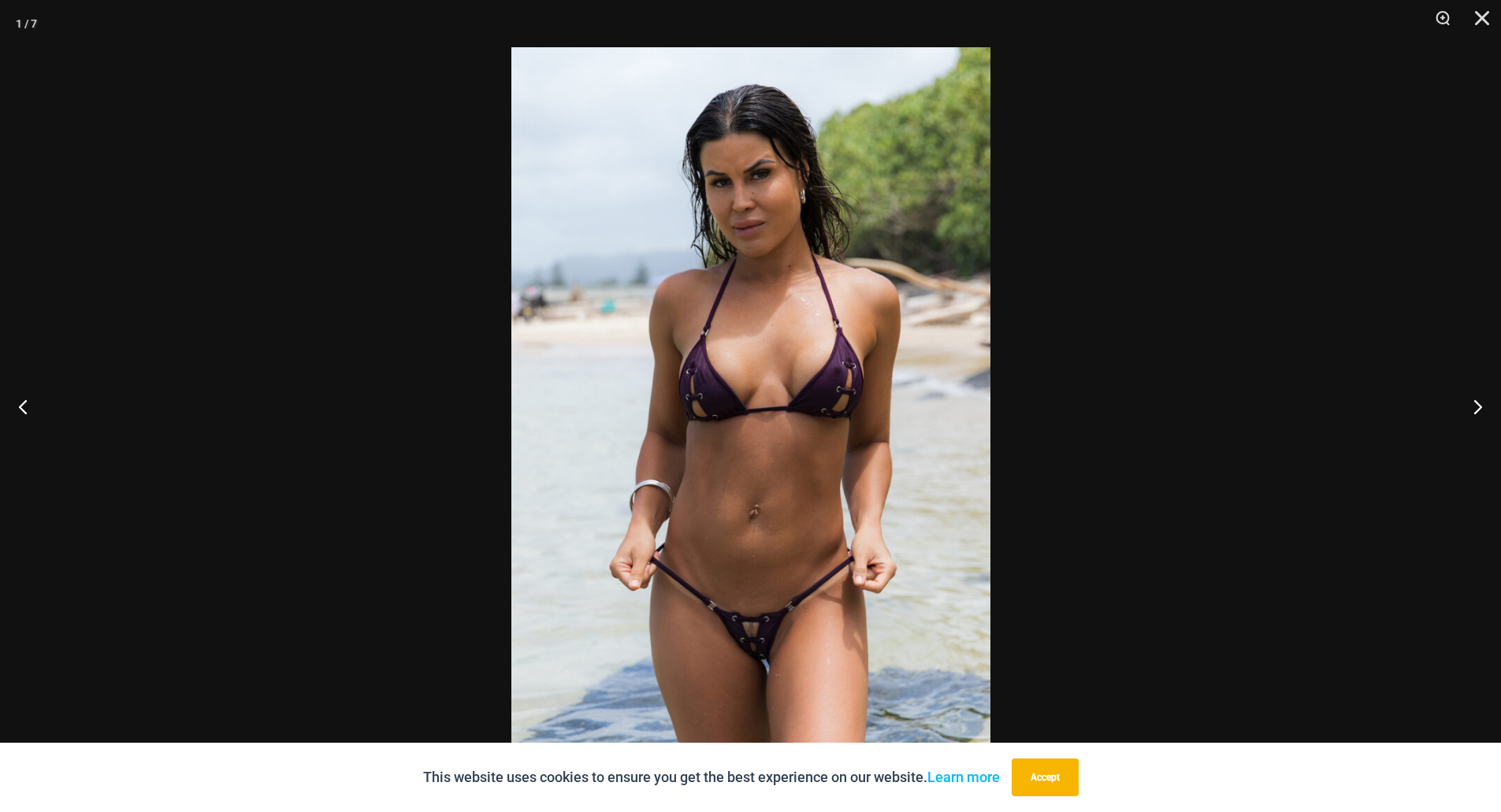
click at [754, 630] on img at bounding box center [750, 405] width 479 height 717
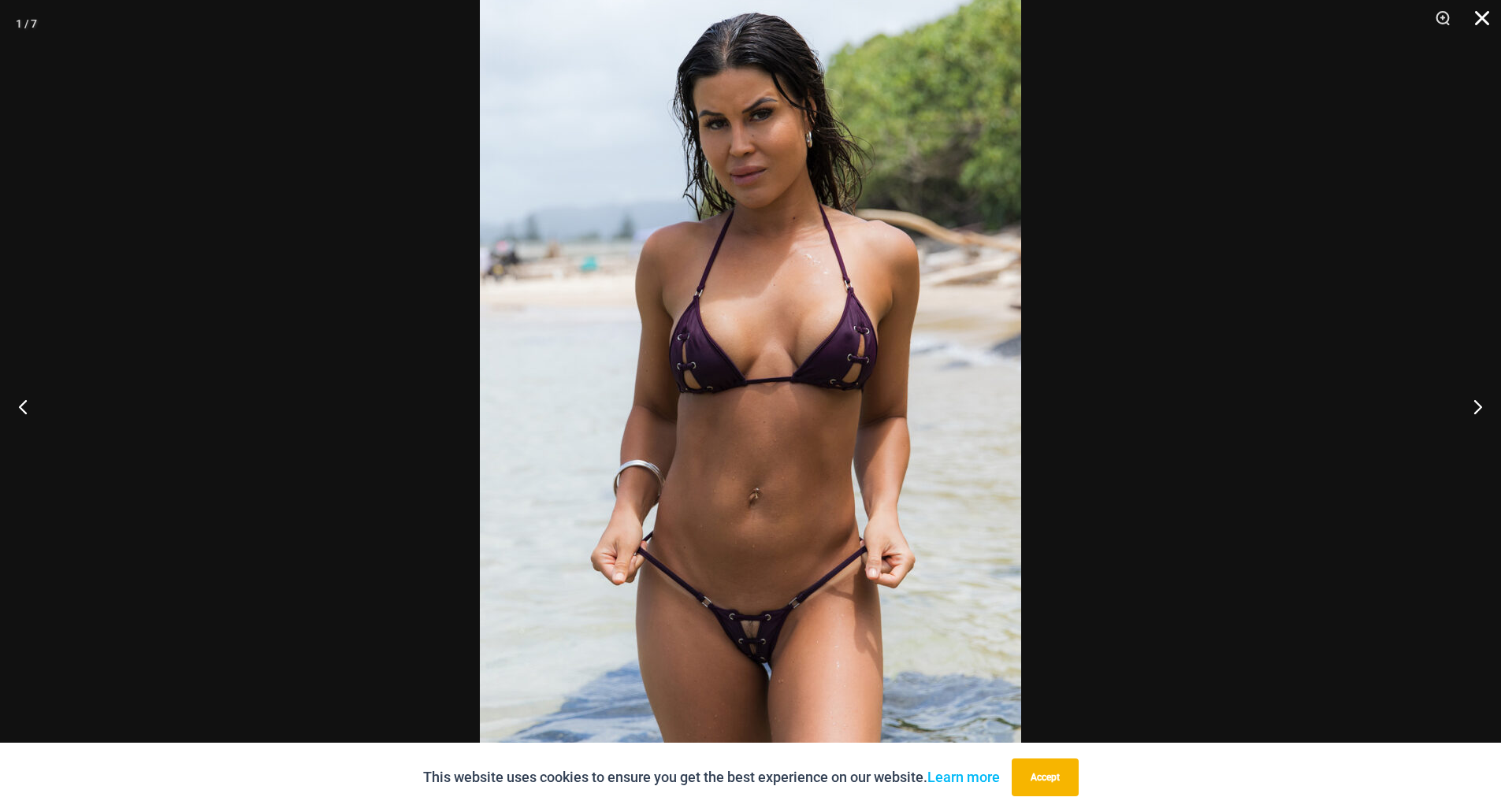
click at [1491, 14] on button "Close" at bounding box center [1476, 23] width 39 height 47
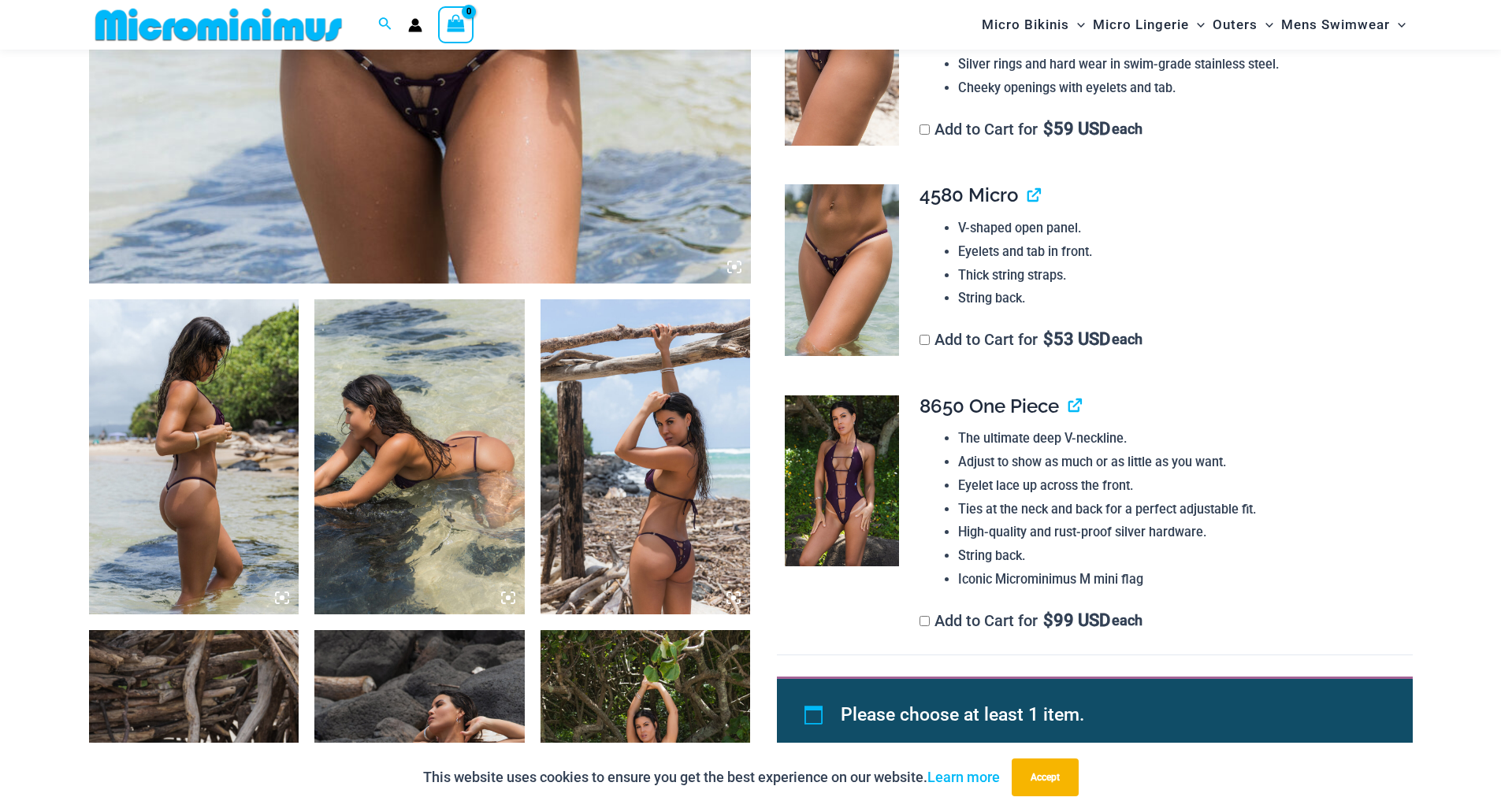
scroll to position [458, 0]
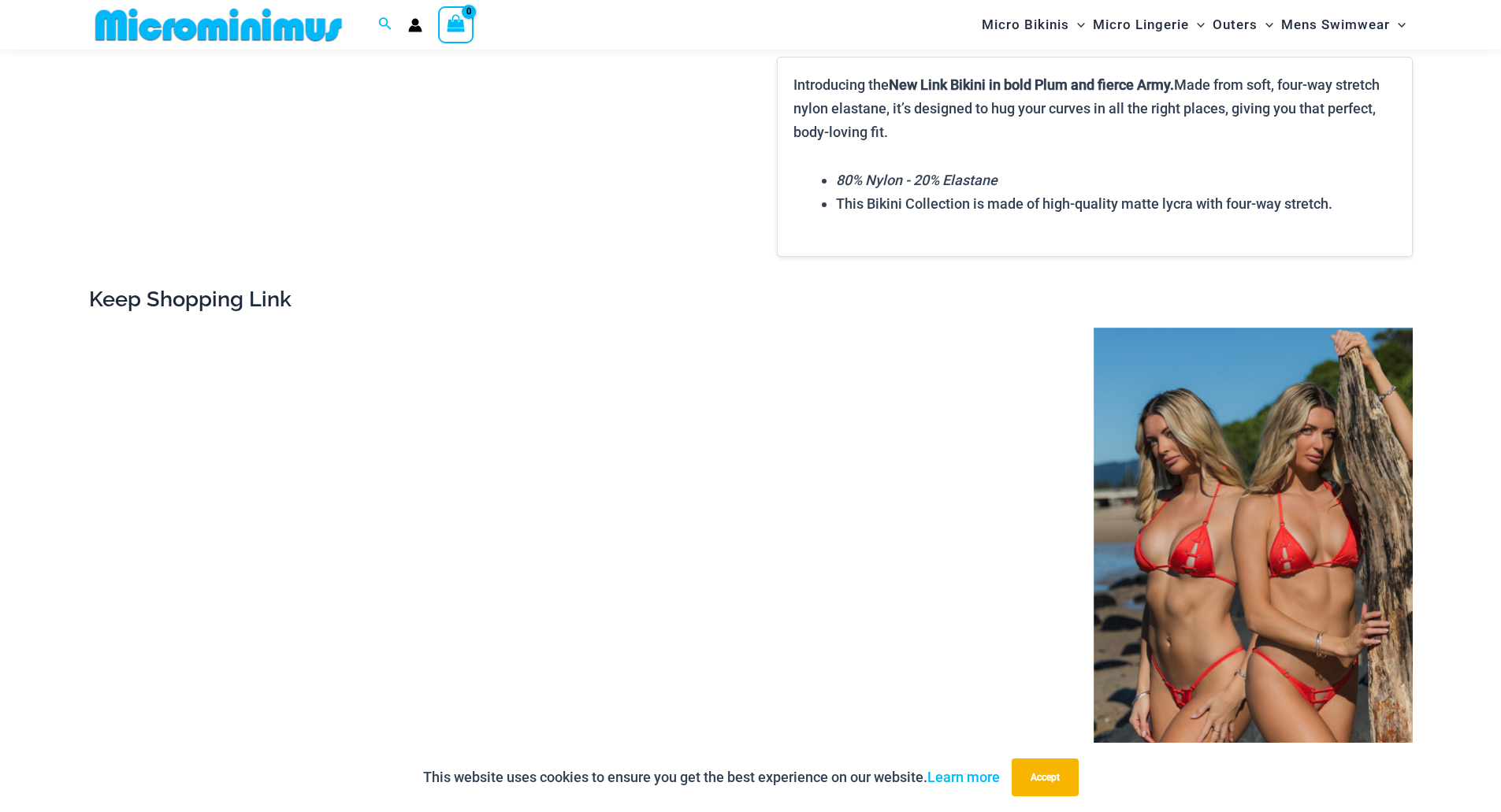
scroll to position [1561, 0]
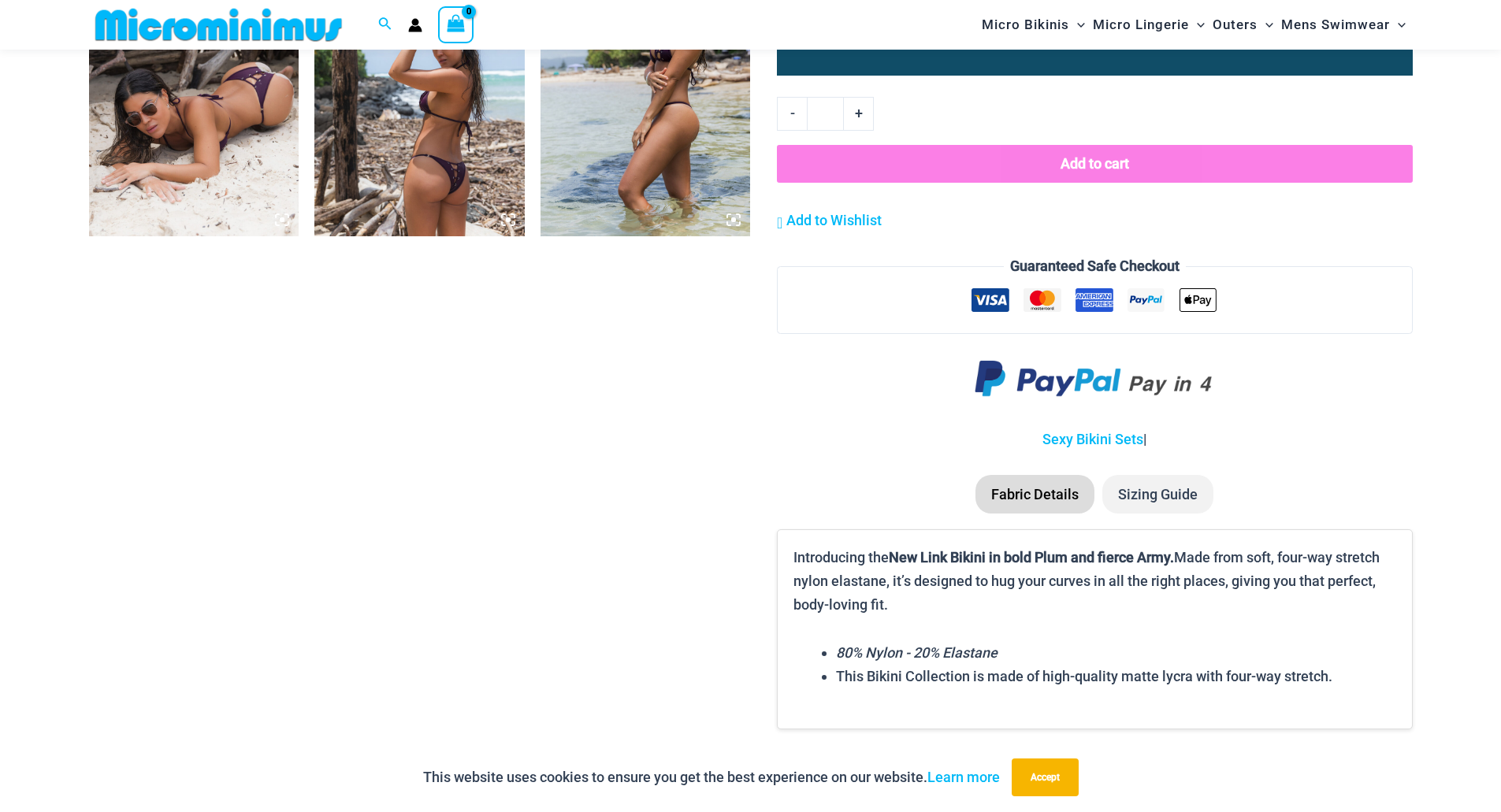
click at [227, 143] on img at bounding box center [194, 79] width 211 height 315
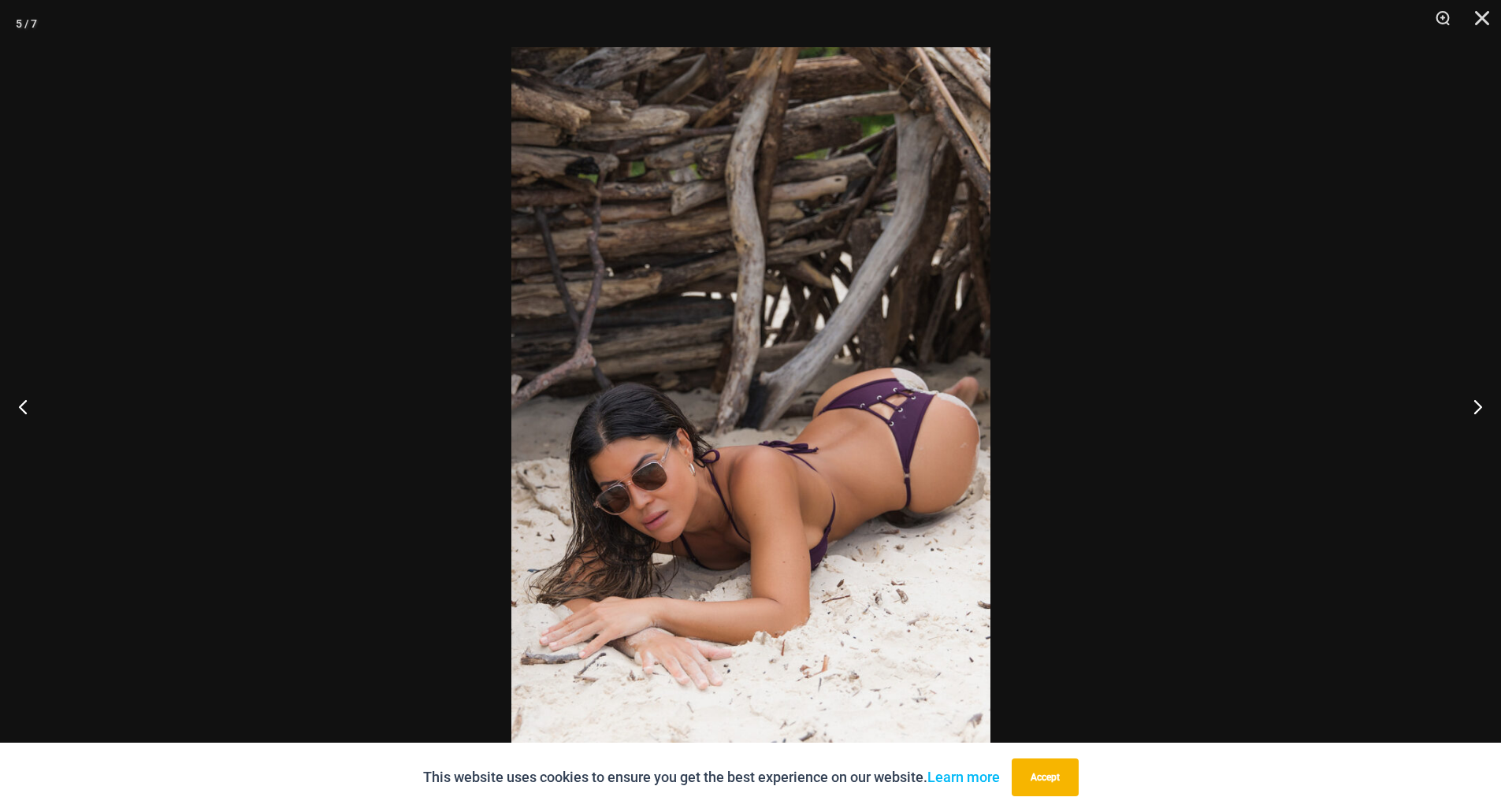
click at [909, 399] on img at bounding box center [750, 405] width 479 height 717
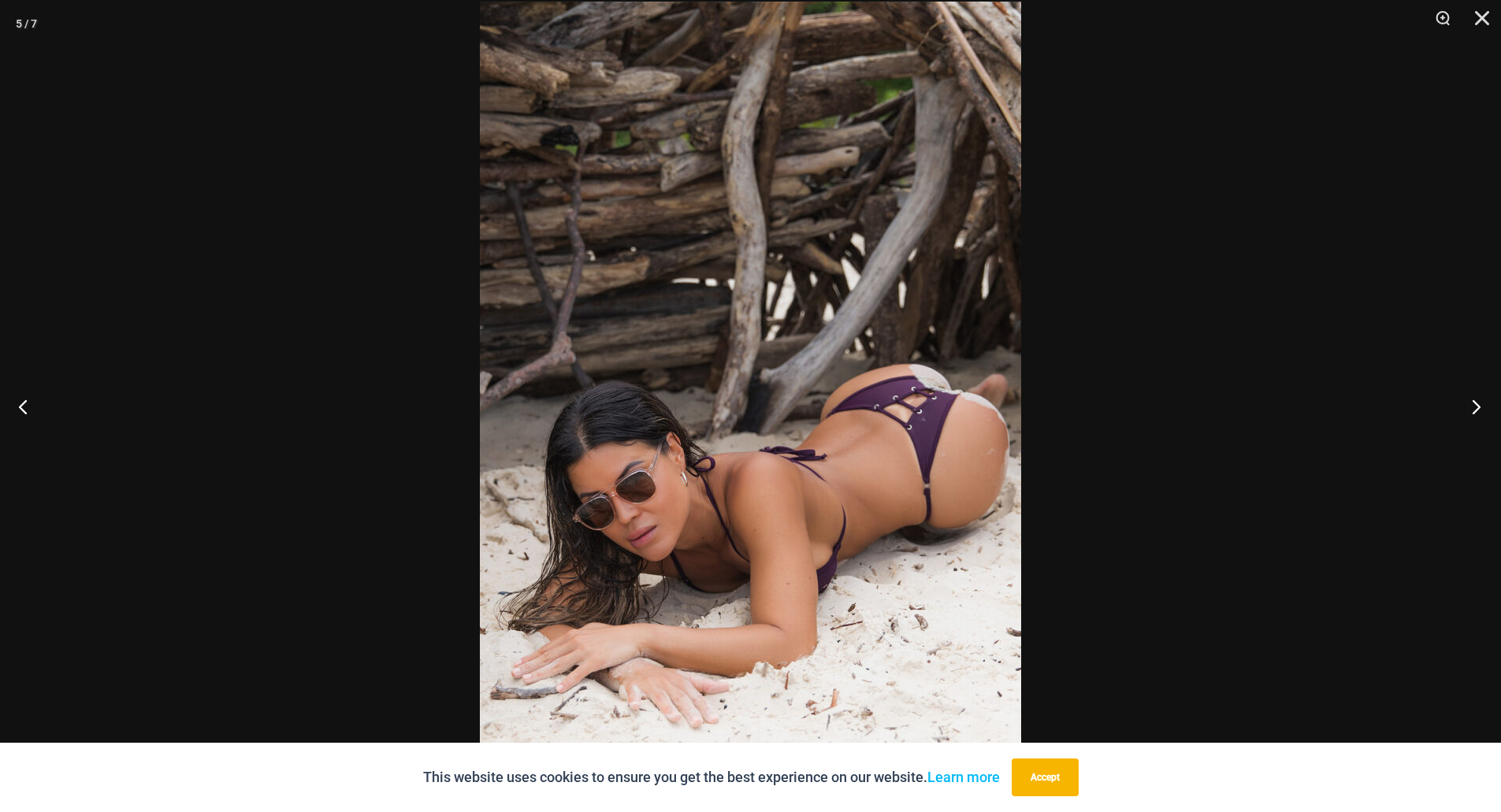
click at [1472, 403] on button "Next" at bounding box center [1471, 407] width 59 height 79
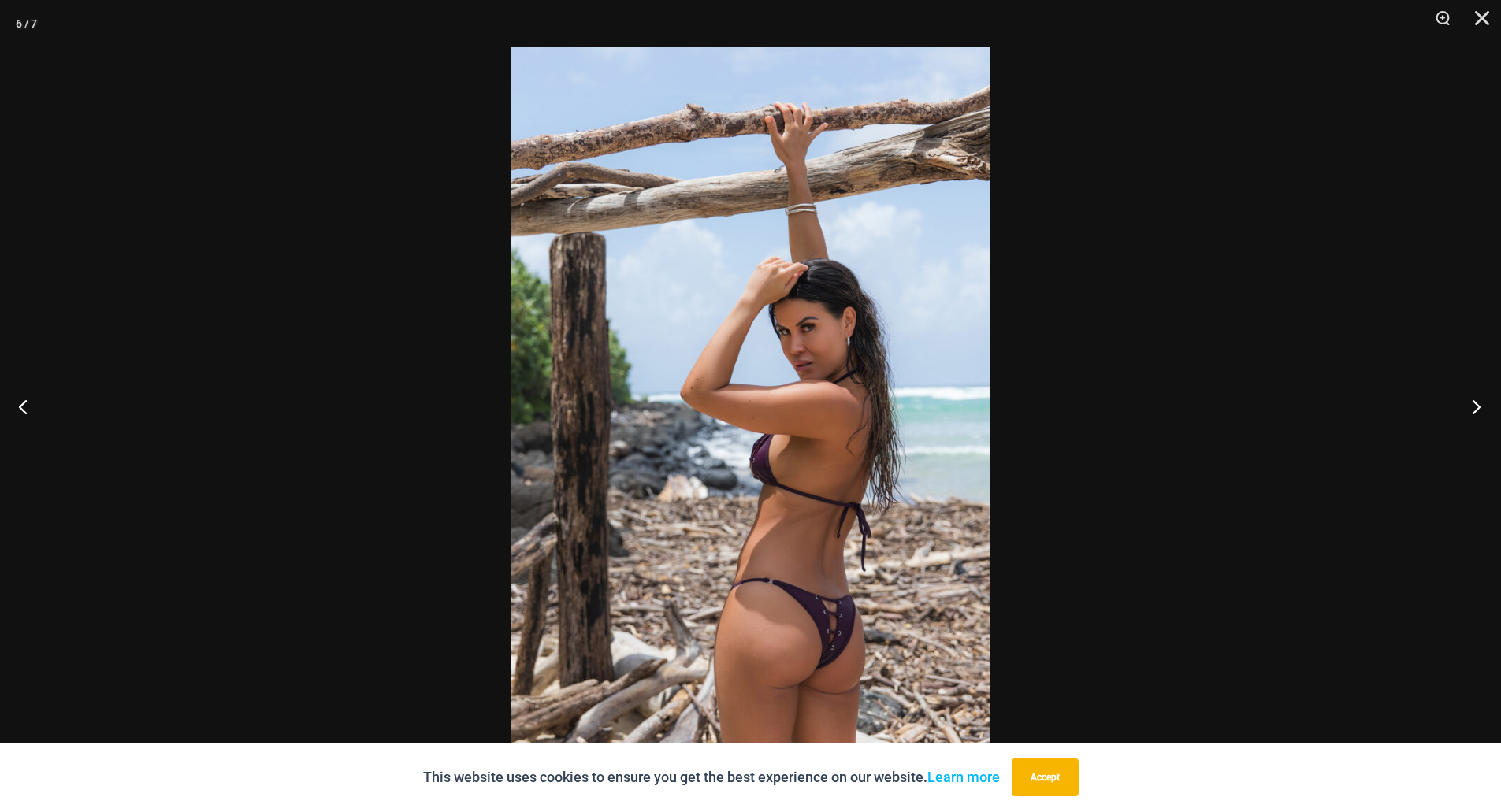
click at [1472, 403] on button "Next" at bounding box center [1471, 407] width 59 height 79
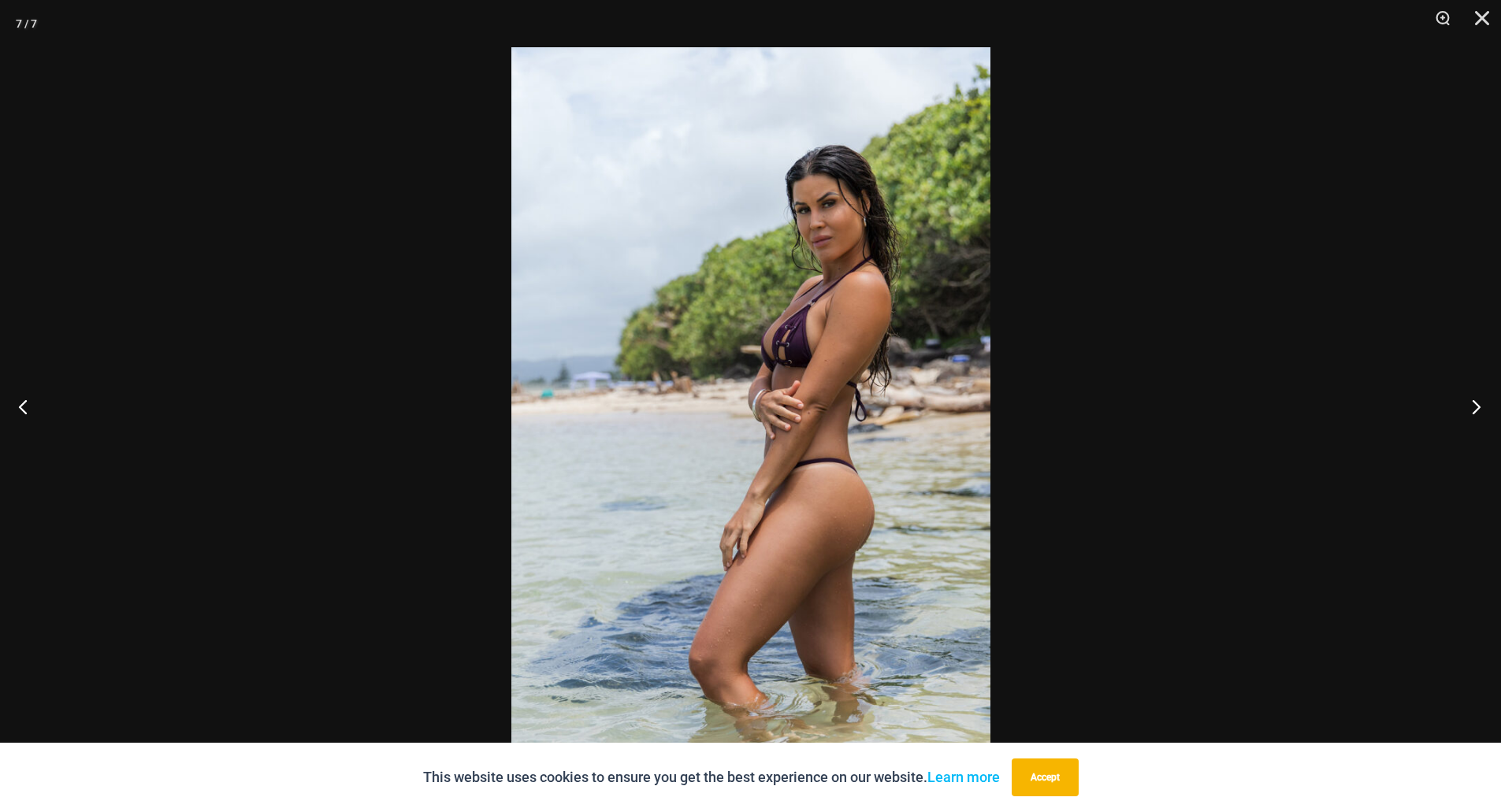
click at [1472, 403] on button "Next" at bounding box center [1471, 407] width 59 height 79
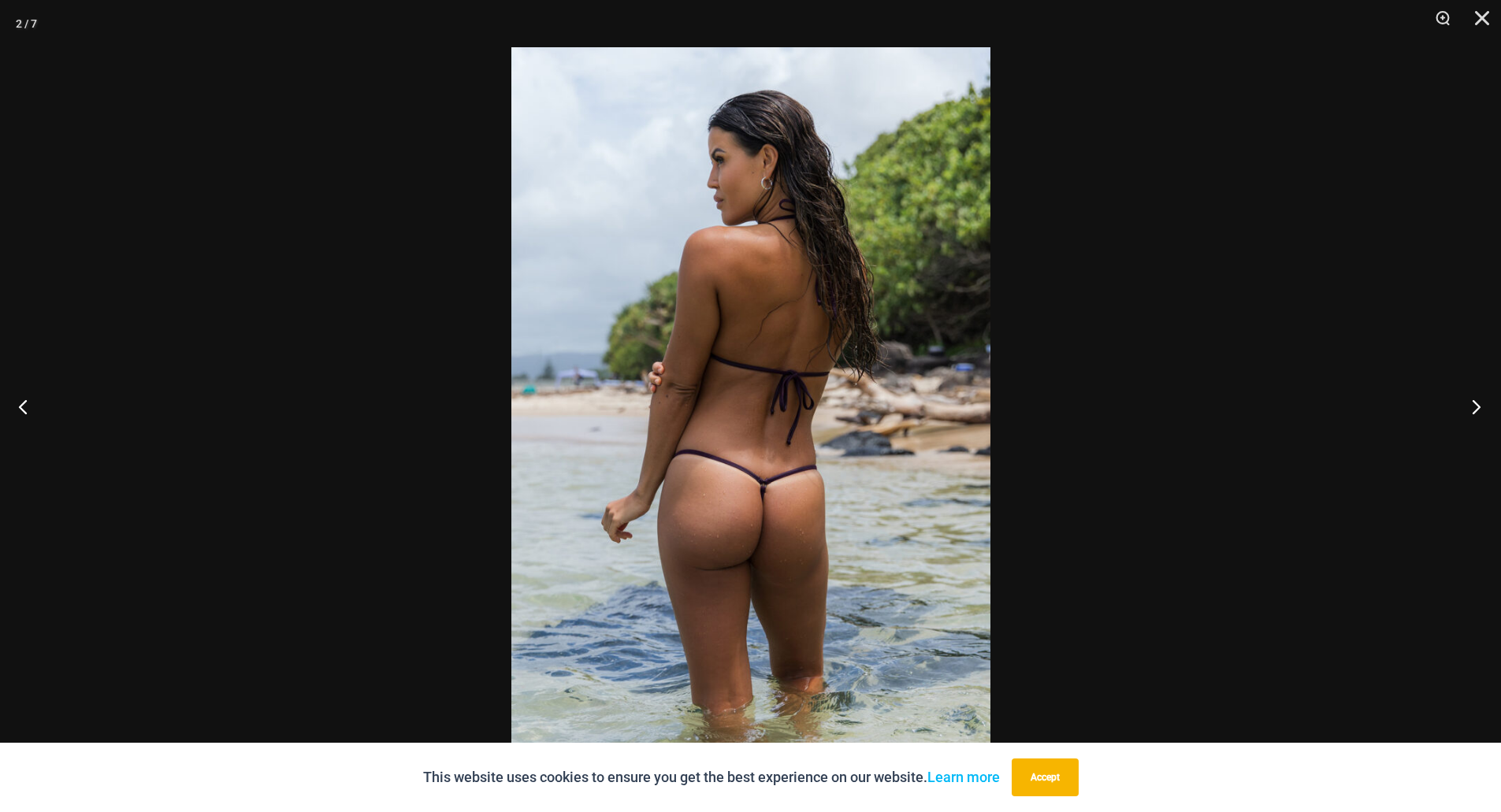
click at [1472, 403] on button "Next" at bounding box center [1471, 407] width 59 height 79
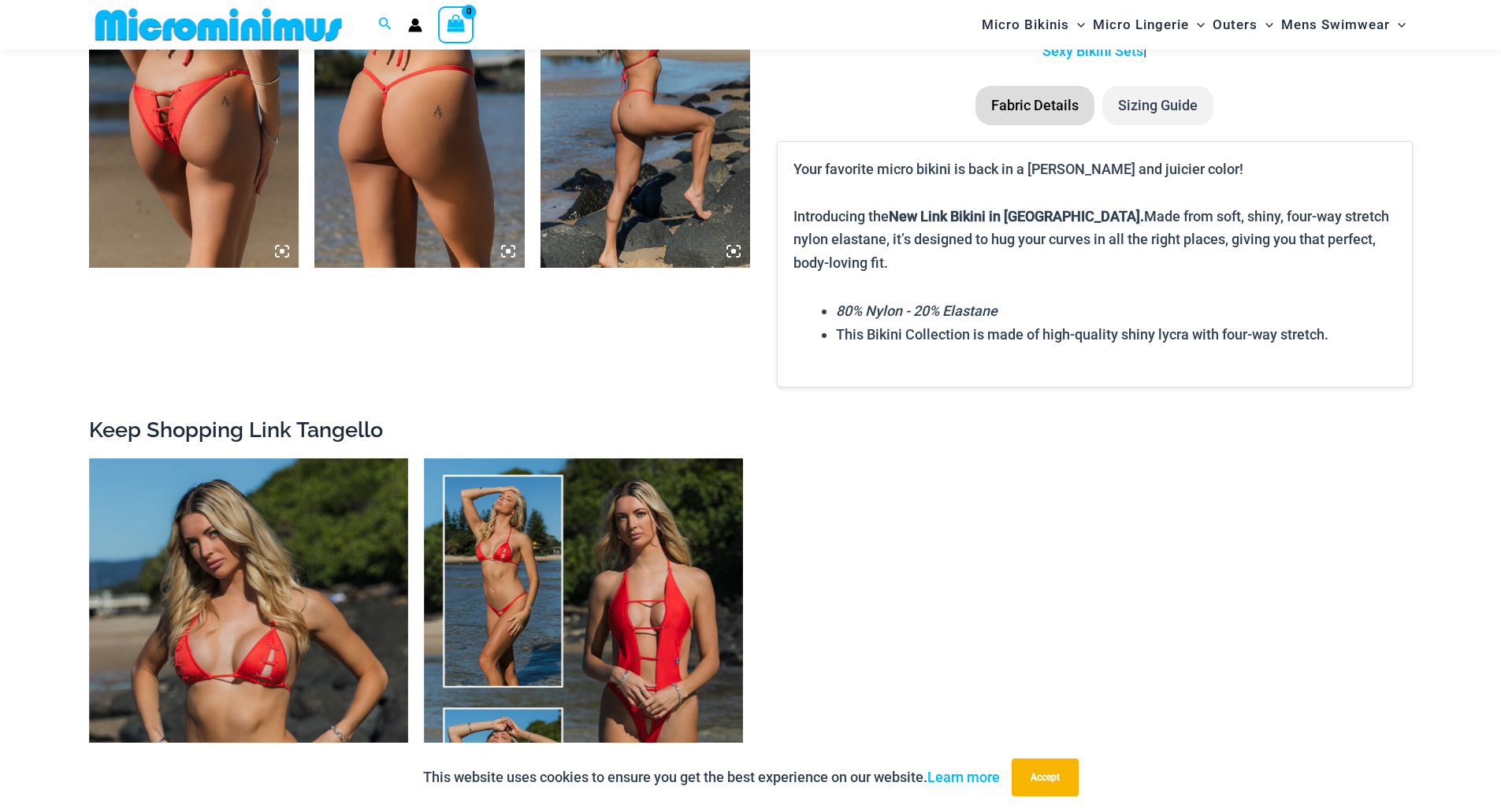
scroll to position [2742, 0]
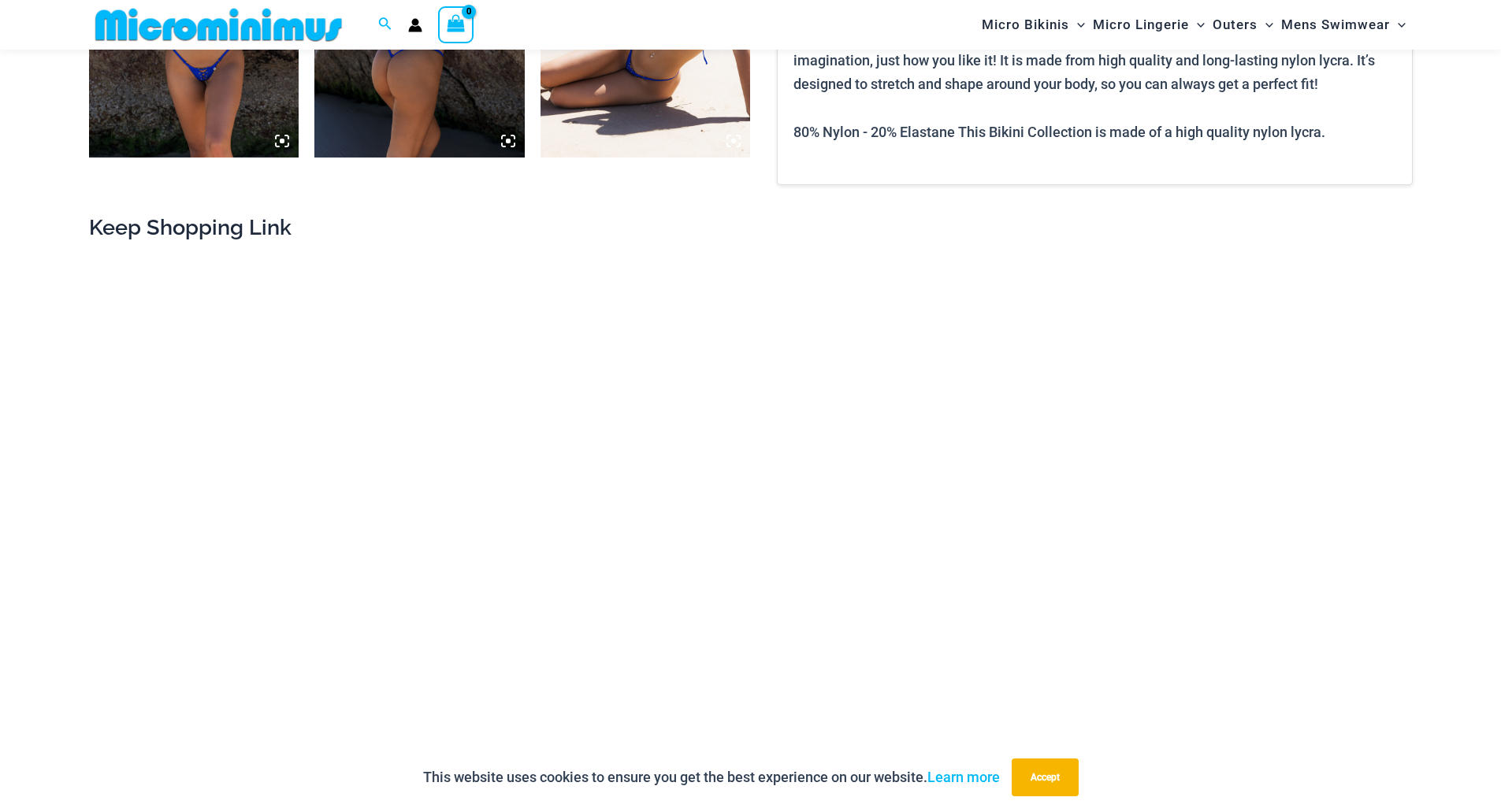
scroll to position [2270, 0]
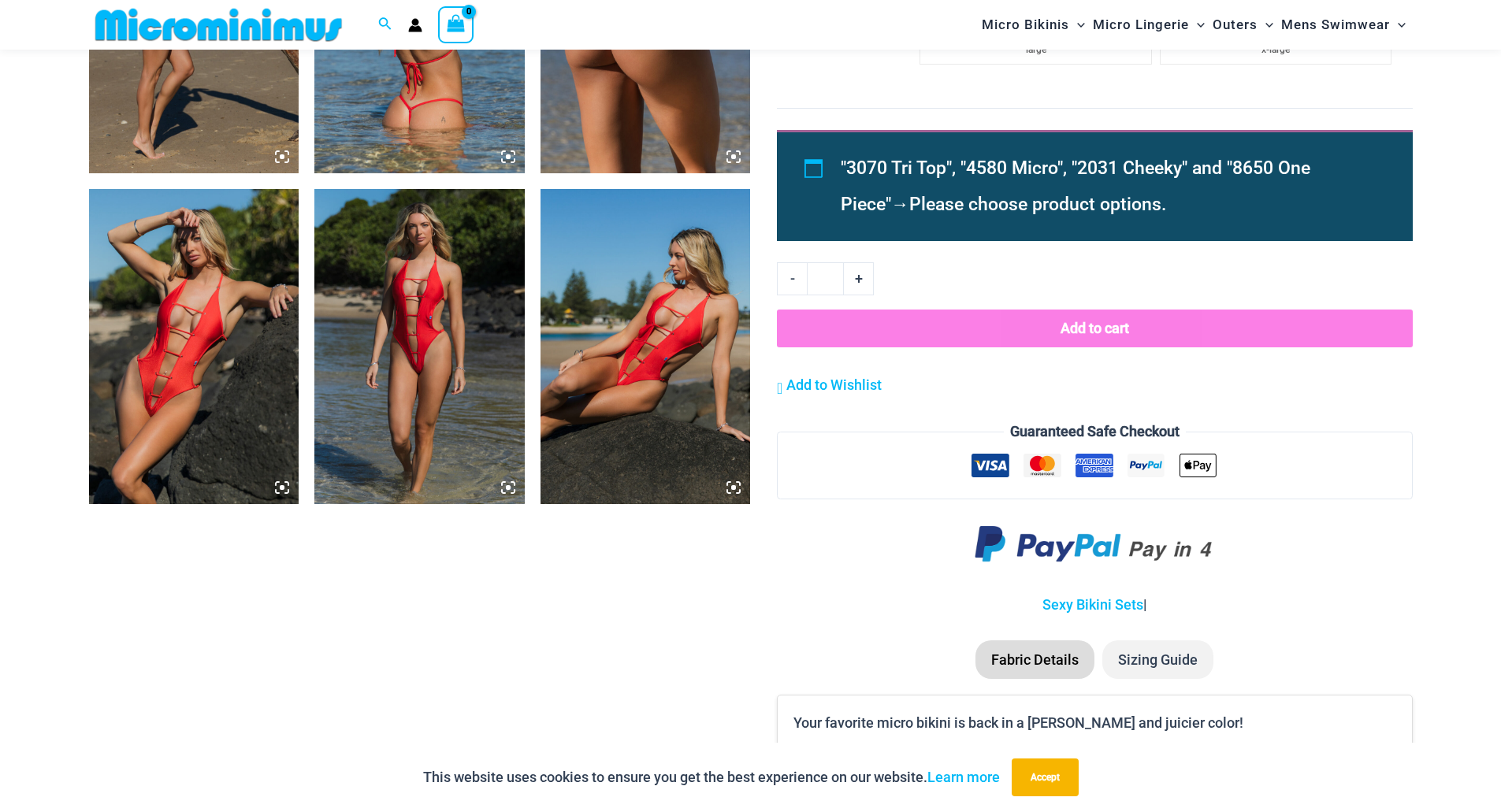
scroll to position [2033, 0]
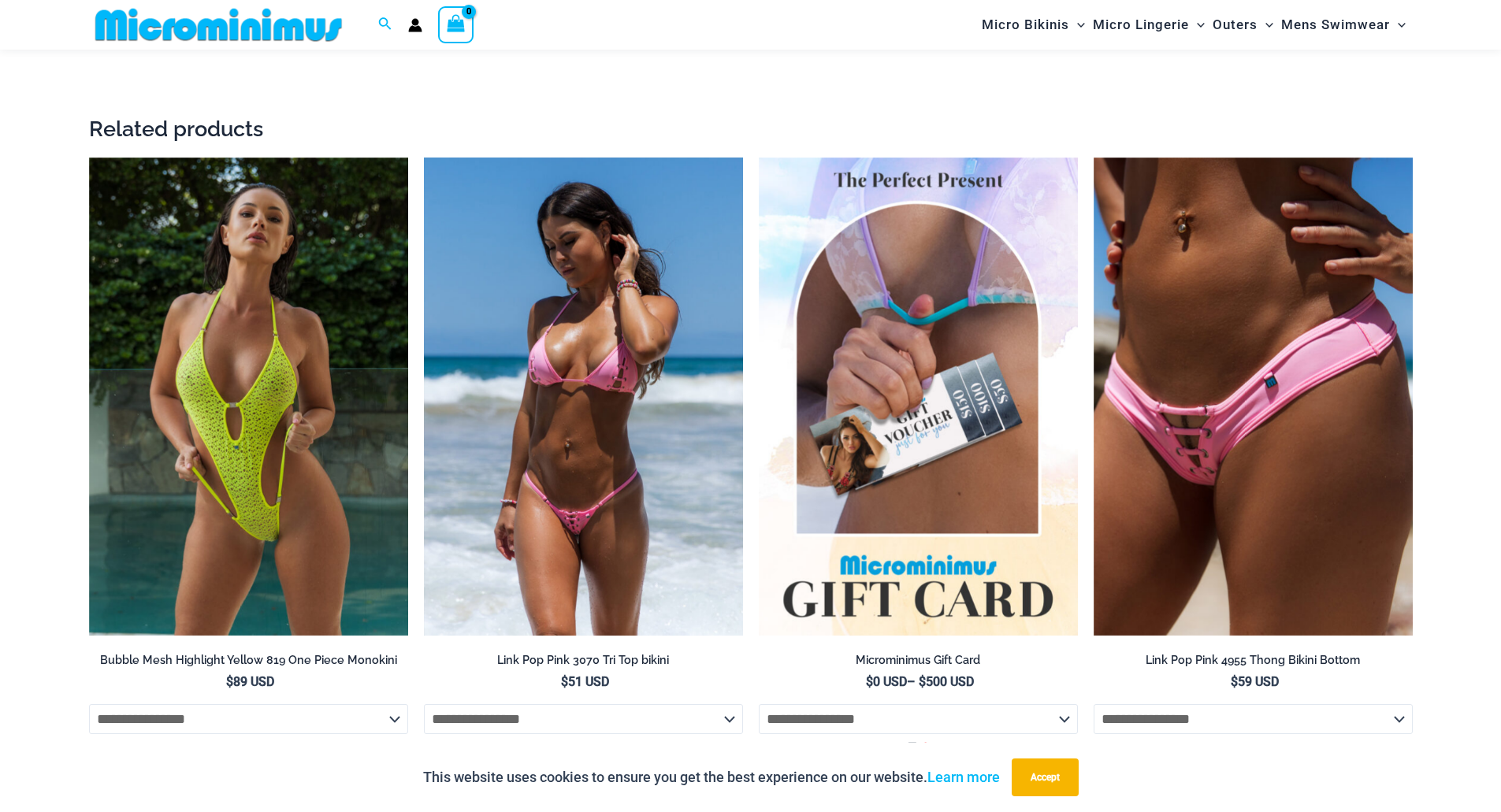
scroll to position [2742, 0]
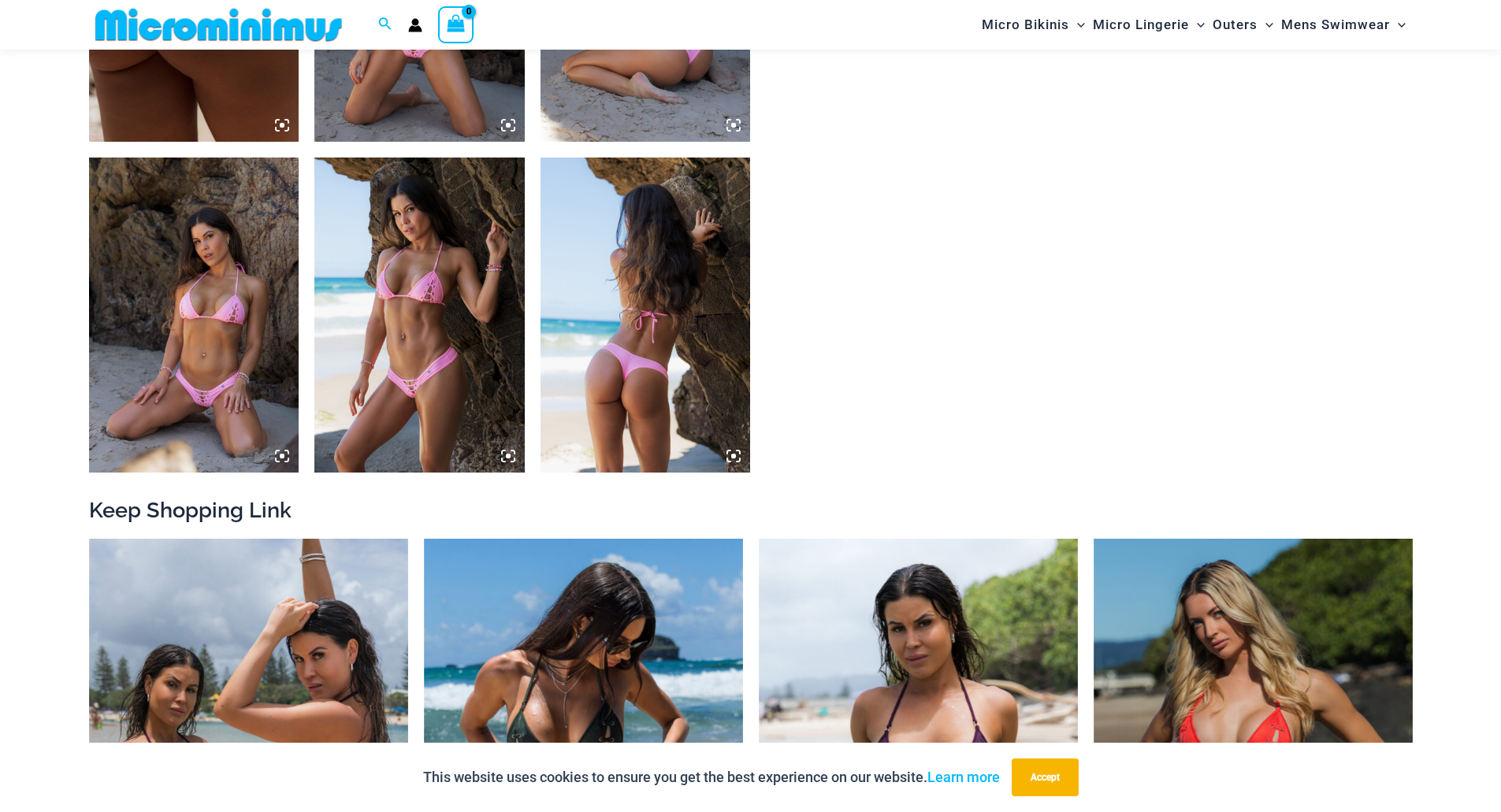
scroll to position [1089, 0]
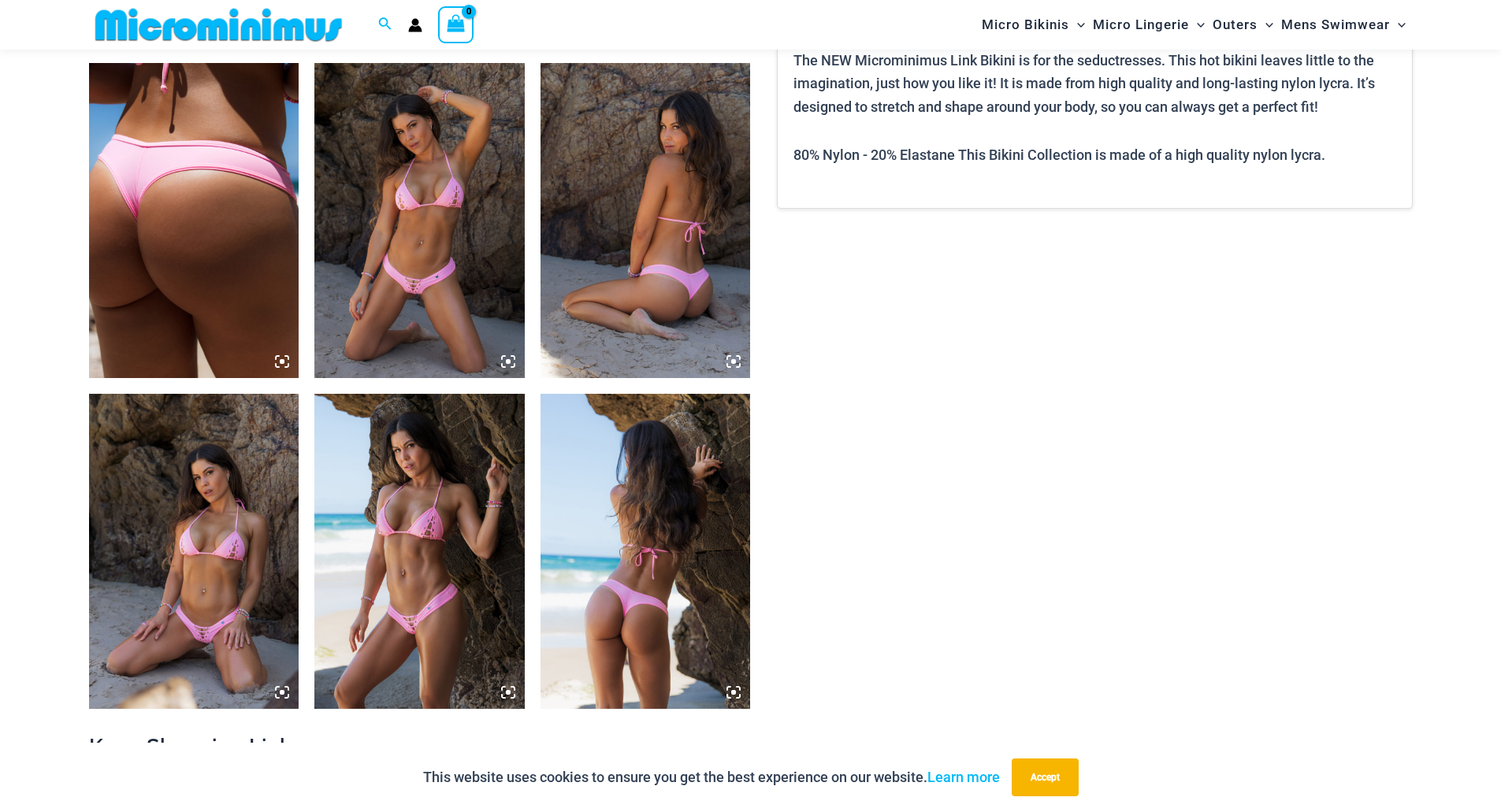
click at [393, 335] on img at bounding box center [420, 221] width 211 height 315
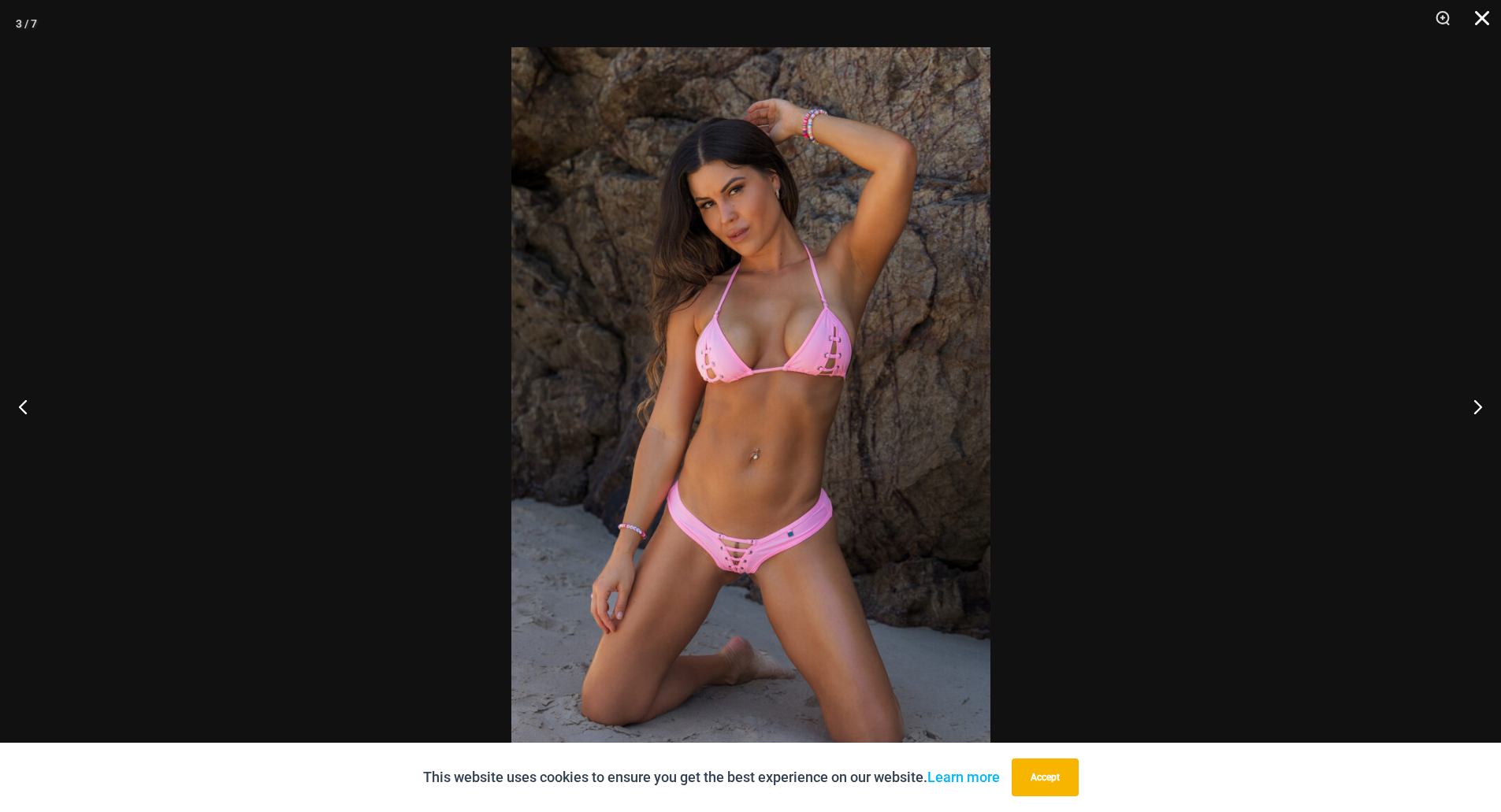
click at [1480, 13] on button "Close" at bounding box center [1476, 23] width 39 height 47
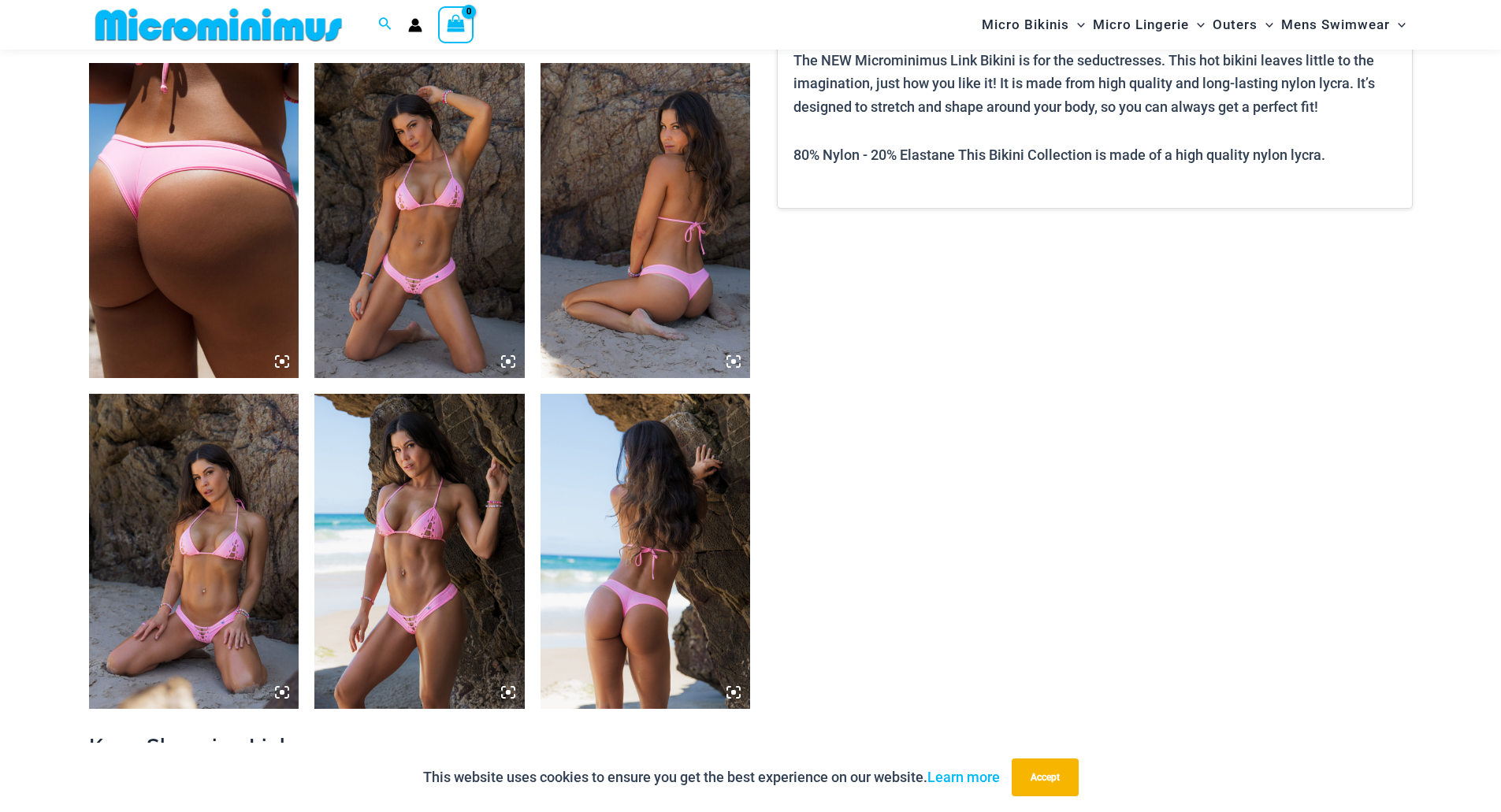
scroll to position [1561, 0]
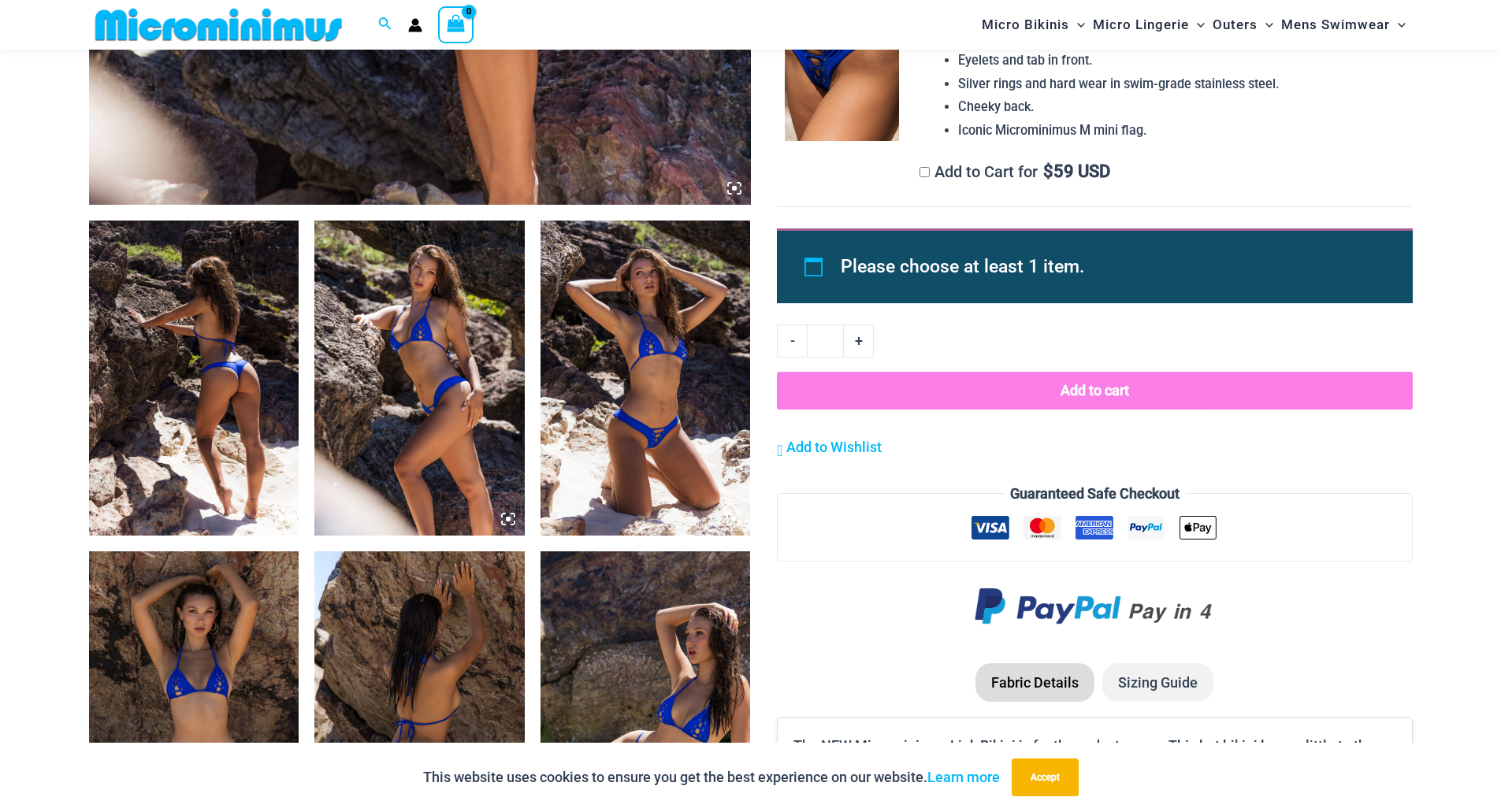
scroll to position [1325, 0]
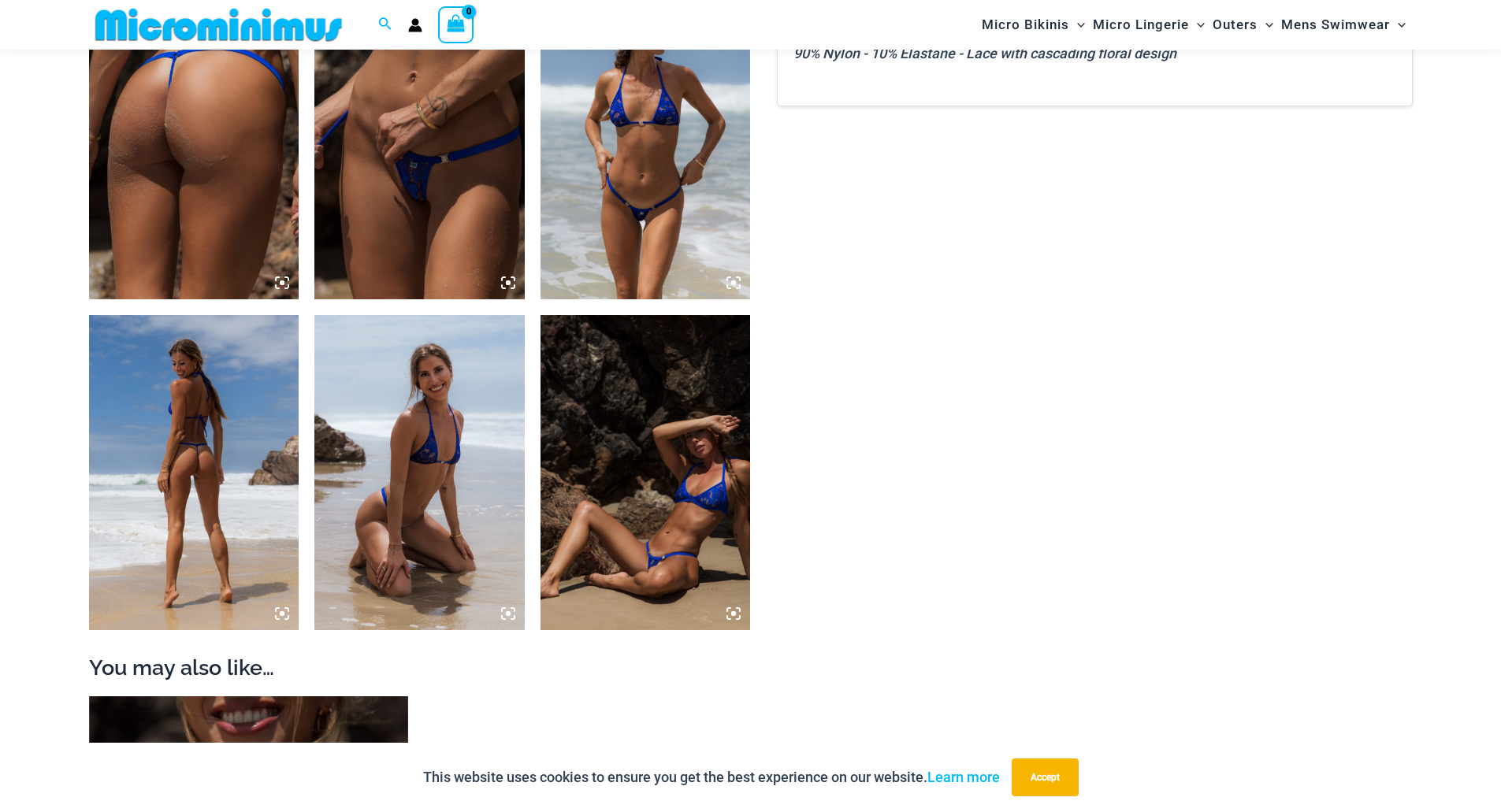
scroll to position [1403, 0]
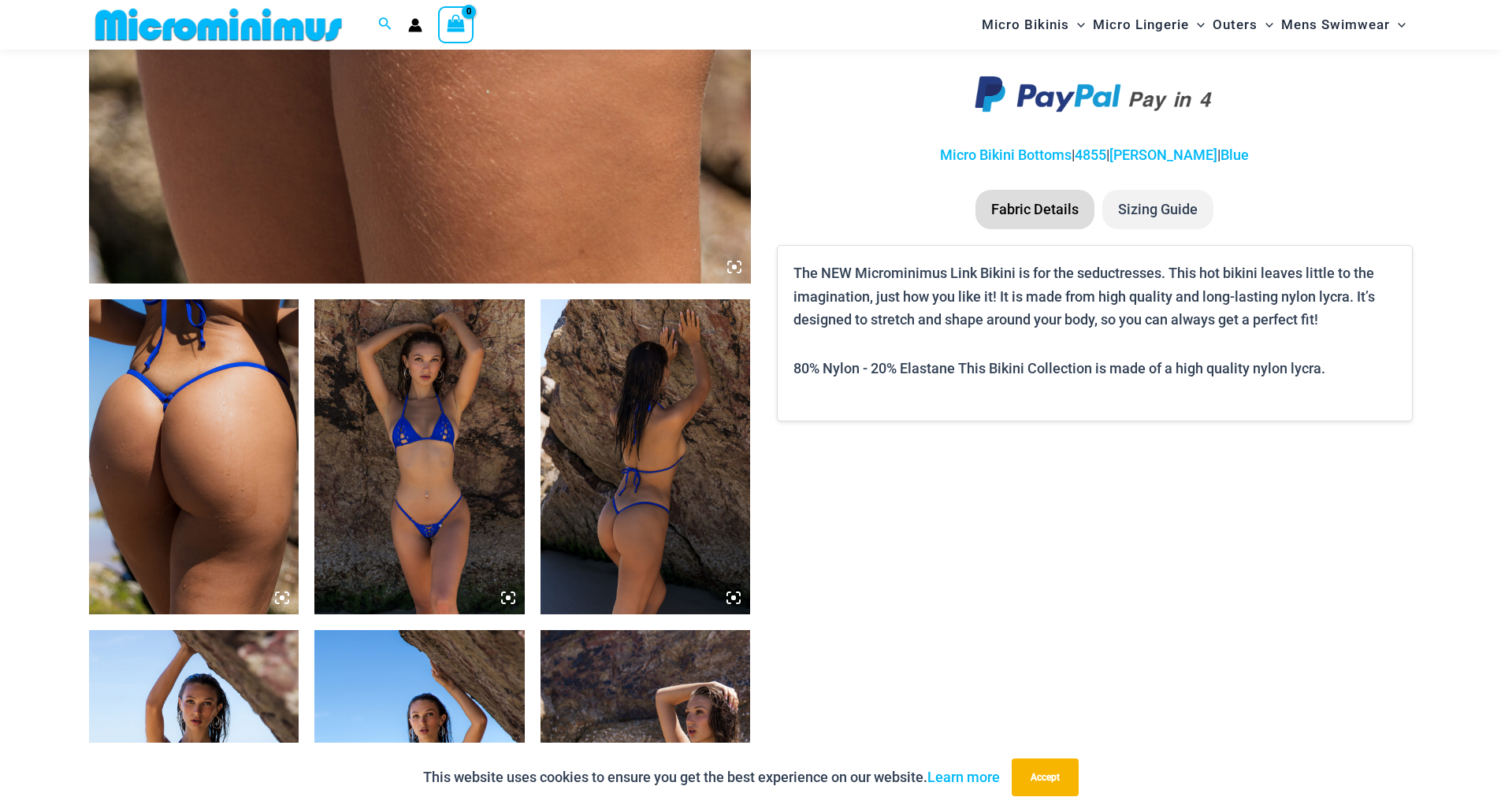
scroll to position [1010, 0]
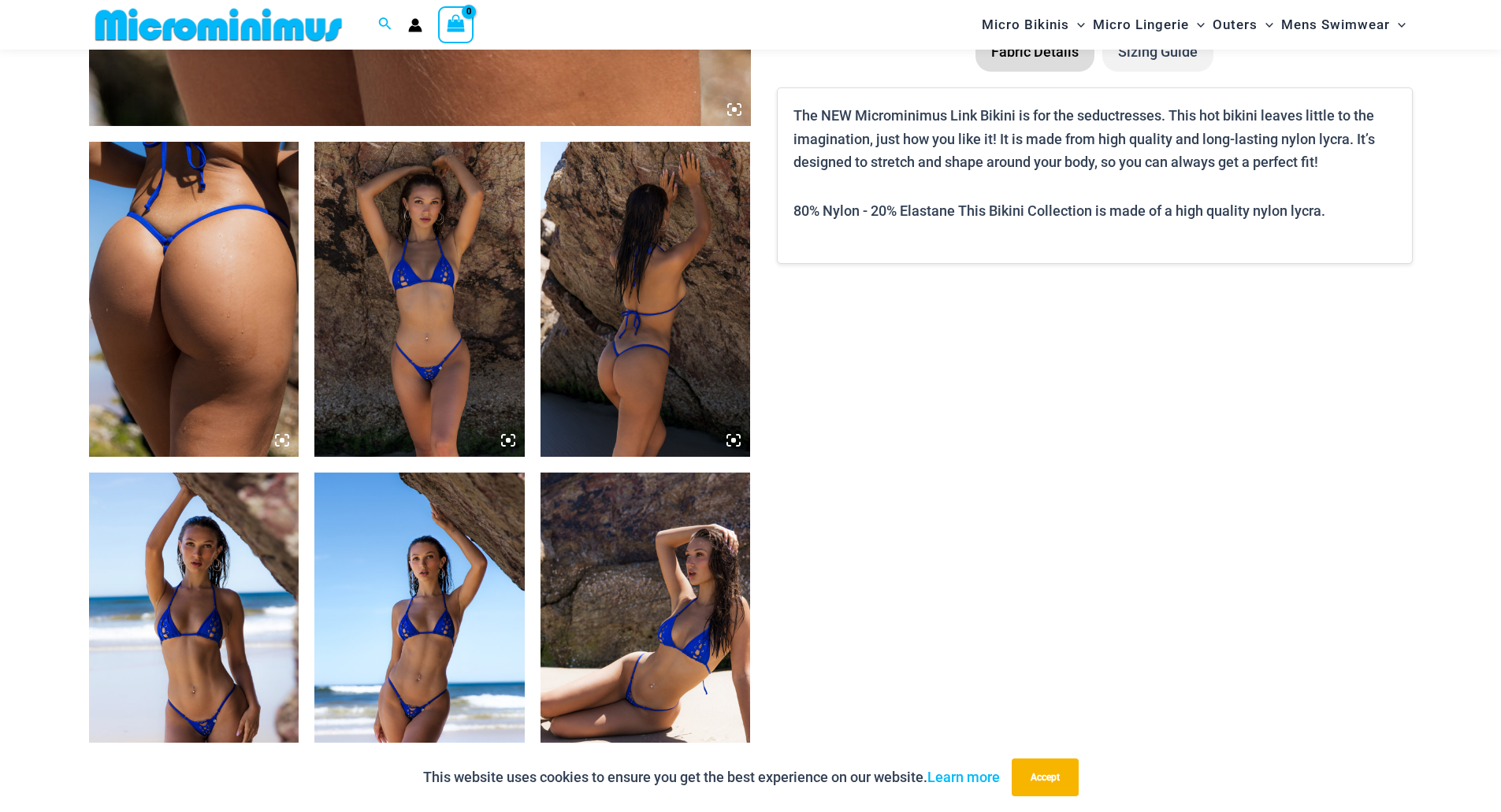
click at [423, 334] on img at bounding box center [420, 299] width 211 height 315
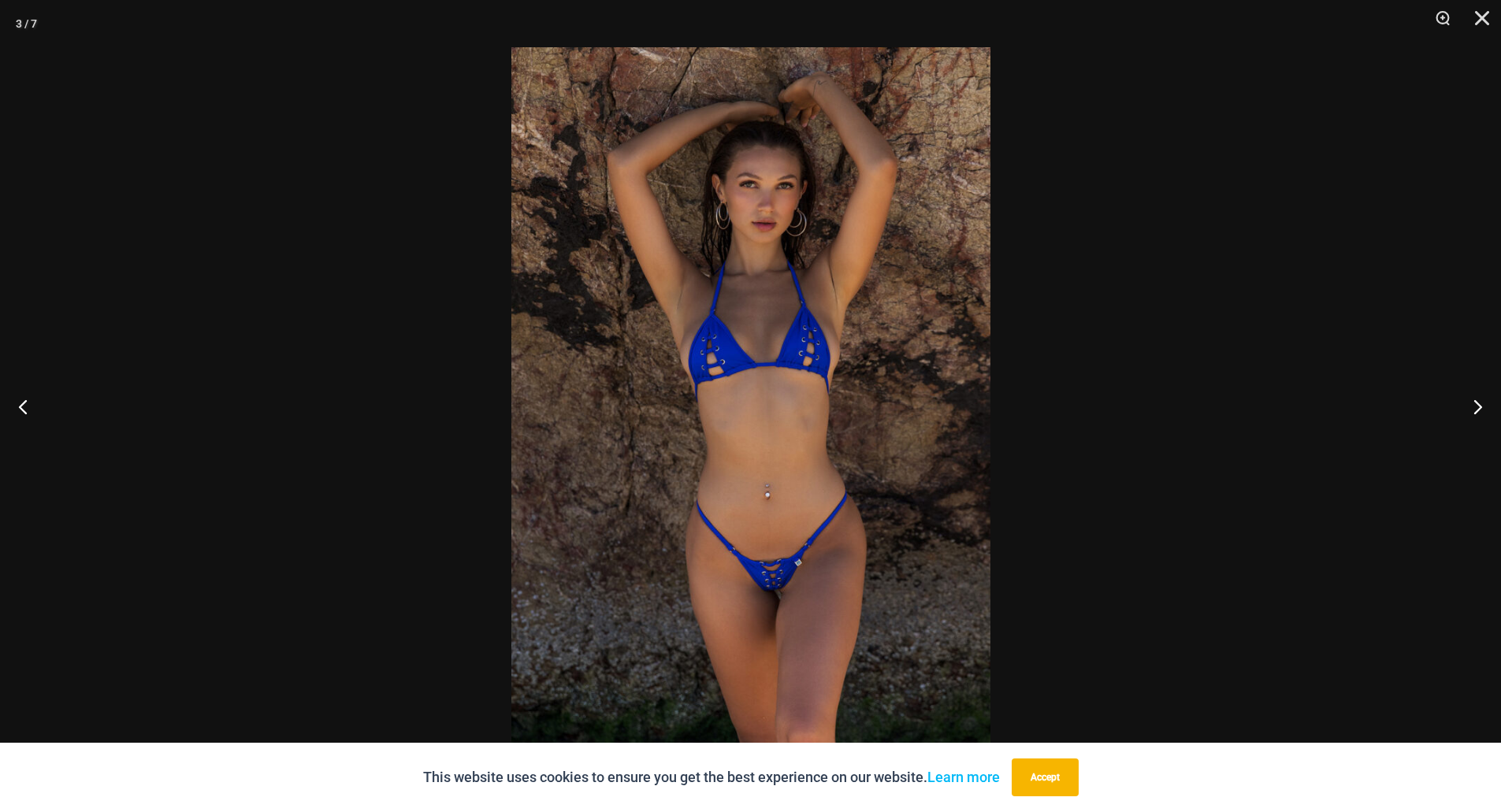
click at [414, 221] on div at bounding box center [750, 406] width 1501 height 812
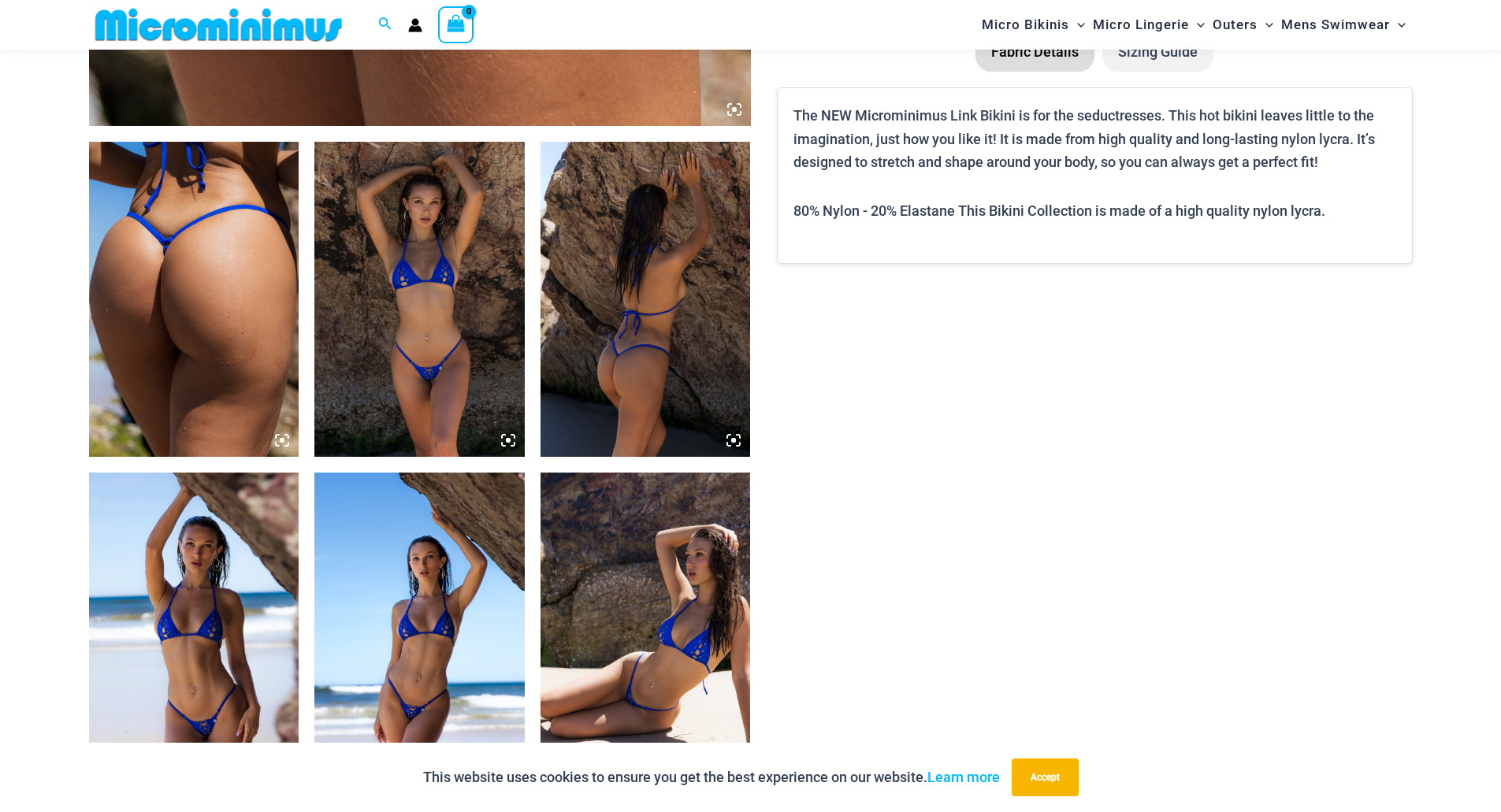
scroll to position [1325, 0]
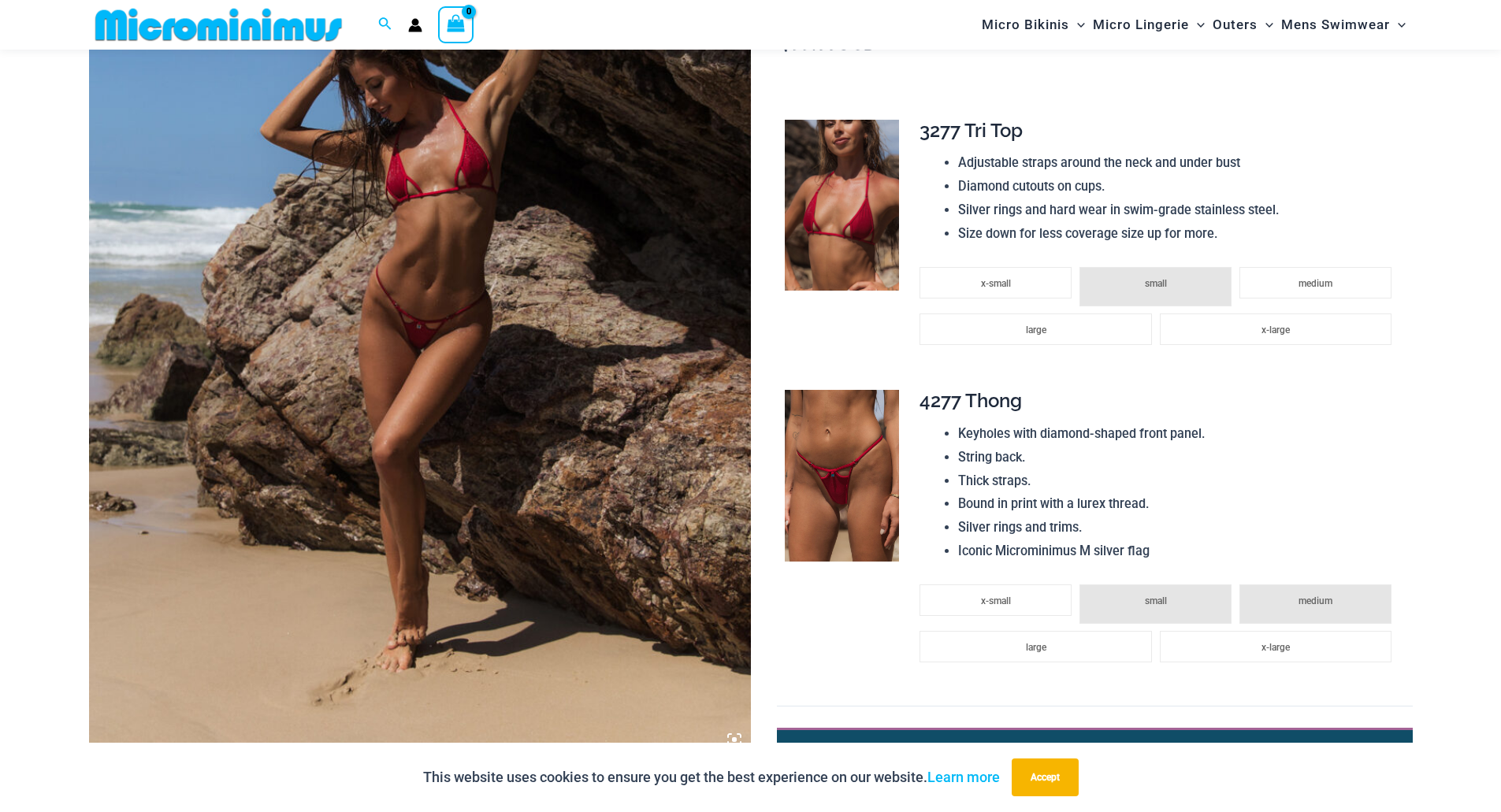
scroll to position [931, 0]
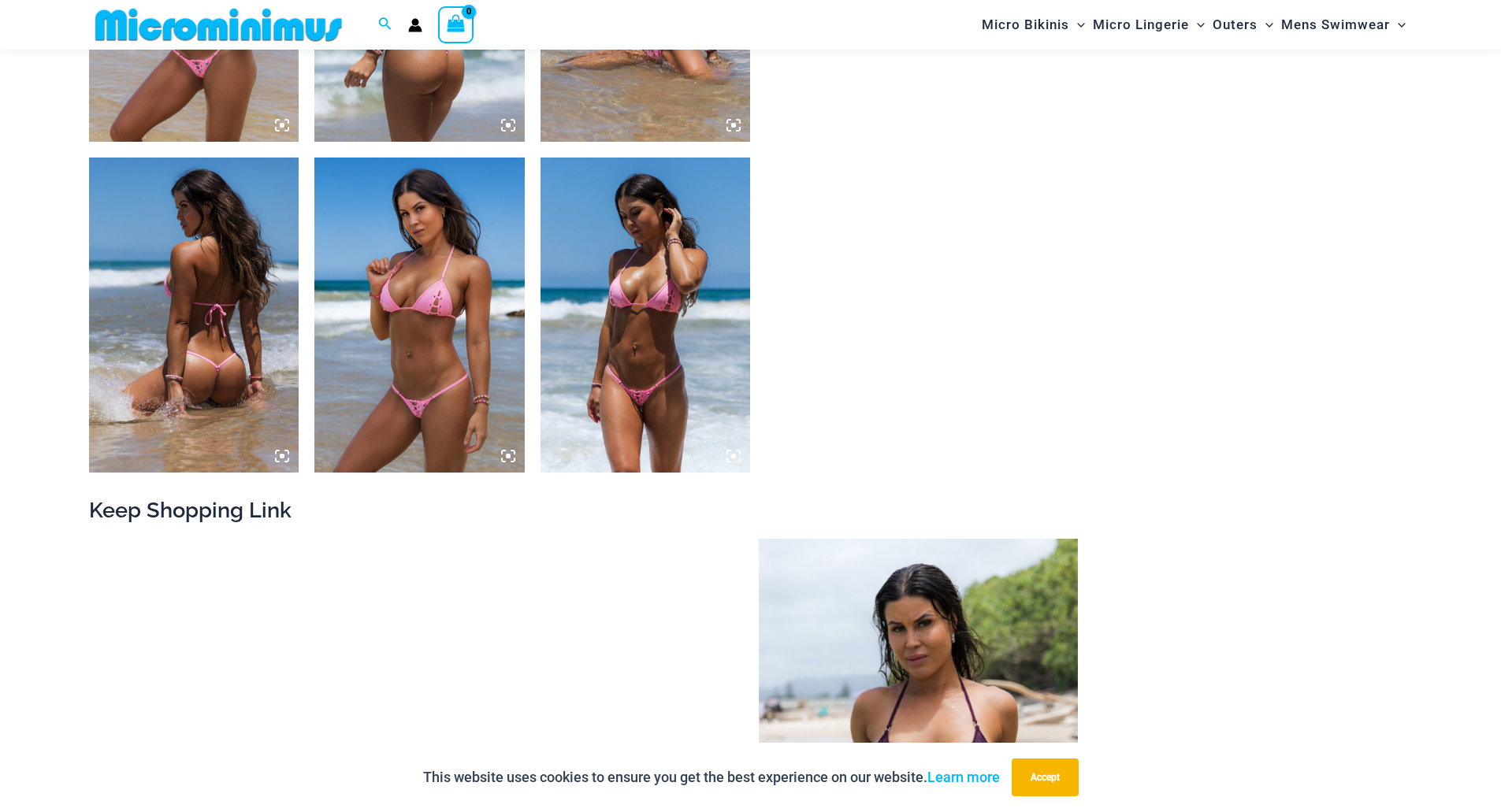
scroll to position [1798, 0]
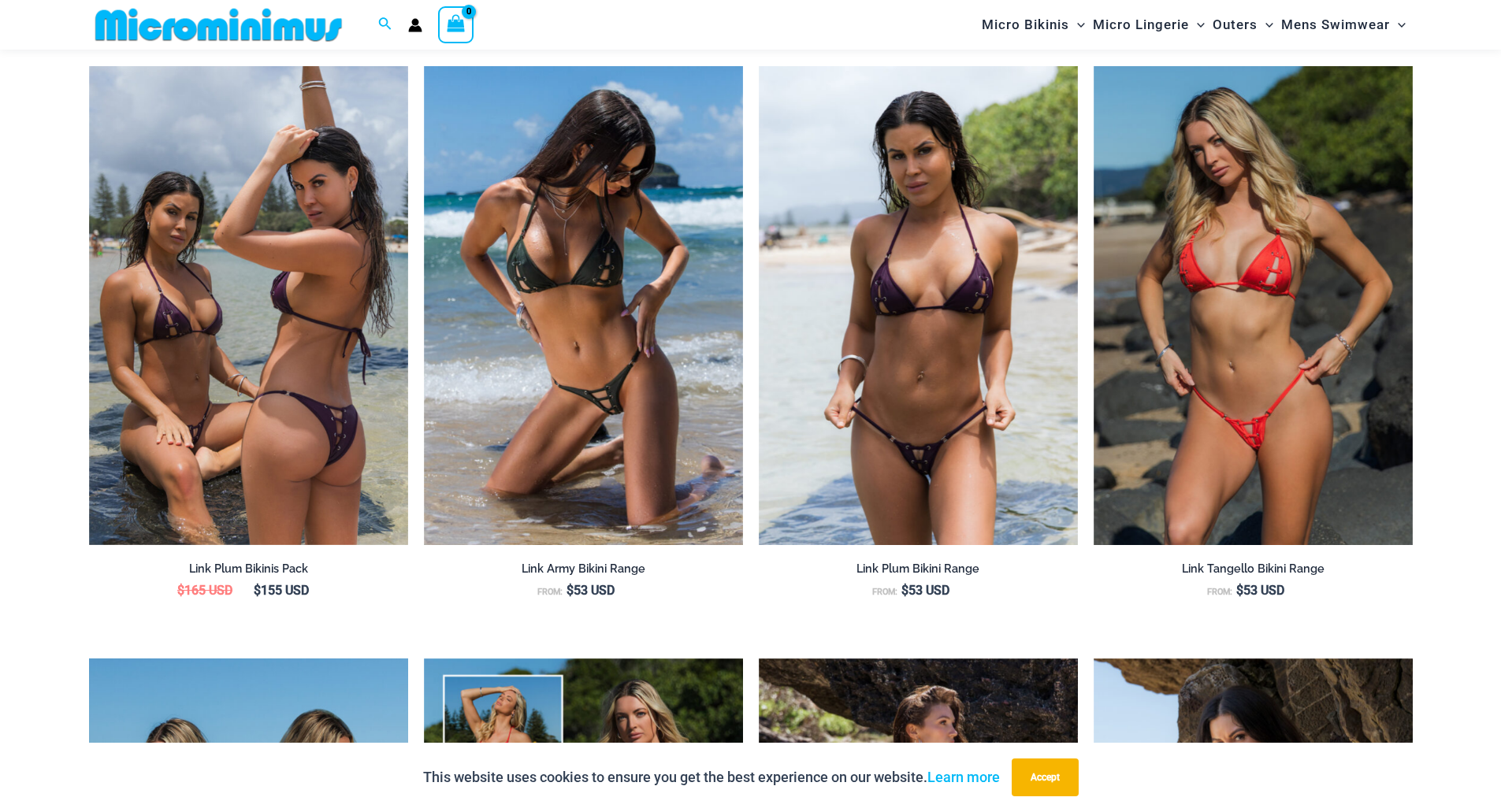
scroll to position [2428, 0]
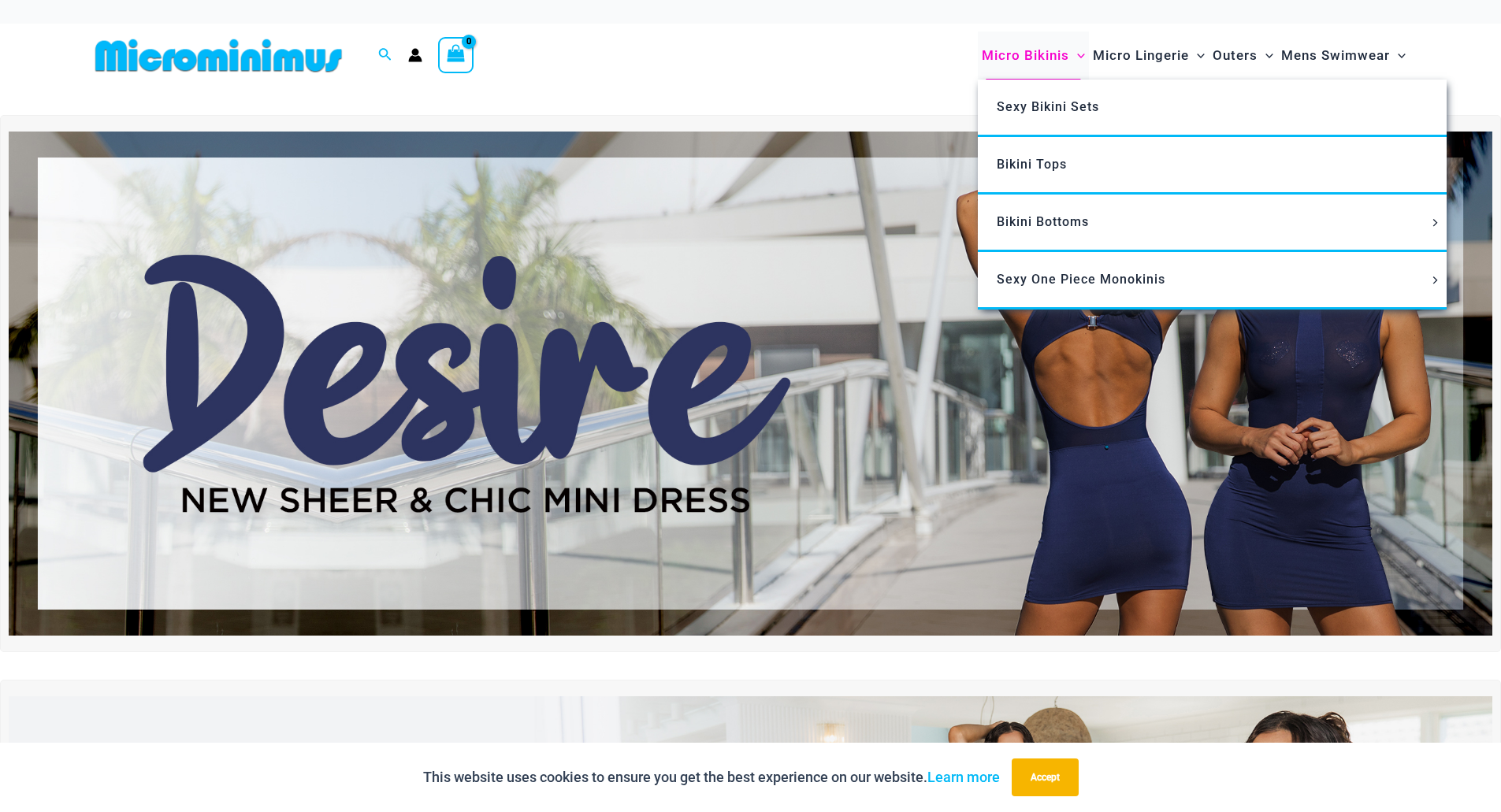
click at [1026, 60] on span "Micro Bikinis" at bounding box center [1025, 55] width 87 height 40
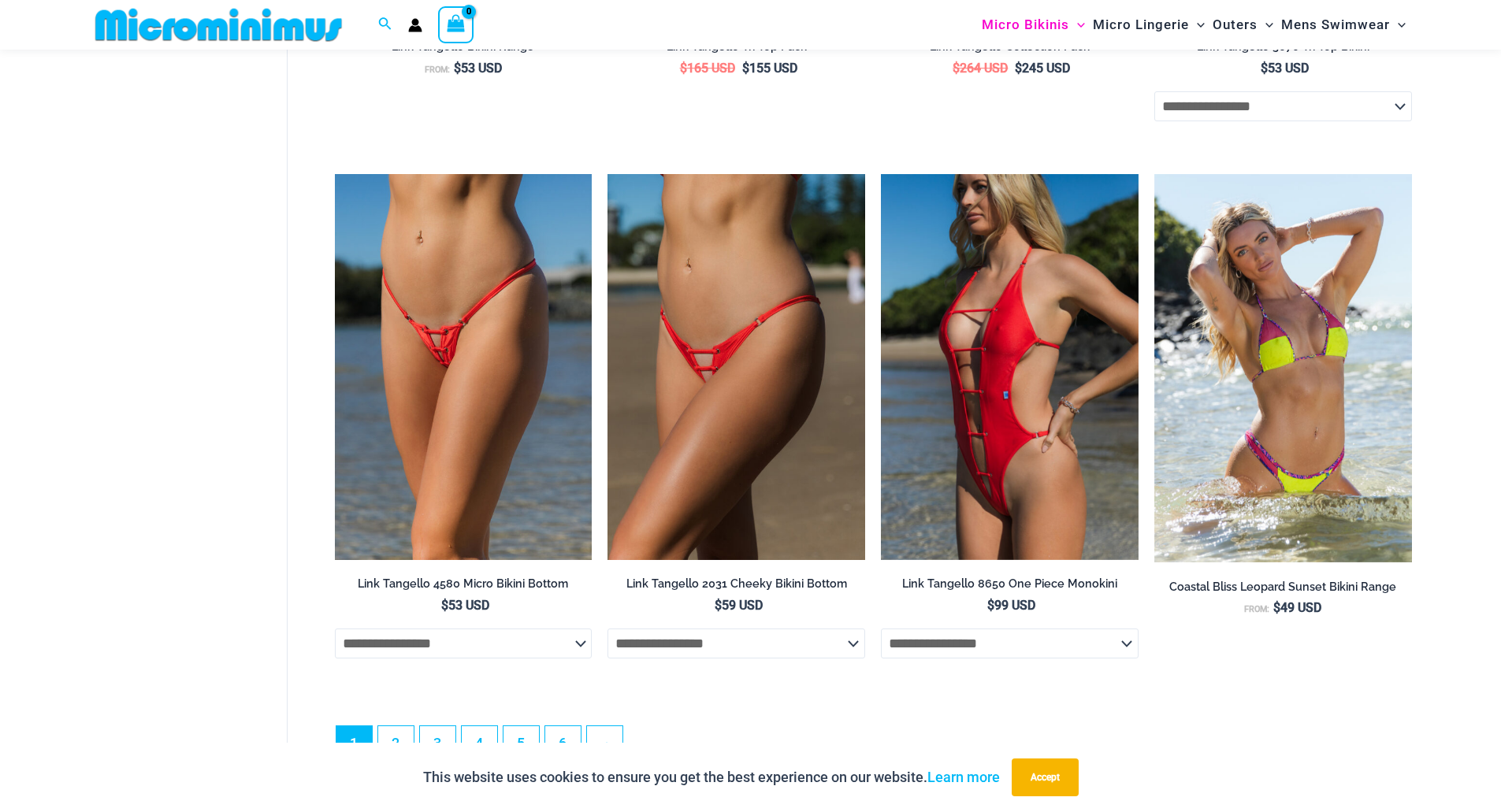
scroll to position [4487, 0]
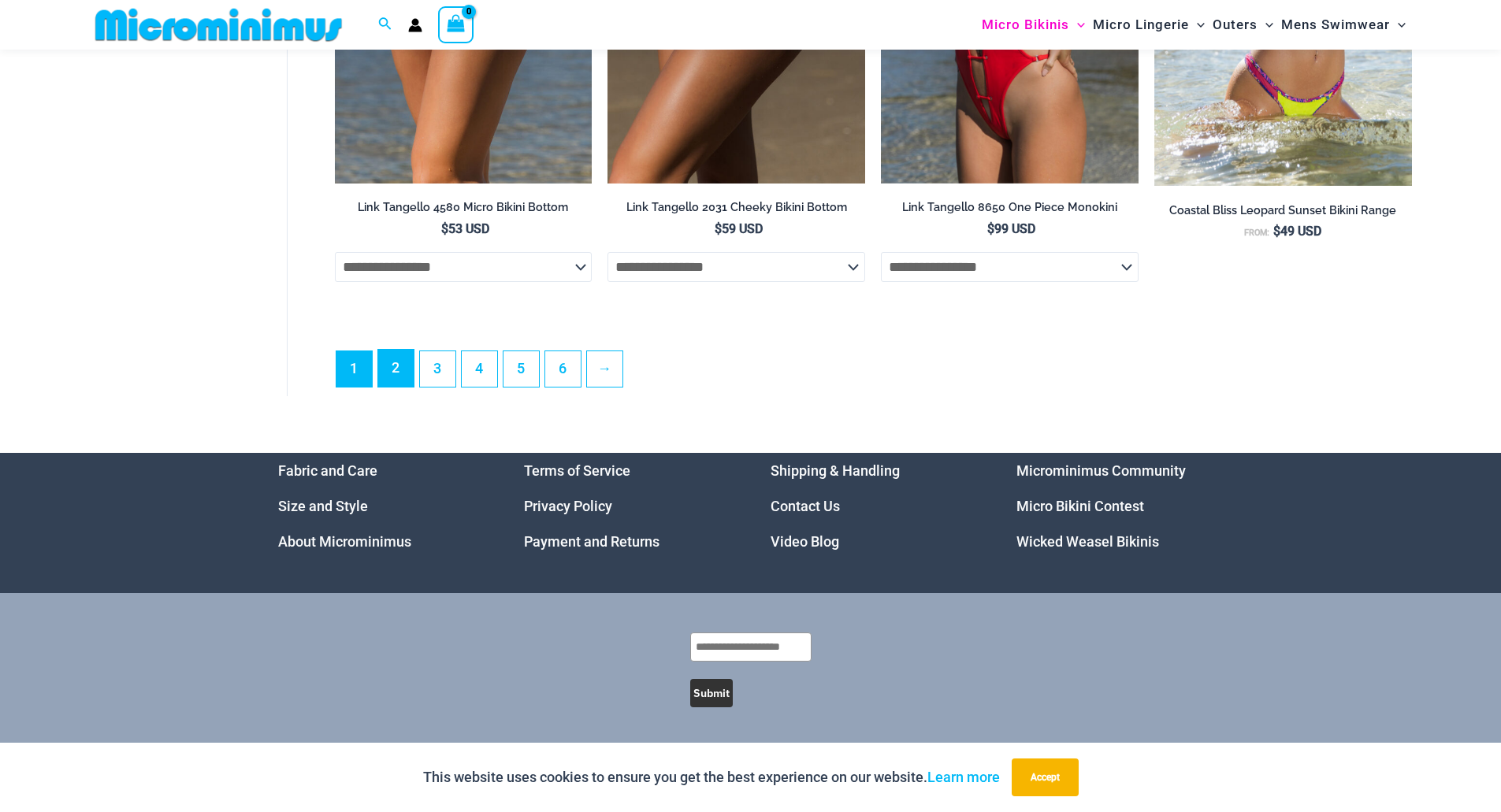
click at [408, 373] on link "2" at bounding box center [396, 368] width 35 height 37
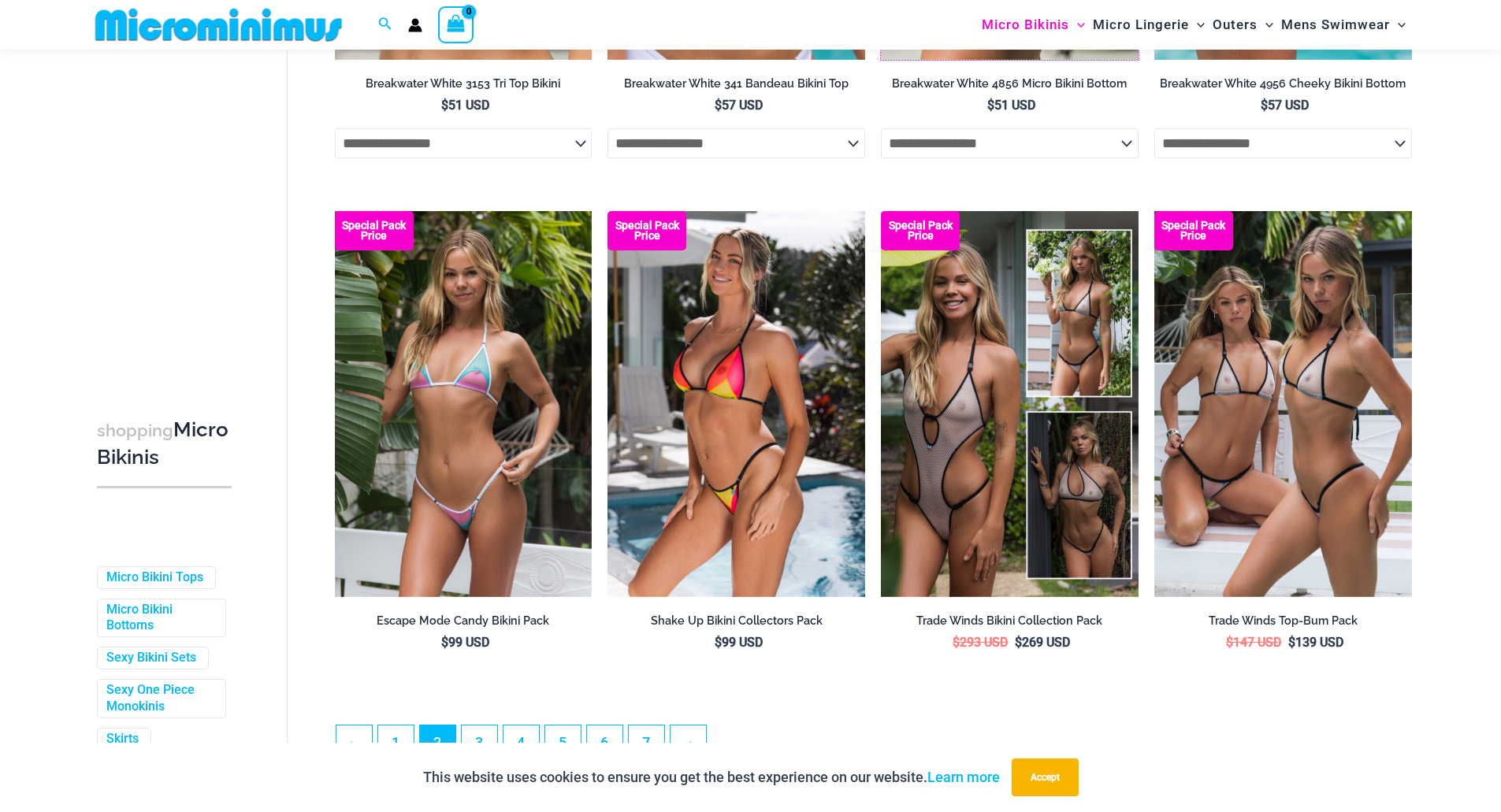
scroll to position [4154, 0]
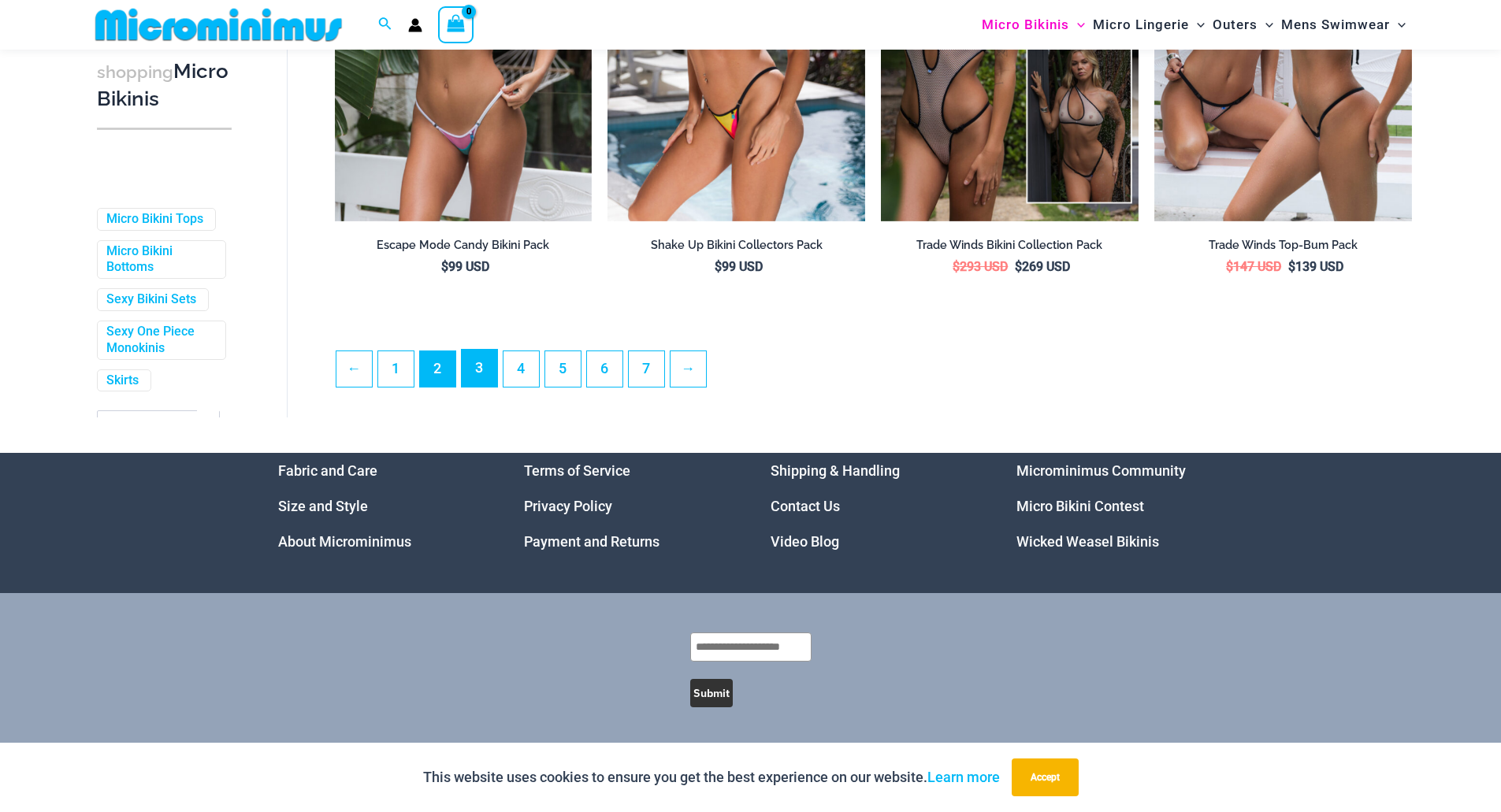
click at [472, 367] on link "3" at bounding box center [479, 368] width 35 height 37
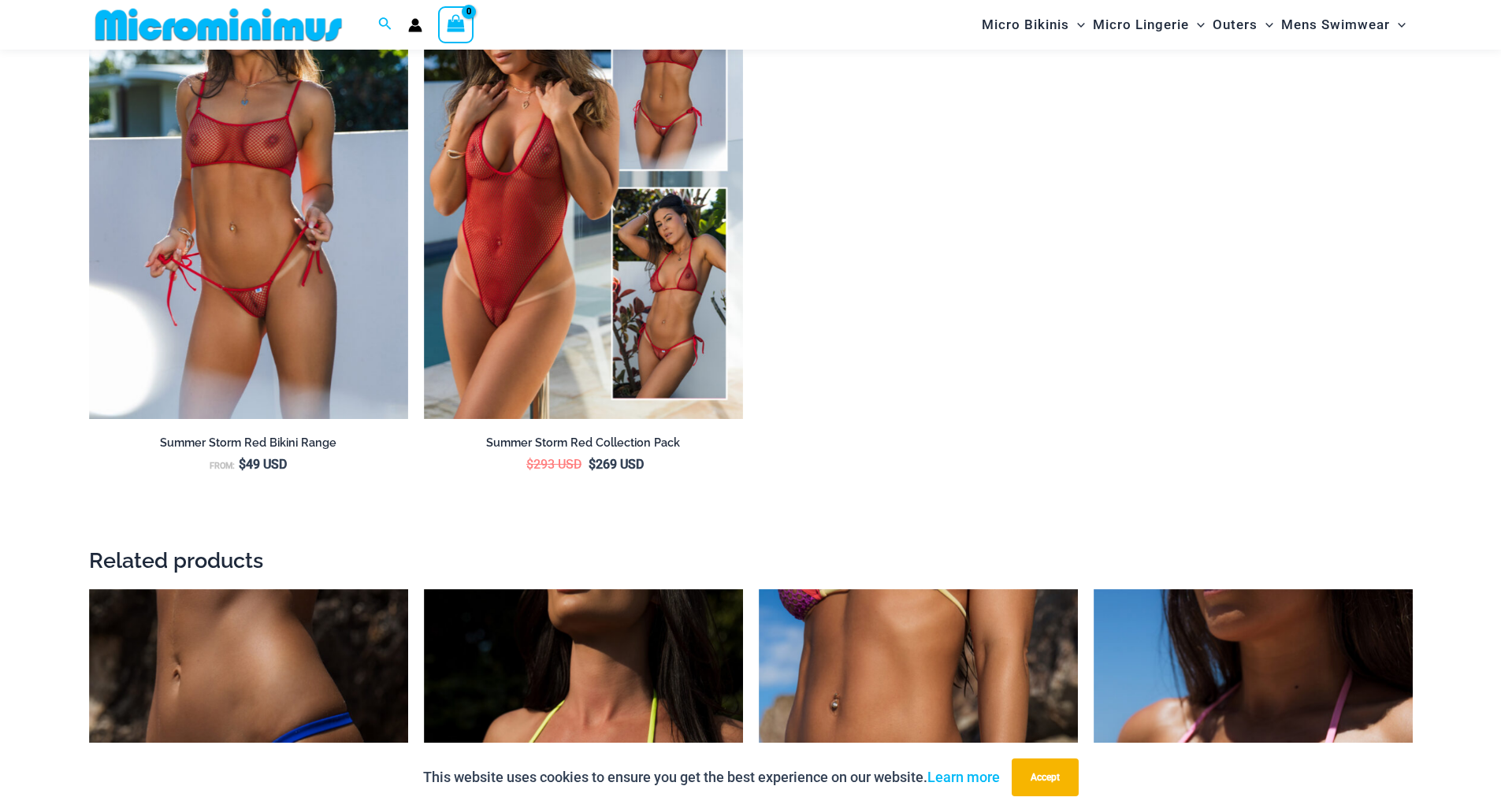
scroll to position [3058, 0]
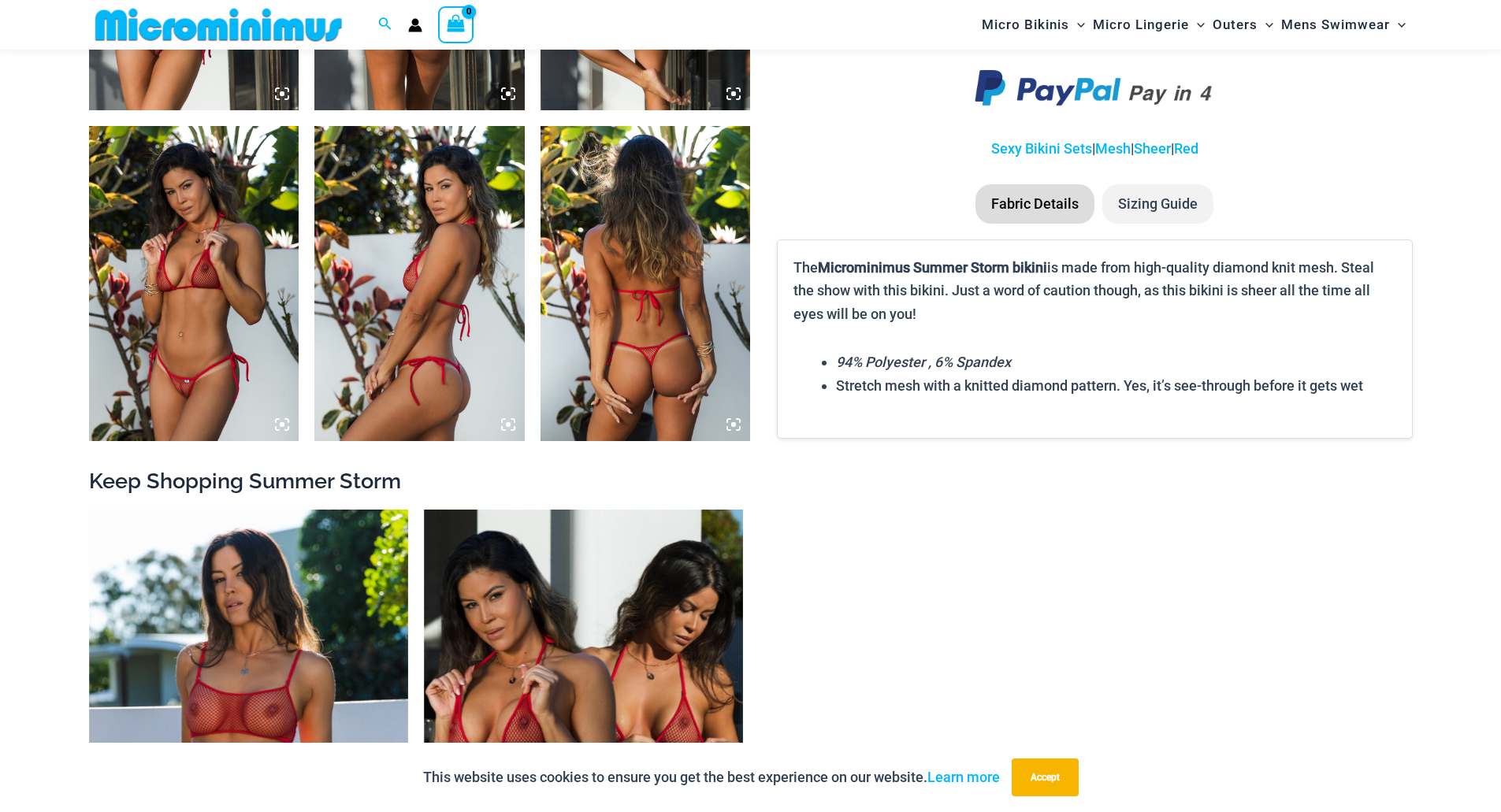
scroll to position [2191, 0]
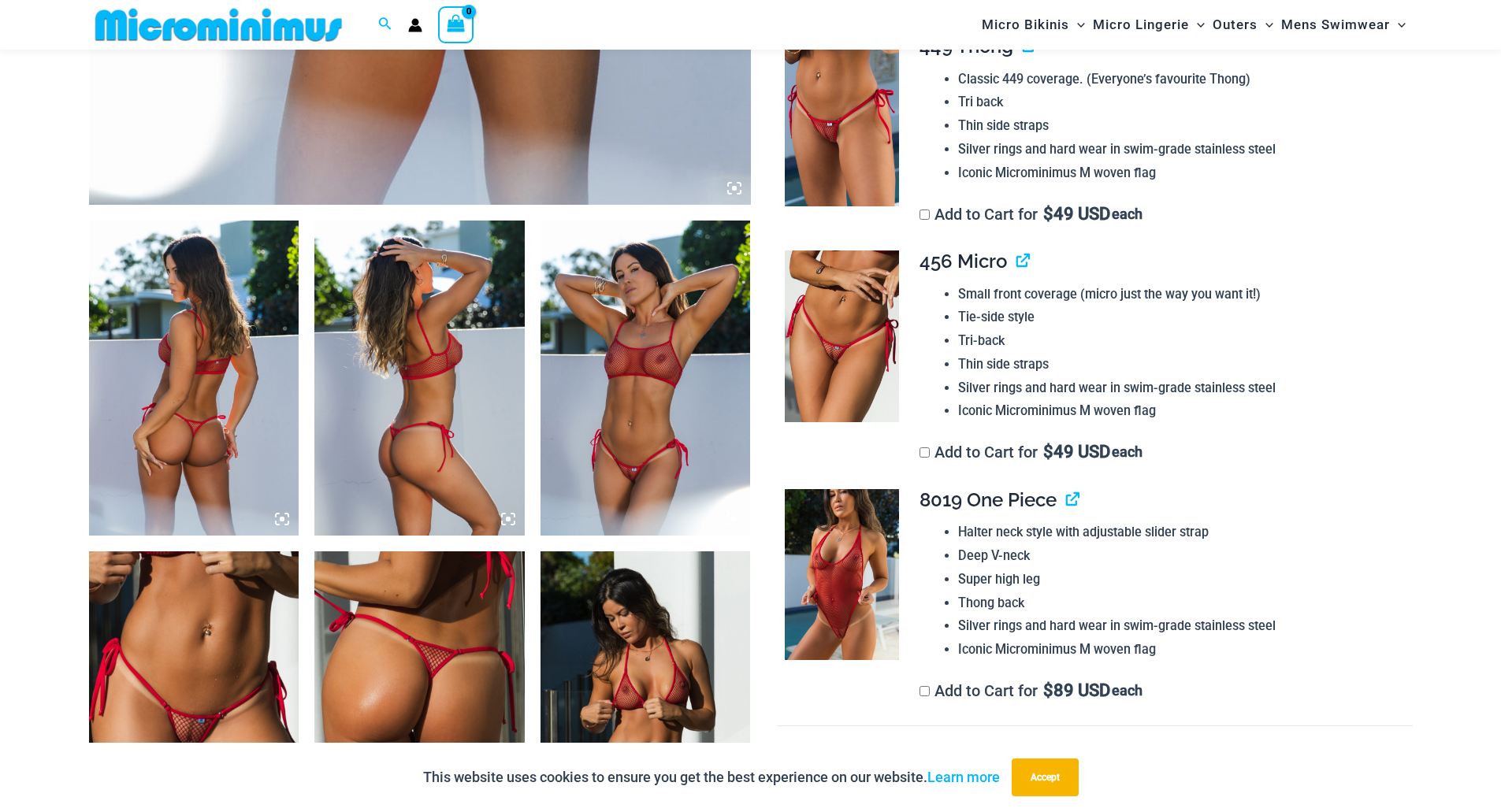
scroll to position [1403, 0]
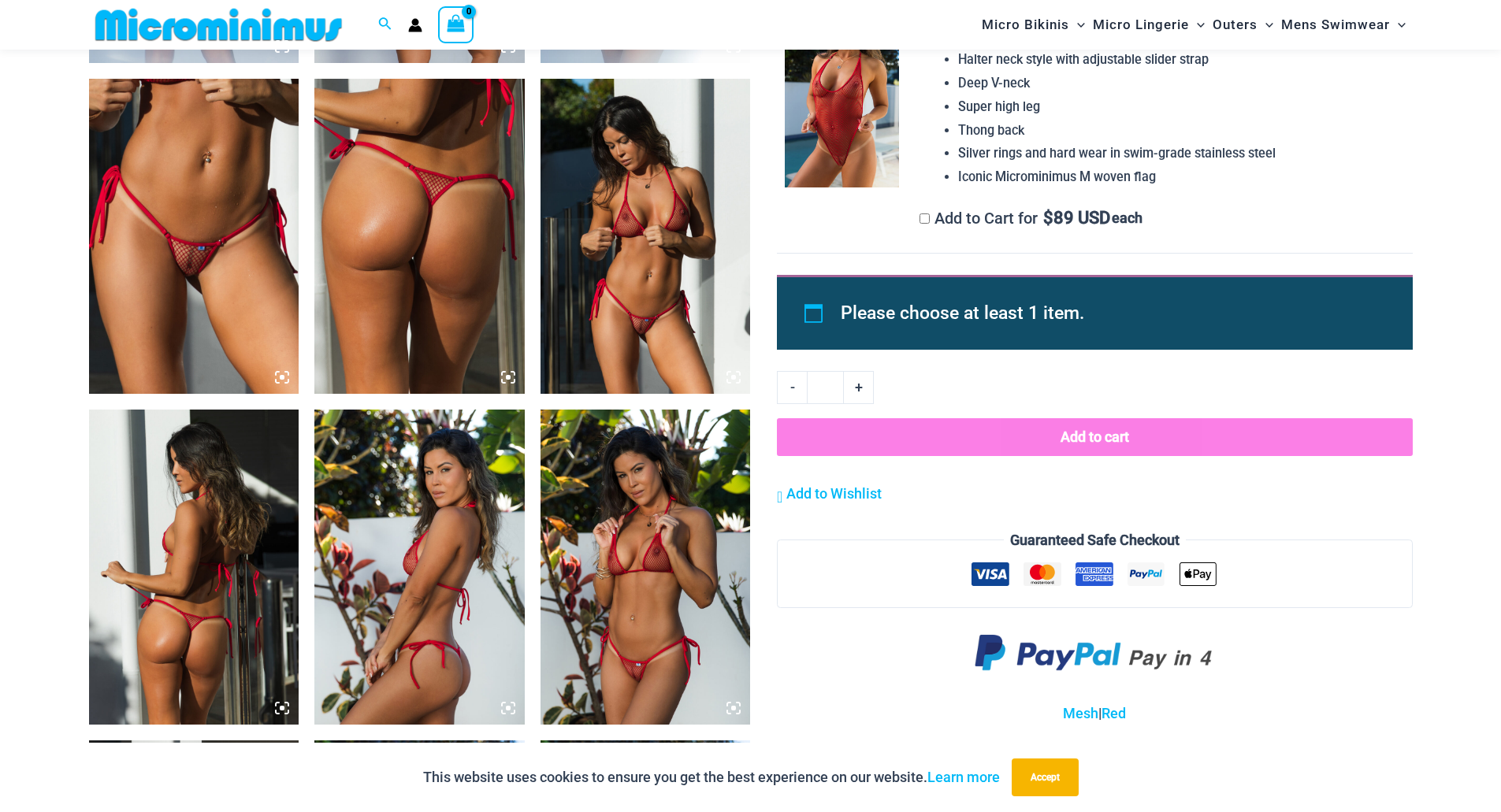
click at [408, 268] on img at bounding box center [420, 237] width 211 height 315
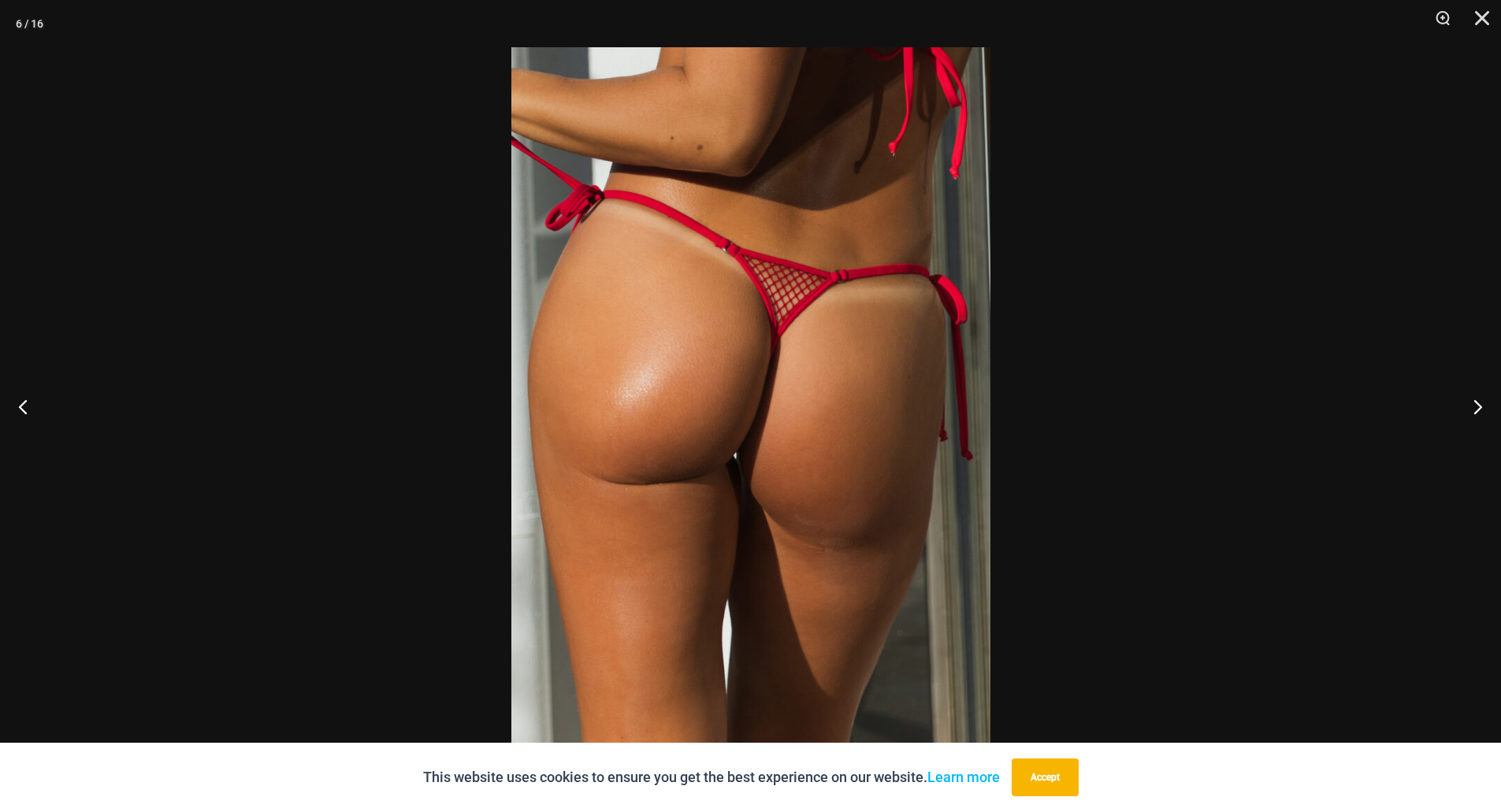
click at [750, 454] on img at bounding box center [750, 405] width 479 height 717
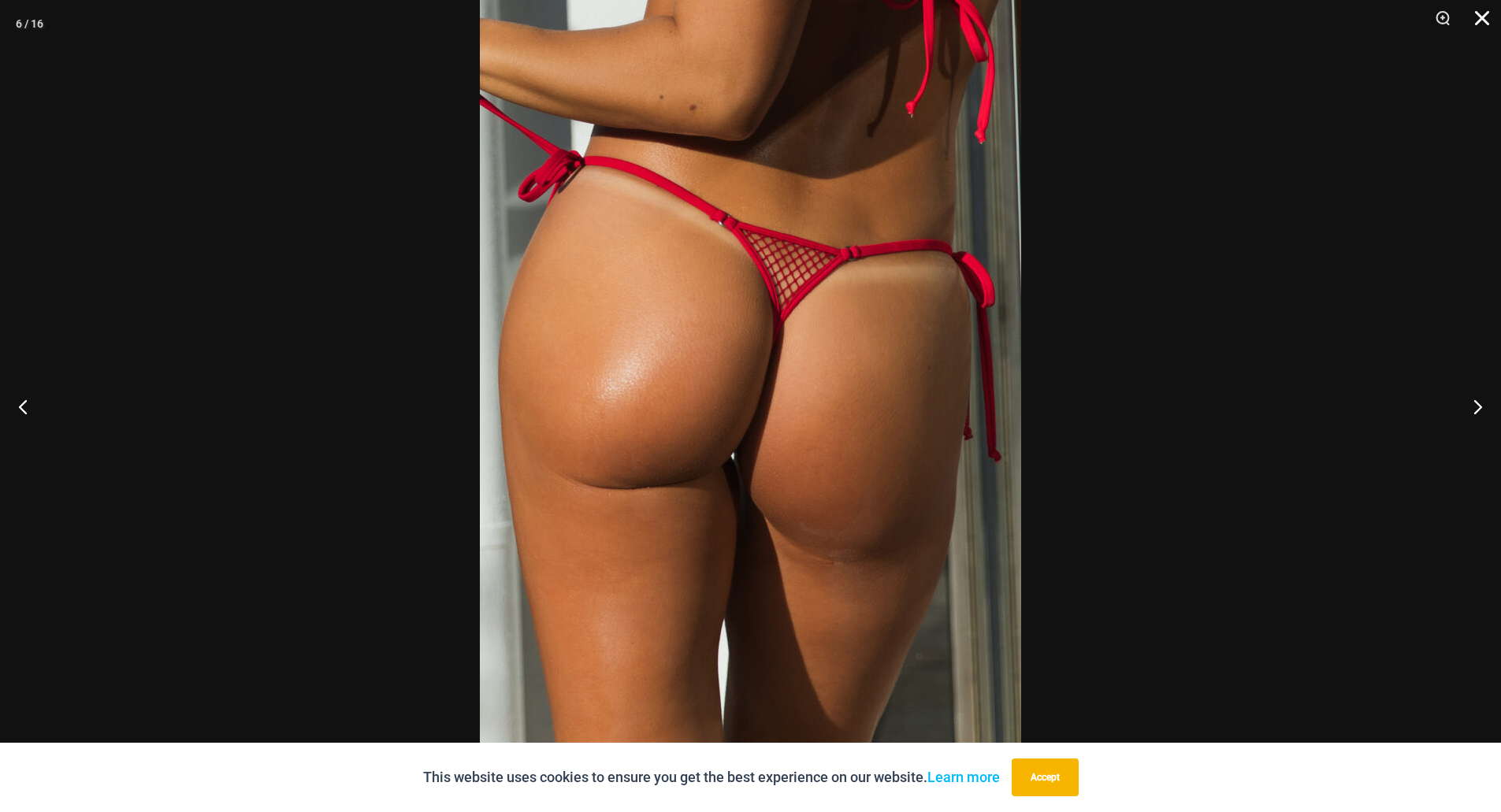
click at [1486, 16] on button "Close" at bounding box center [1476, 23] width 39 height 47
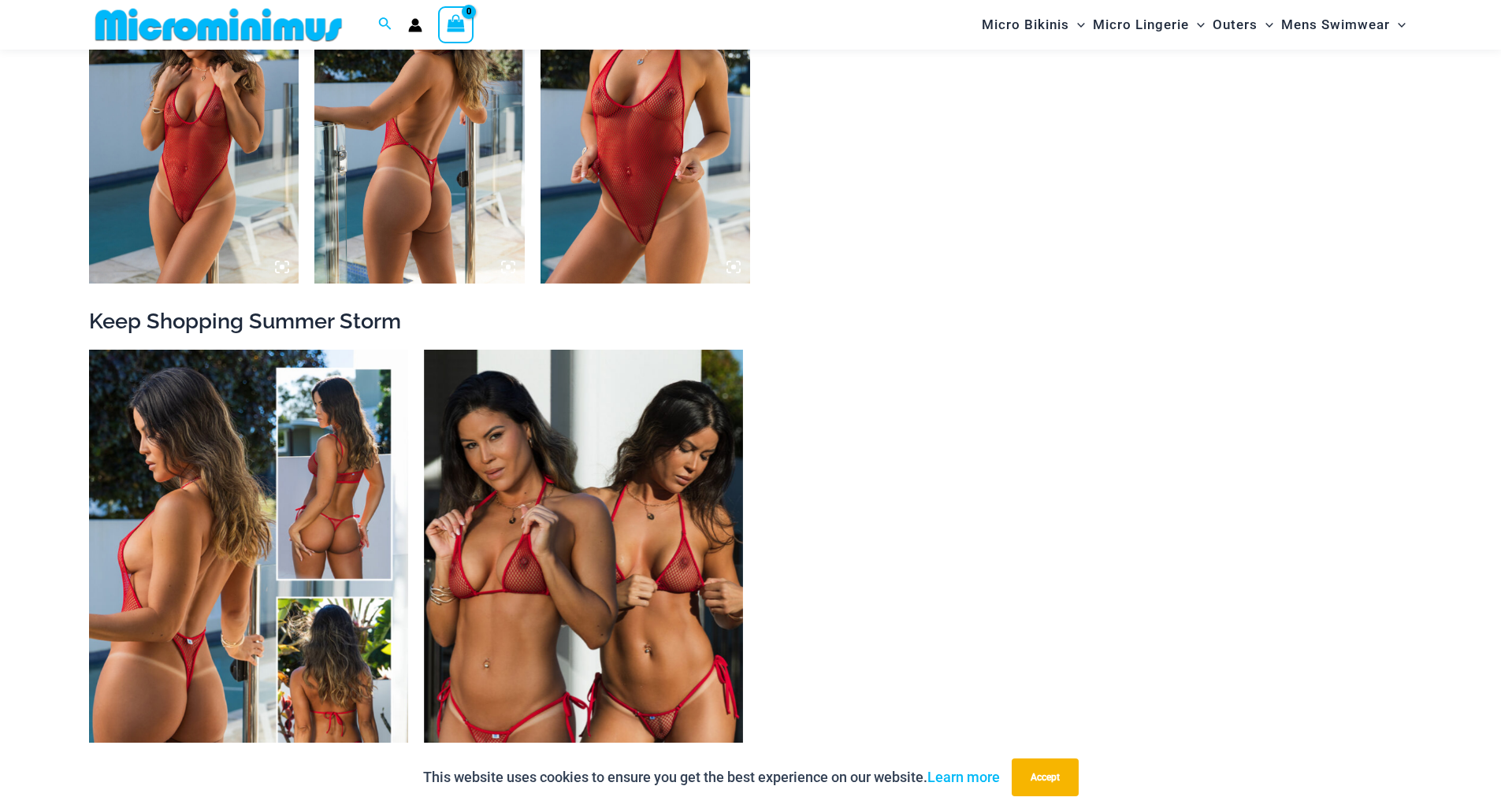
scroll to position [2979, 0]
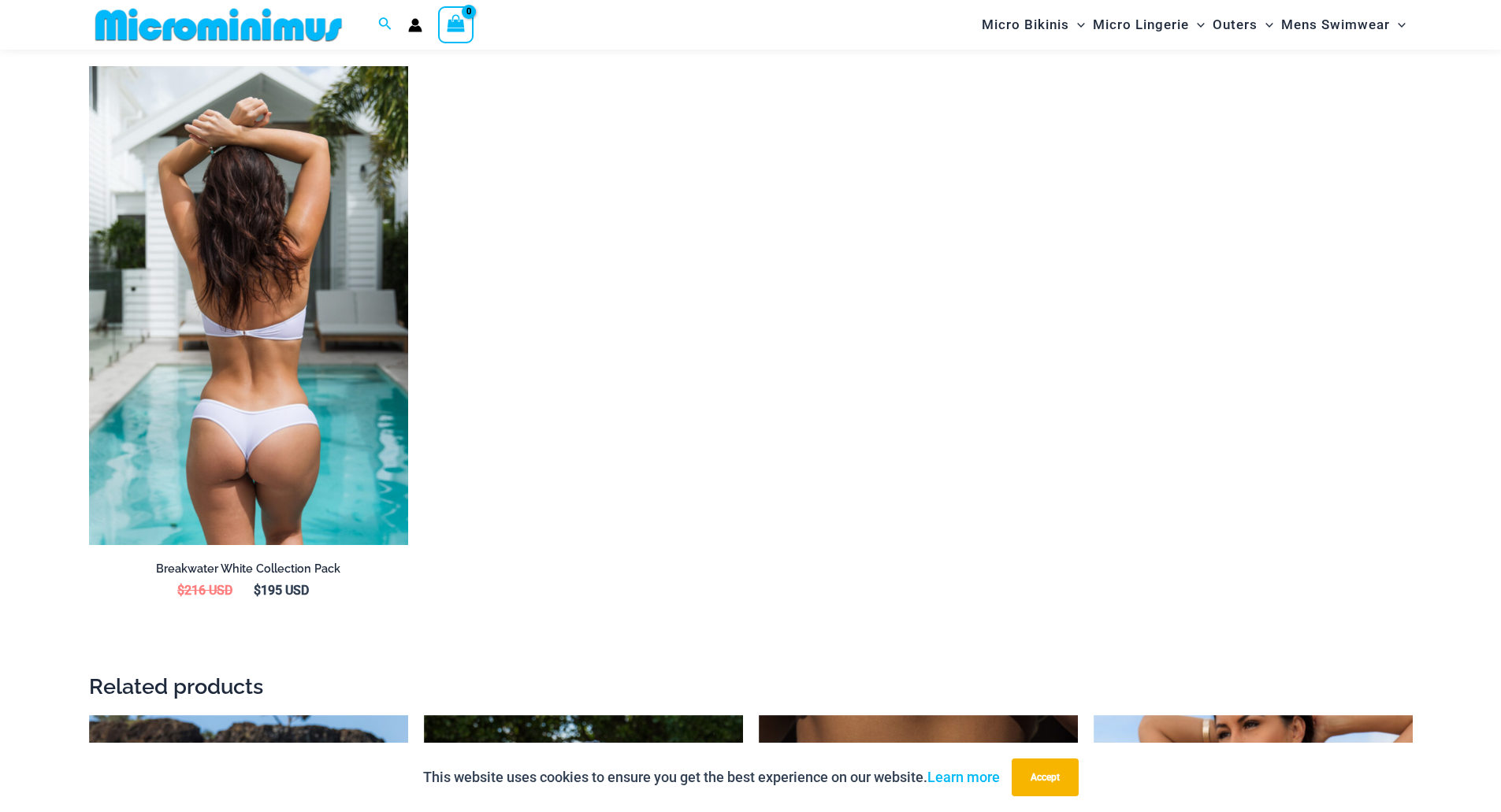
scroll to position [2270, 0]
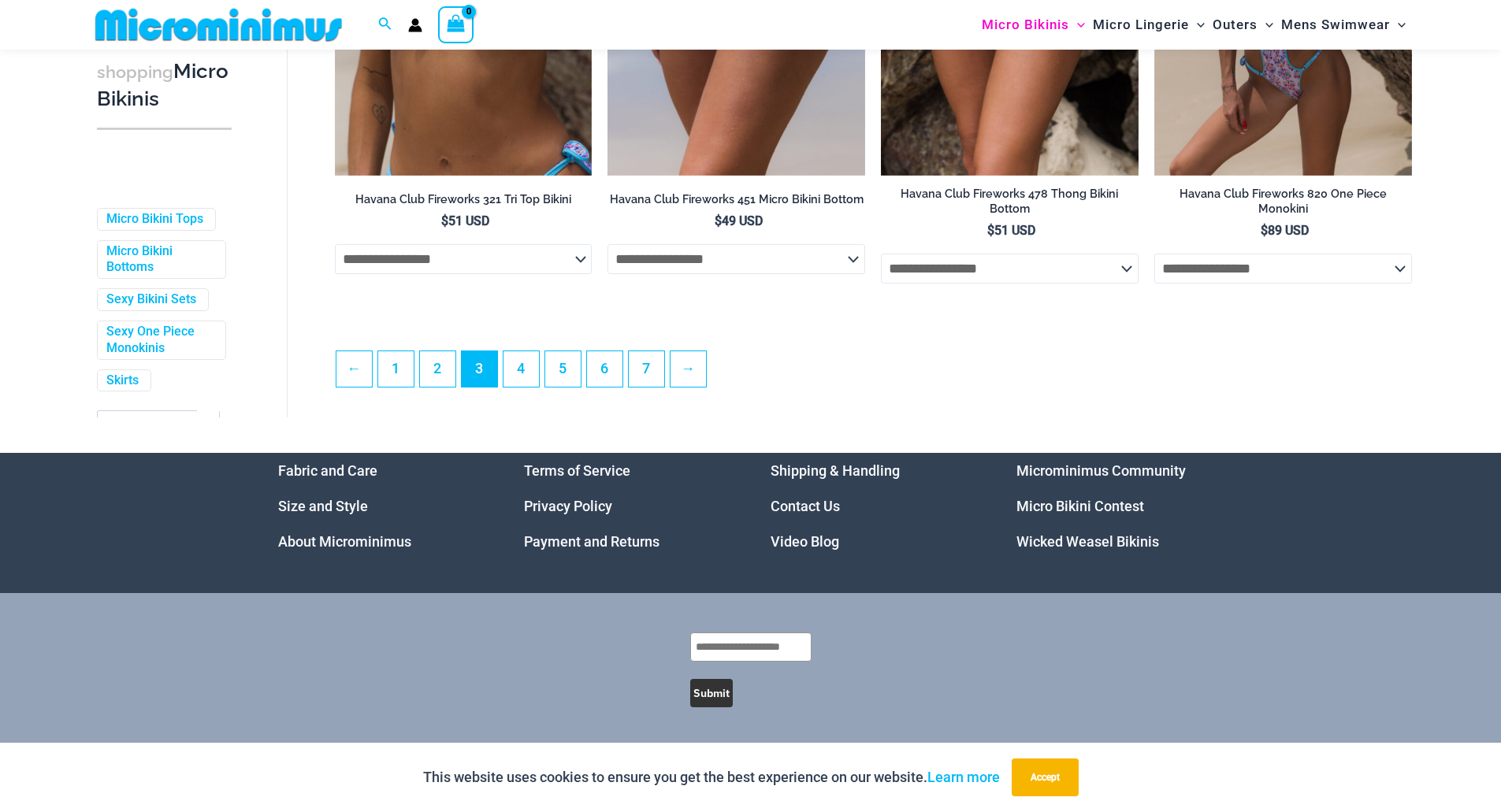
scroll to position [3938, 0]
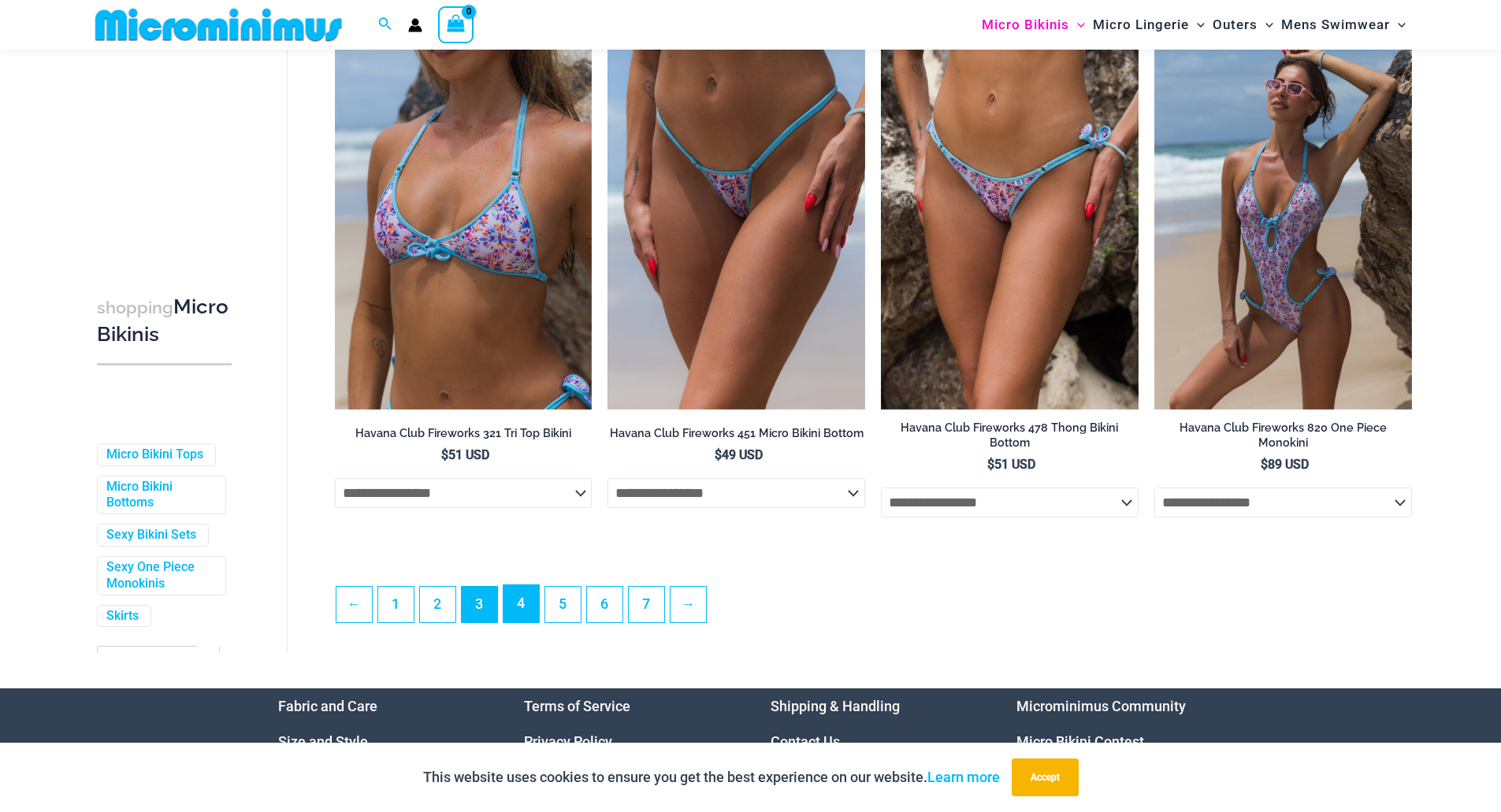
click at [525, 606] on link "4" at bounding box center [521, 604] width 35 height 37
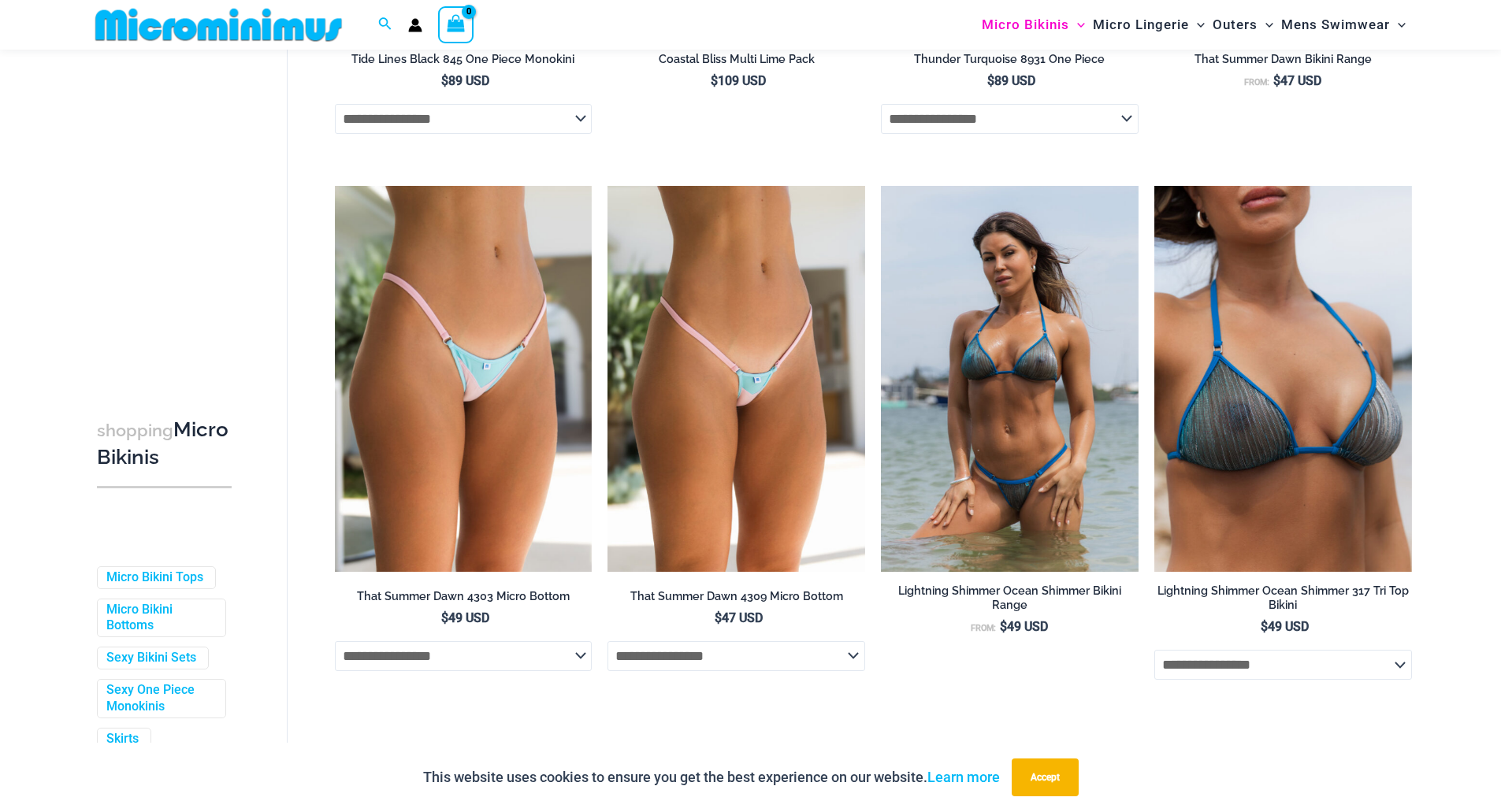
scroll to position [4185, 0]
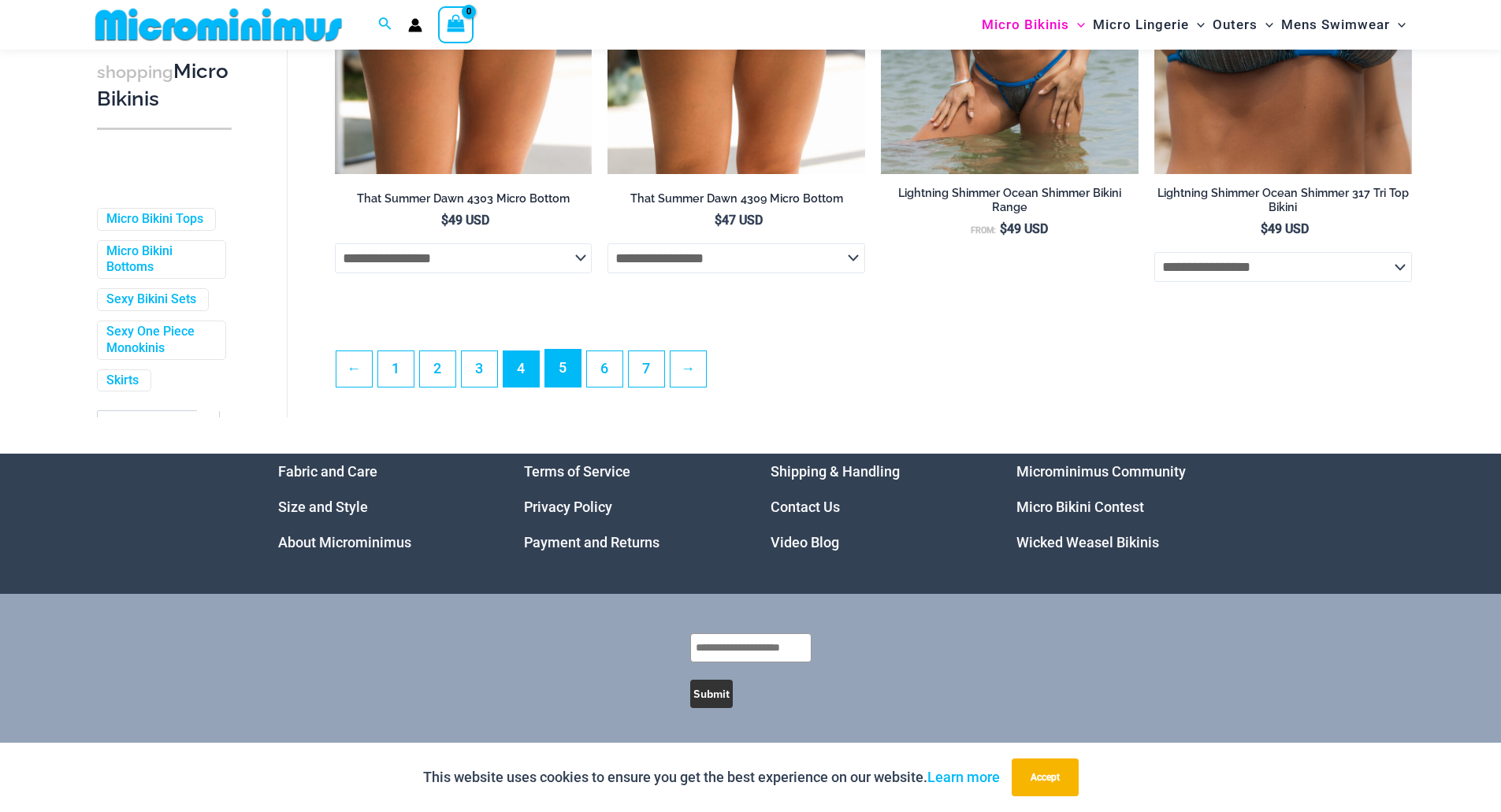
click at [561, 374] on link "5" at bounding box center [563, 368] width 35 height 37
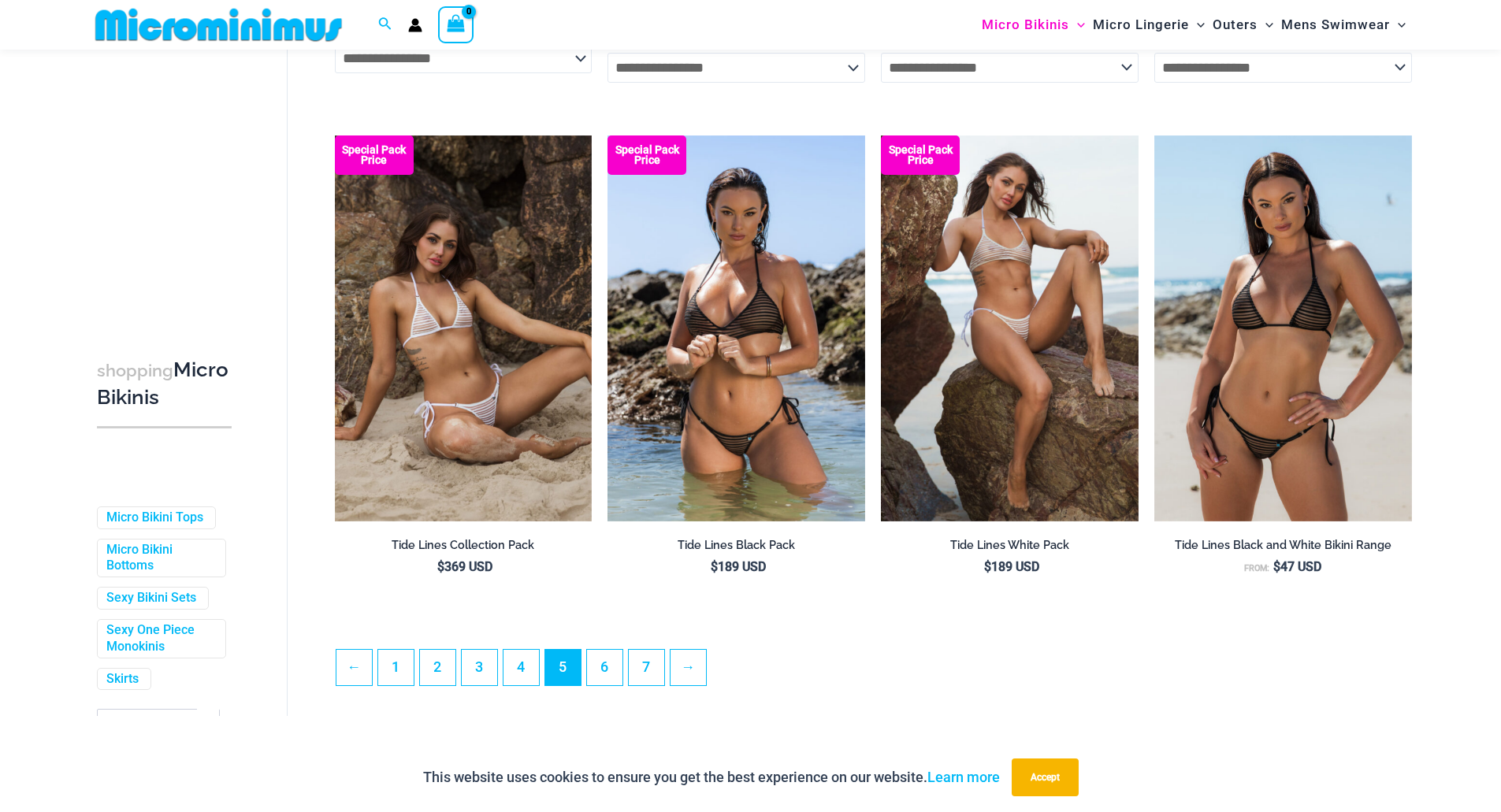
scroll to position [4003, 0]
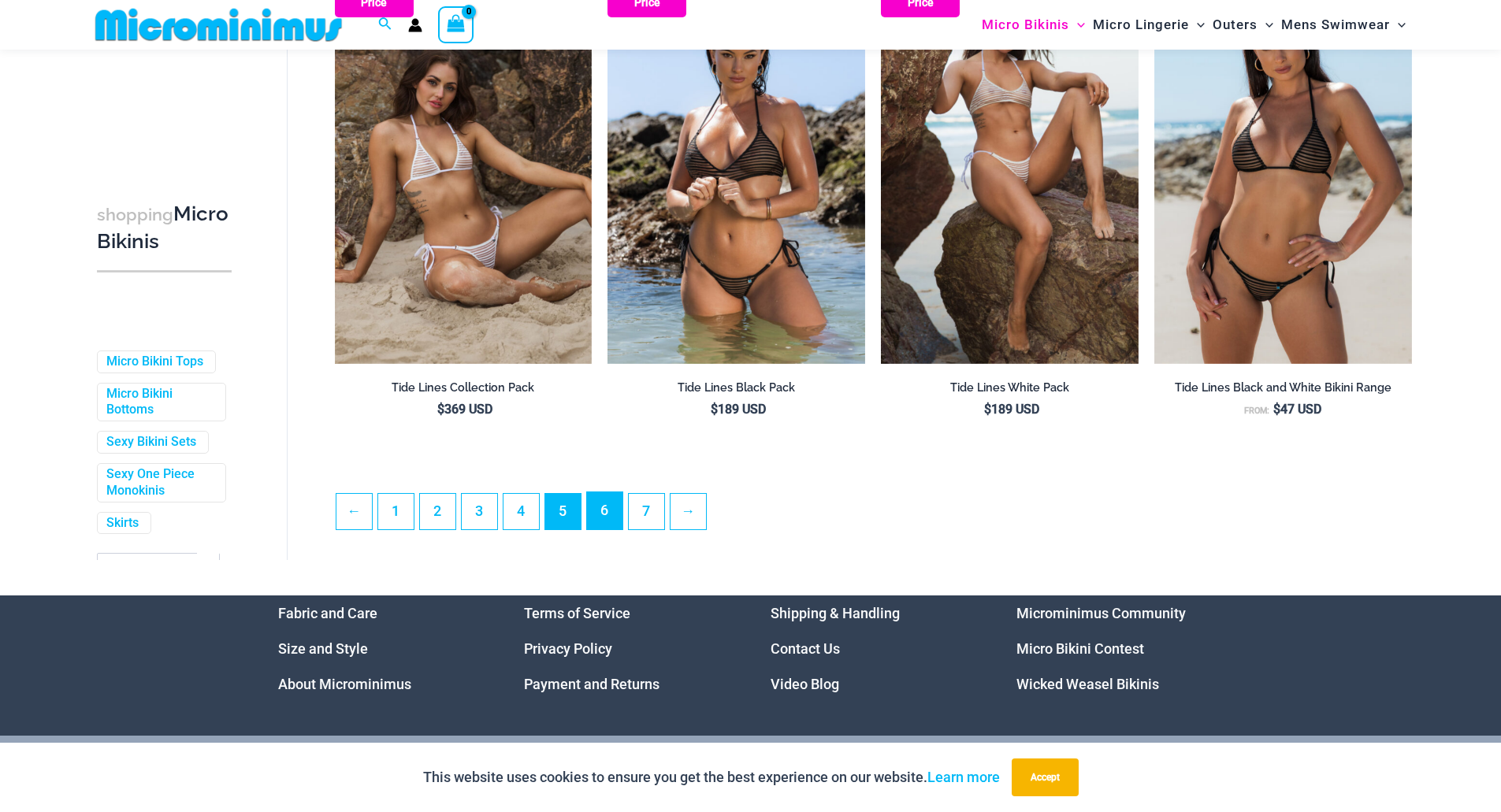
click at [595, 512] on link "6" at bounding box center [605, 511] width 35 height 37
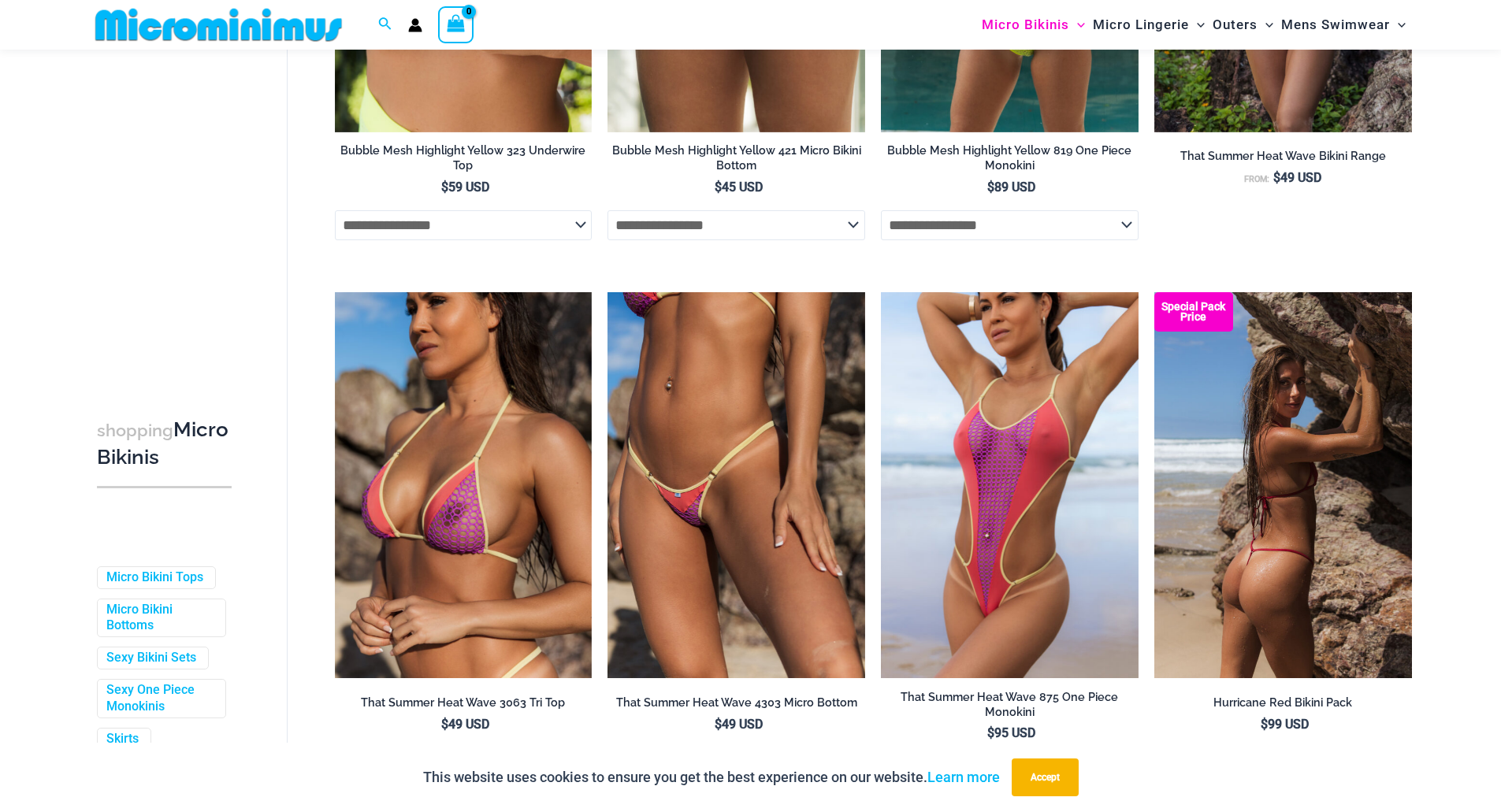
scroll to position [4214, 0]
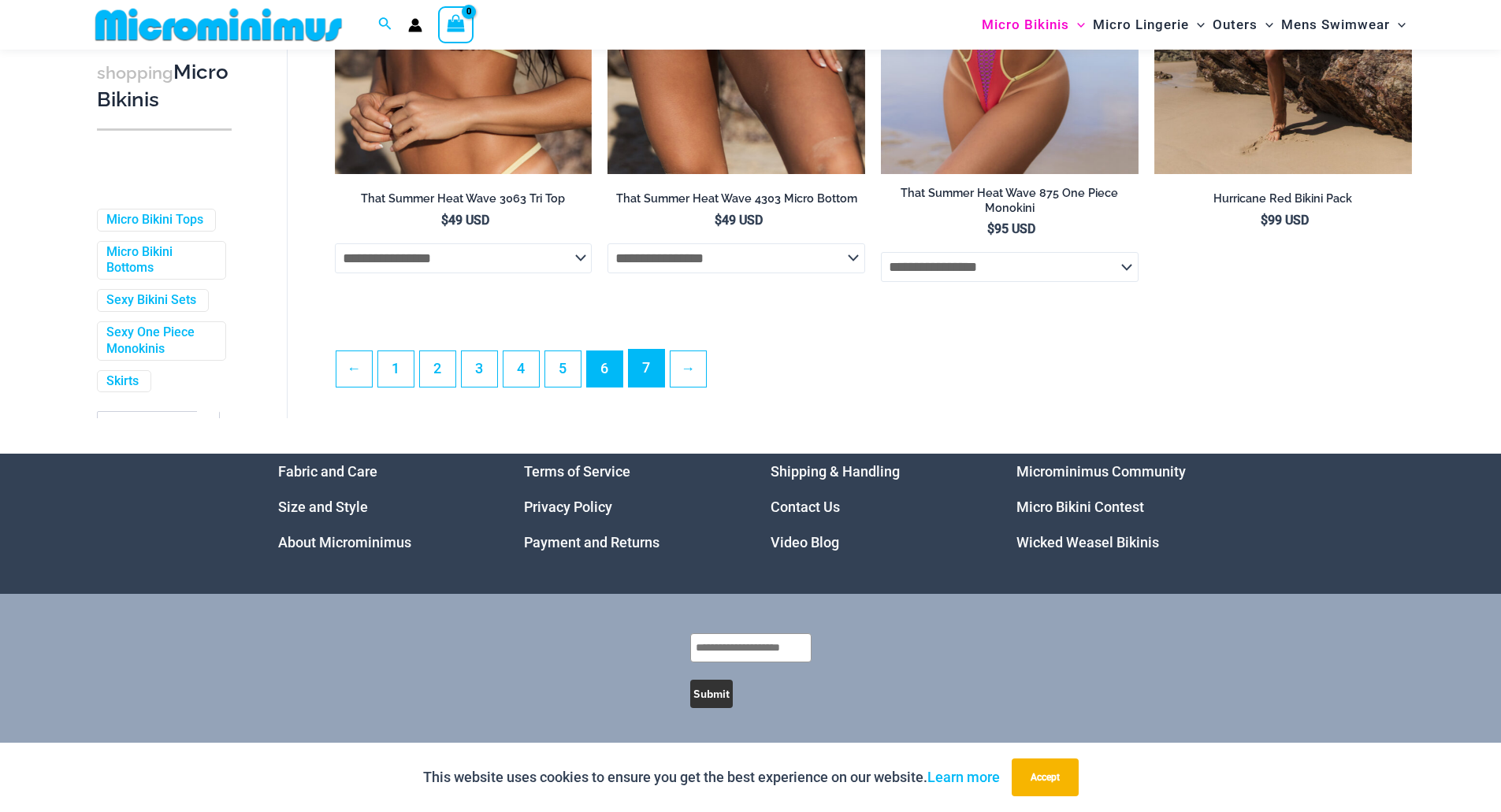
click at [652, 372] on link "7" at bounding box center [646, 368] width 35 height 37
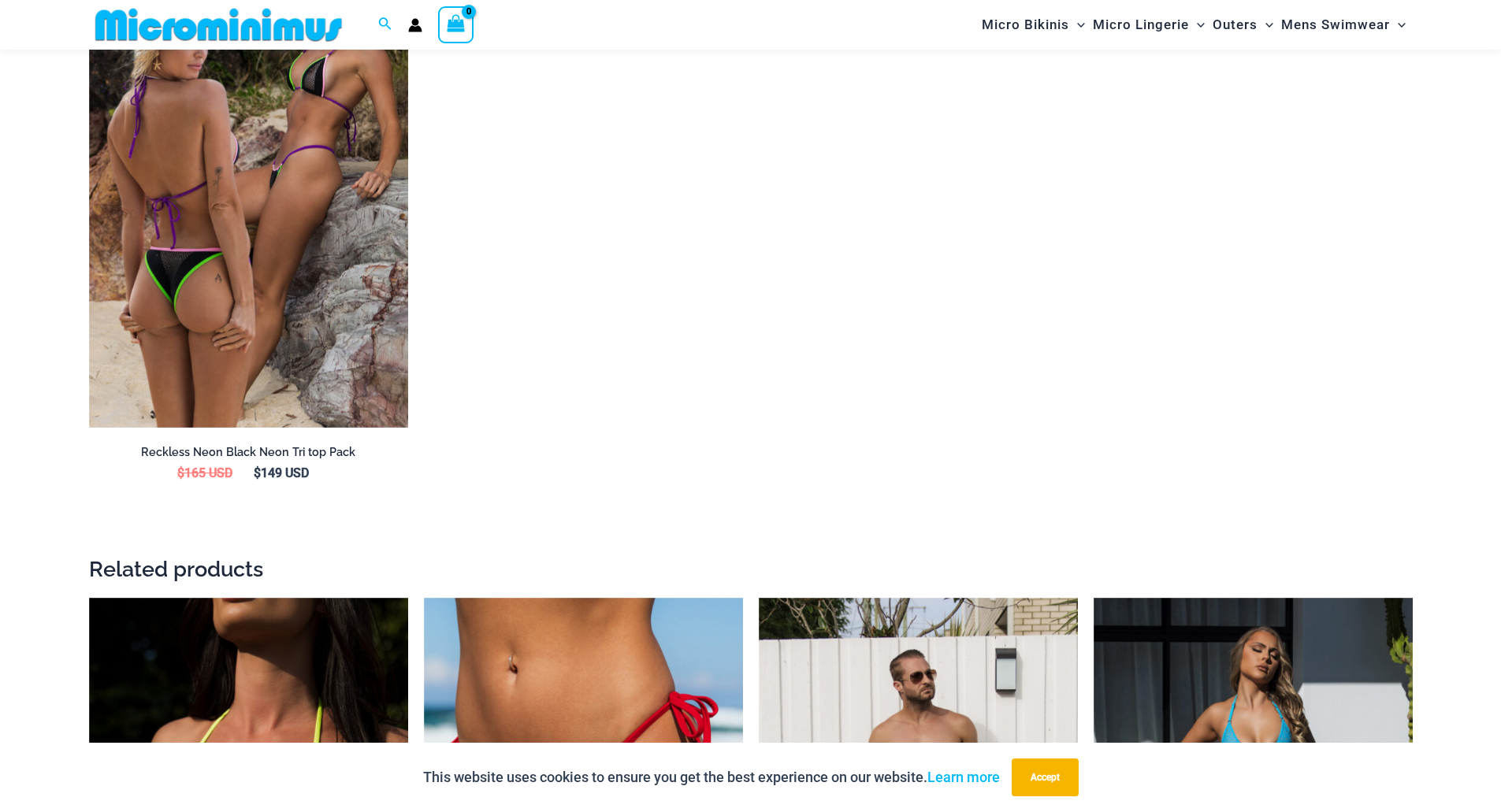
scroll to position [2821, 0]
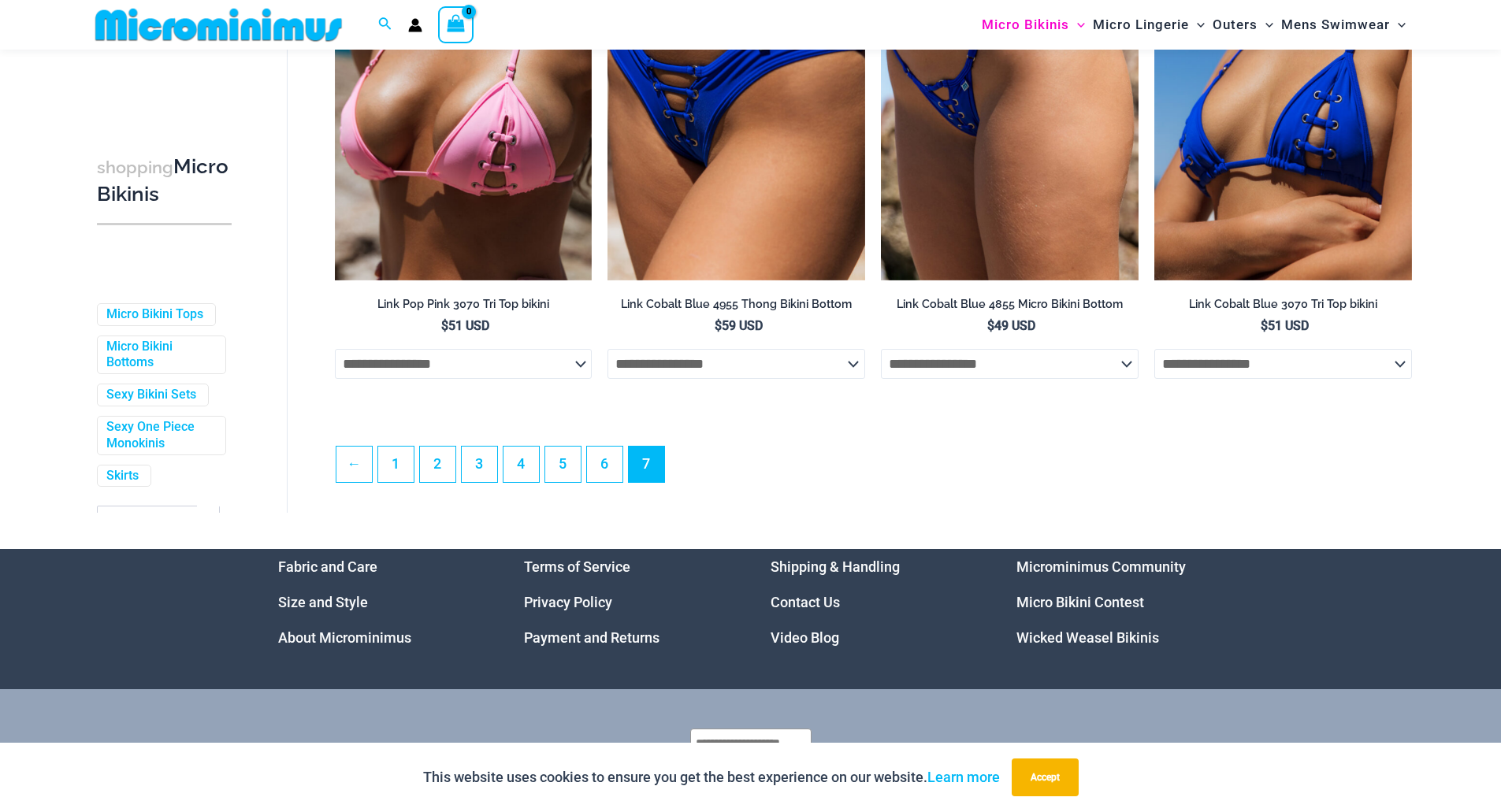
scroll to position [2191, 0]
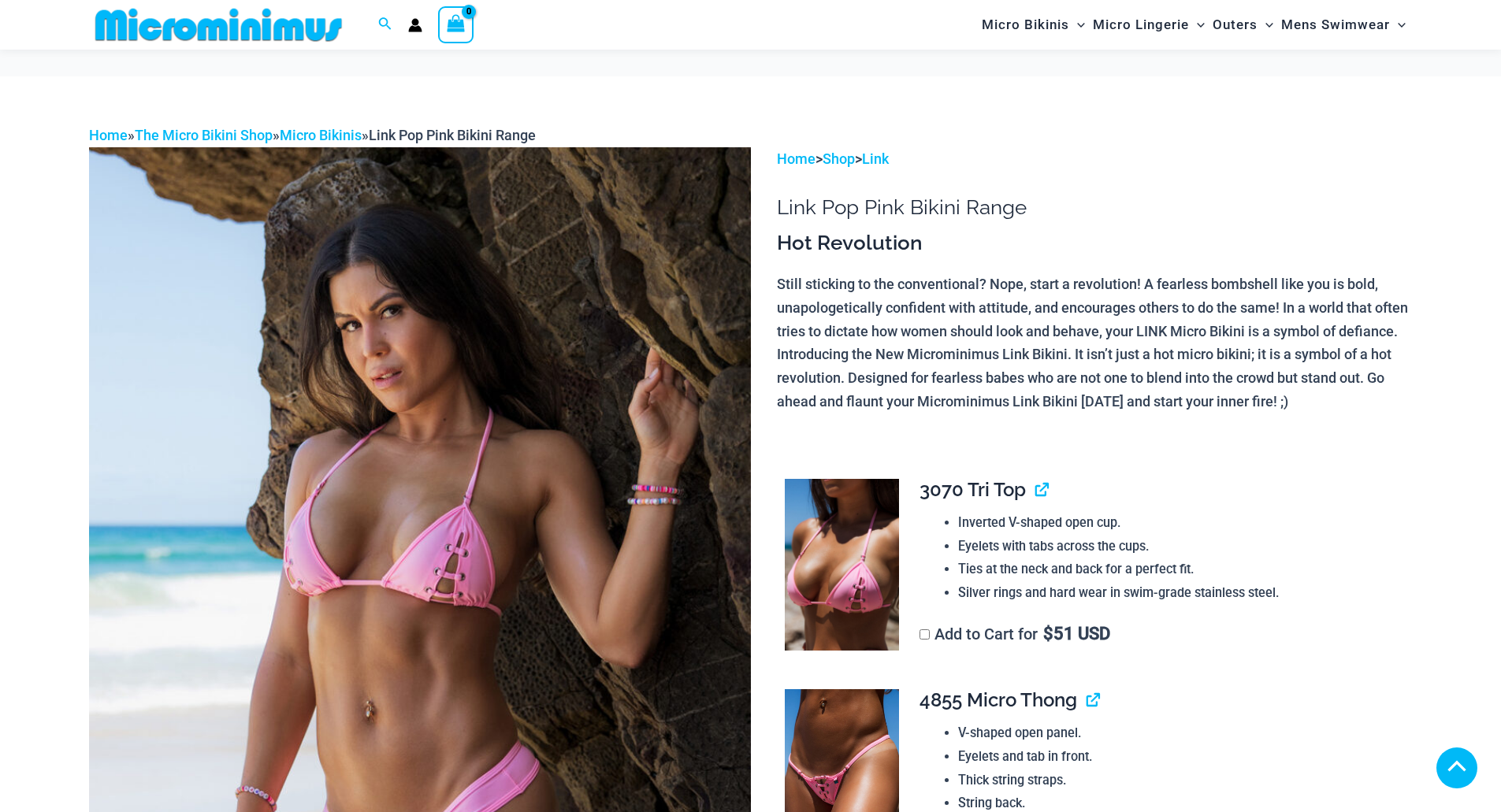
click at [399, 413] on img at bounding box center [420, 643] width 662 height 992
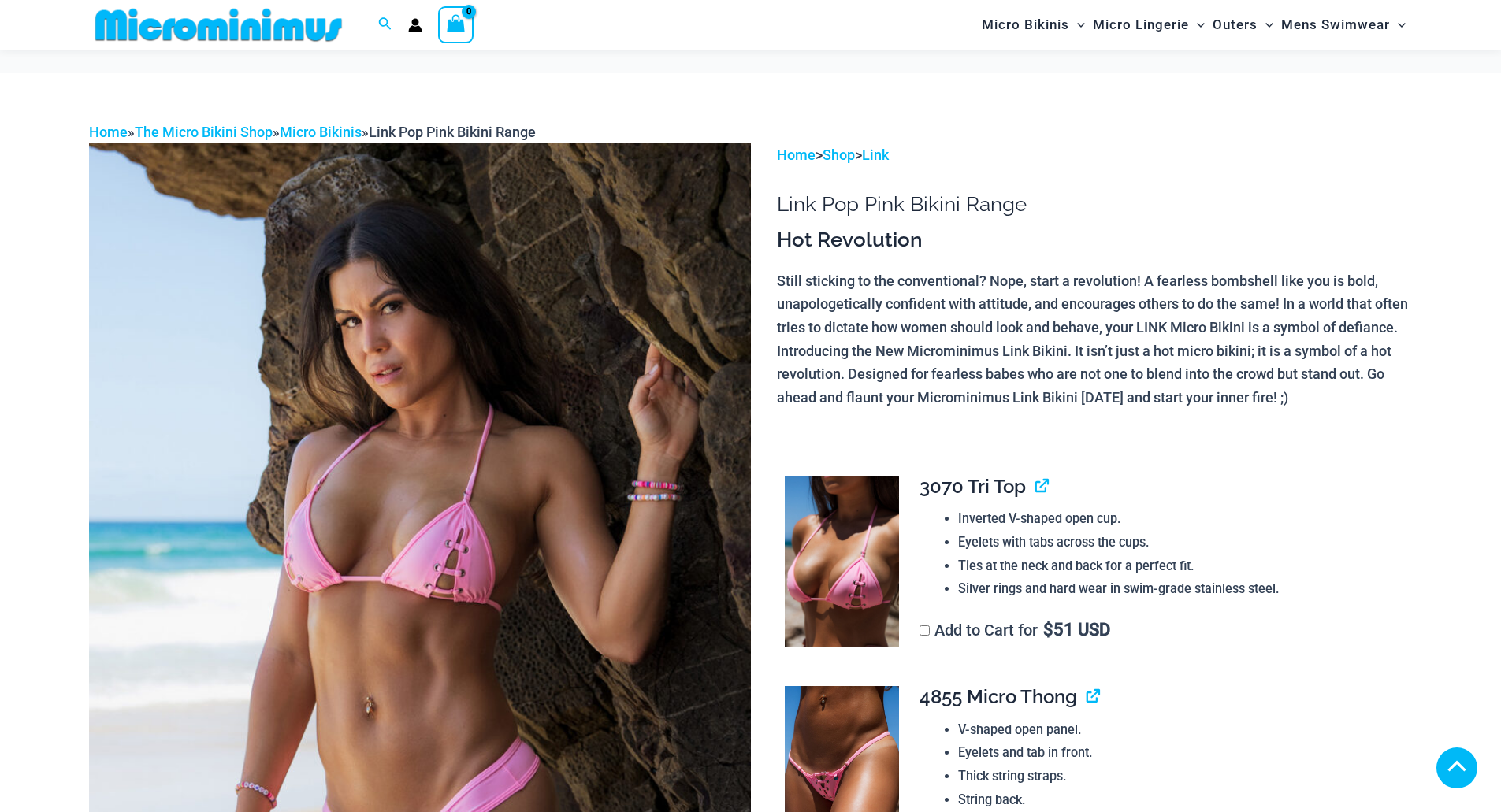
click at [425, 374] on img at bounding box center [420, 639] width 662 height 992
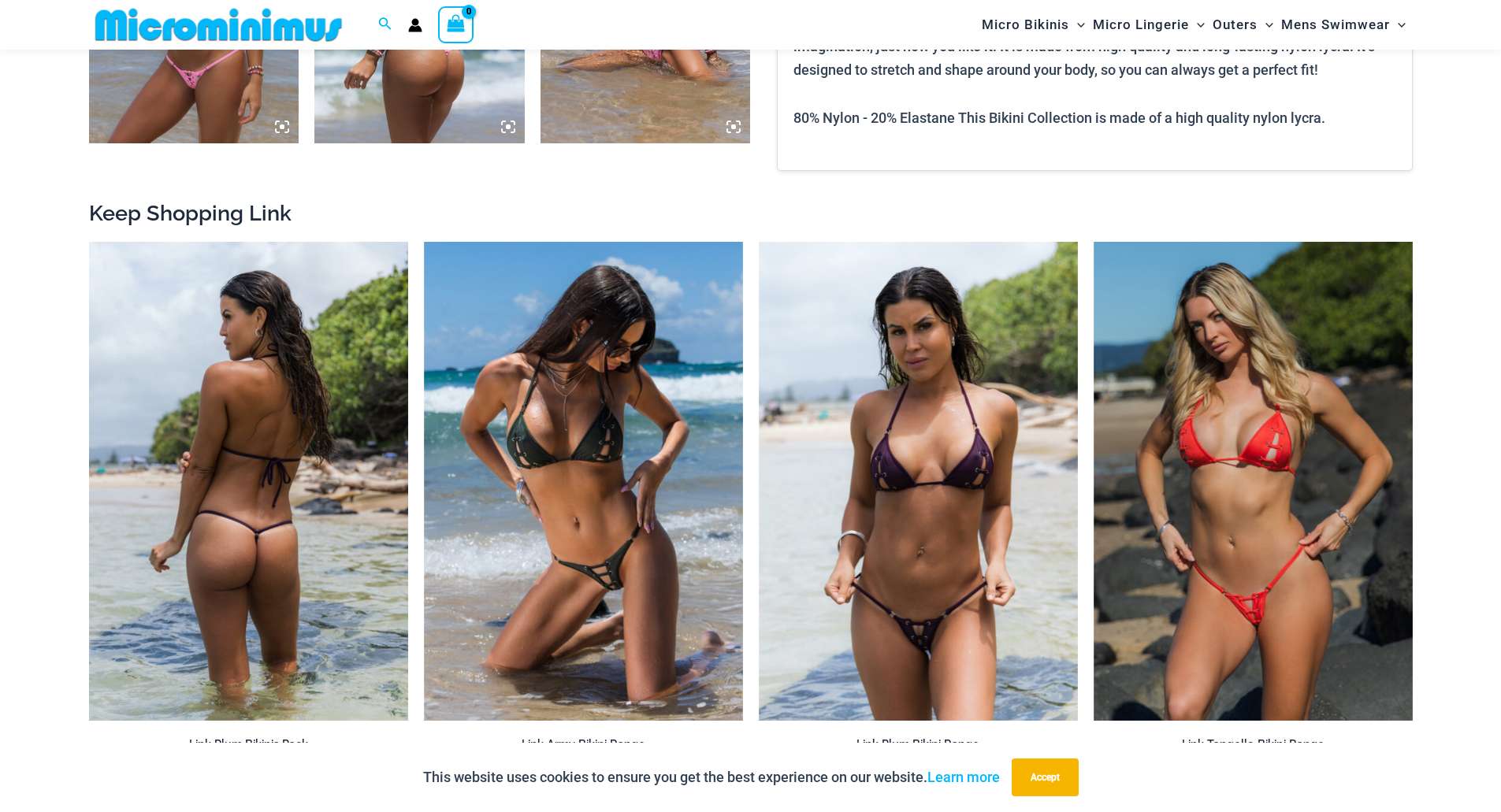
scroll to position [1812, 0]
